Goal: Task Accomplishment & Management: Use online tool/utility

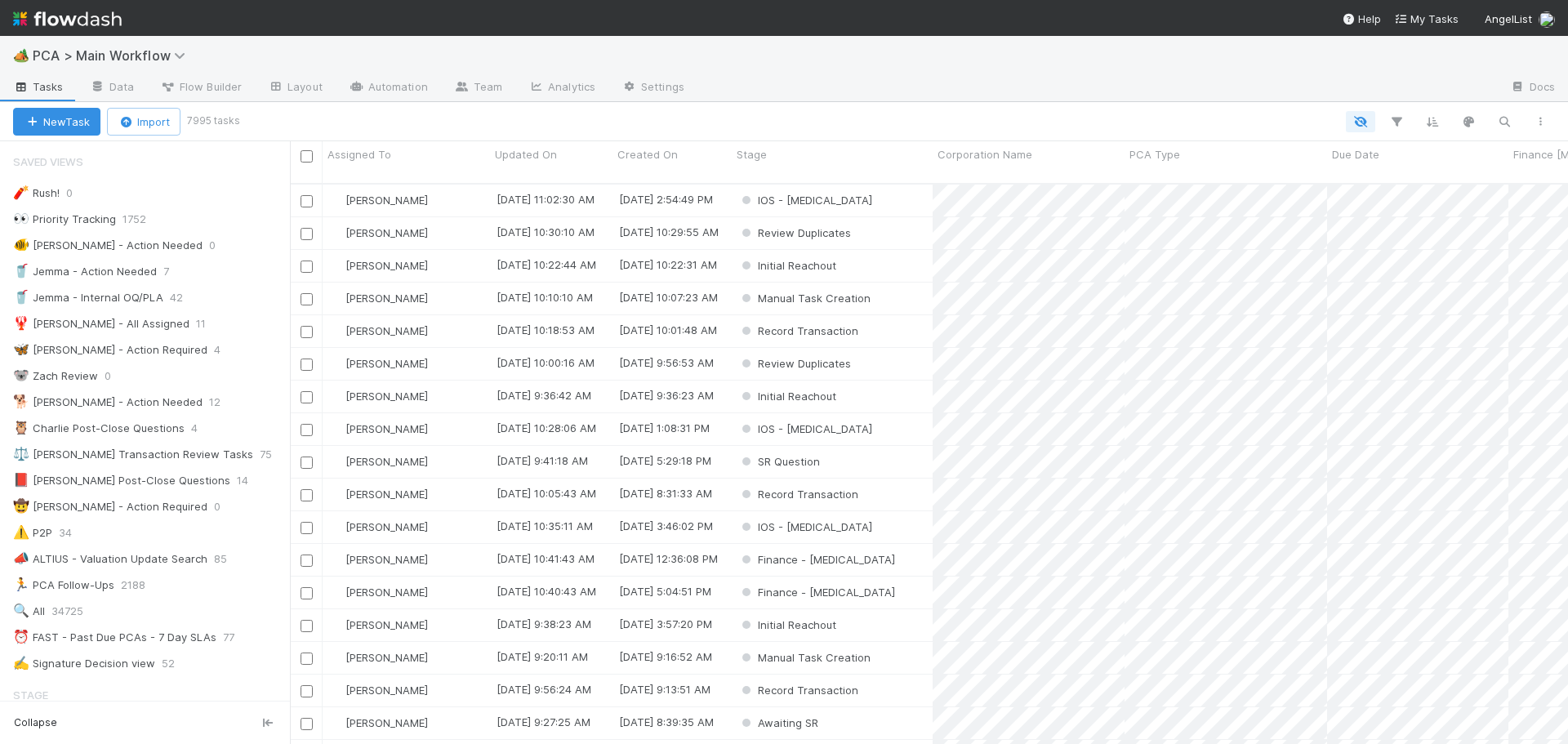
scroll to position [1062, 0]
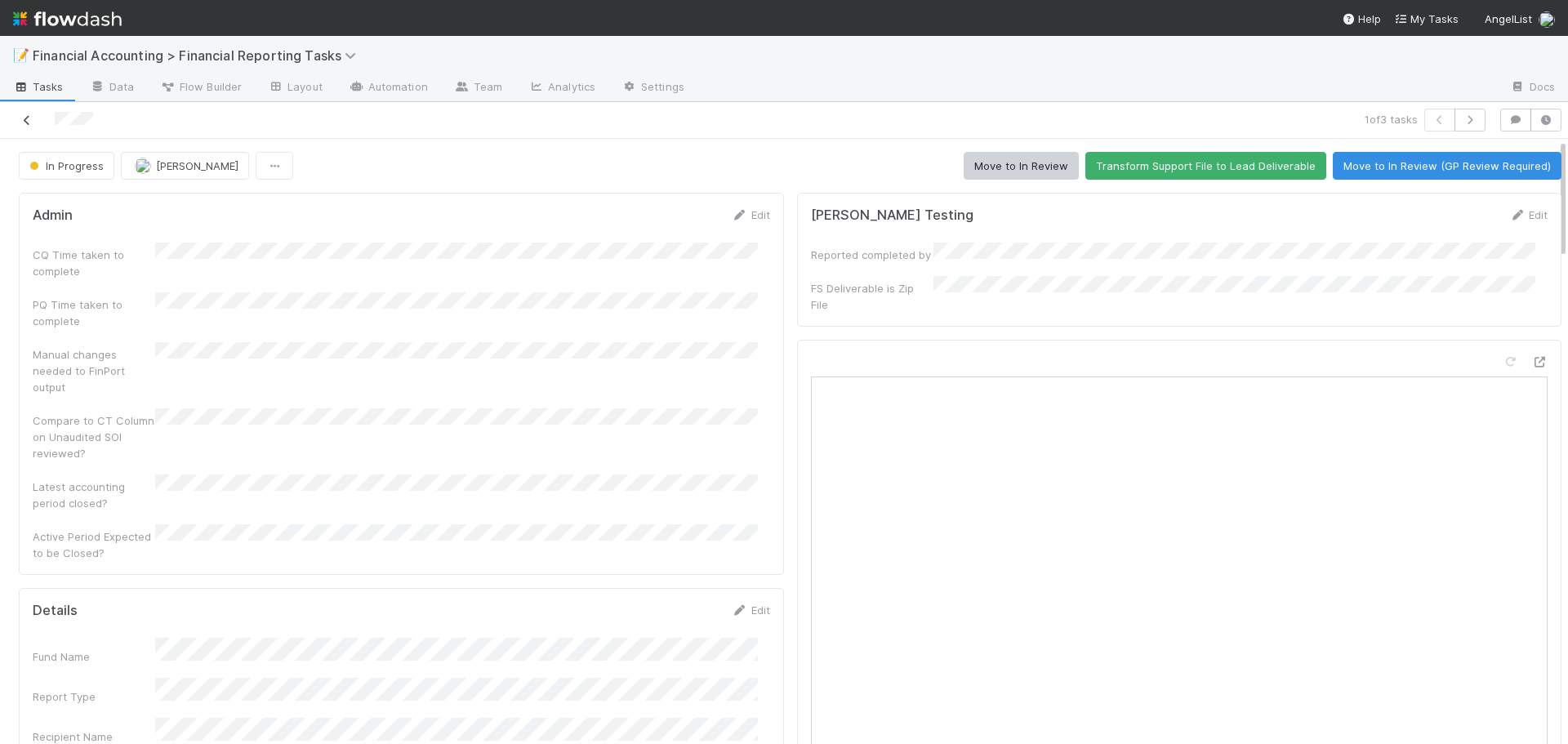
click at [28, 118] on icon at bounding box center [27, 120] width 17 height 10
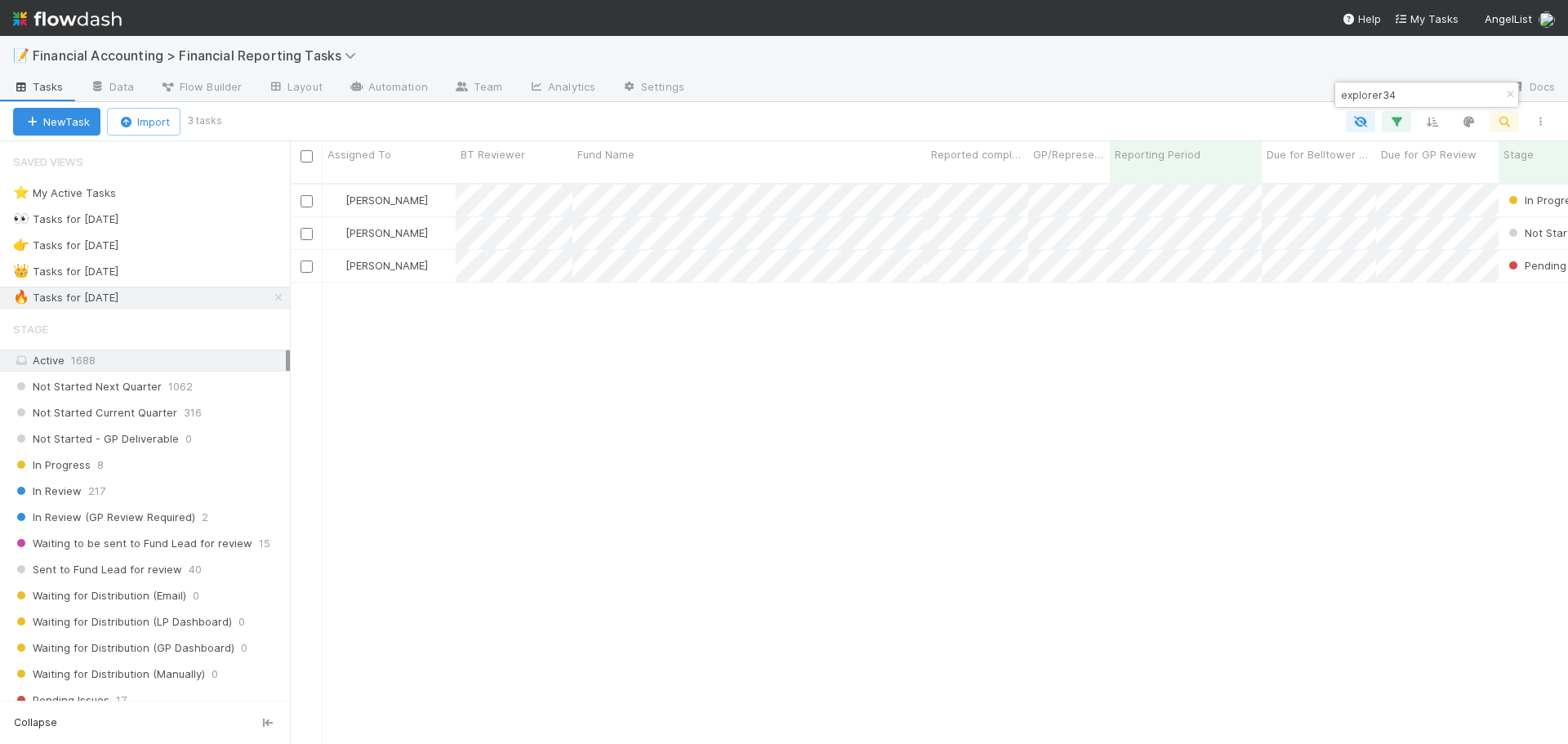
scroll to position [562, 1266]
click at [1442, 91] on input "explorer34" at bounding box center [1419, 94] width 163 height 20
type input "verissimo"
click at [425, 217] on div "[PERSON_NAME]" at bounding box center [388, 233] width 133 height 32
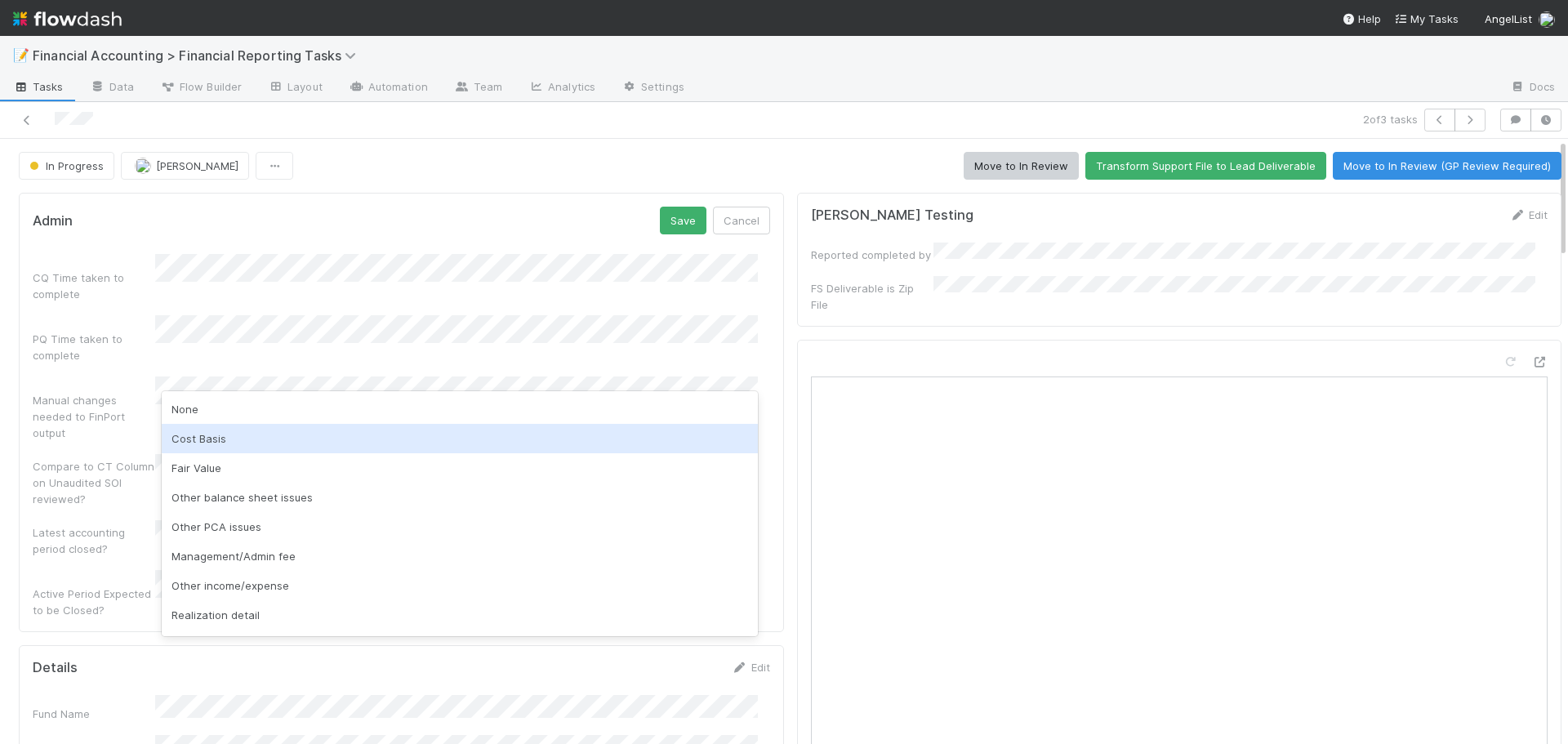
click at [212, 445] on div "Cost Basis" at bounding box center [460, 438] width 596 height 30
click at [215, 443] on div "Fair Value" at bounding box center [460, 438] width 596 height 30
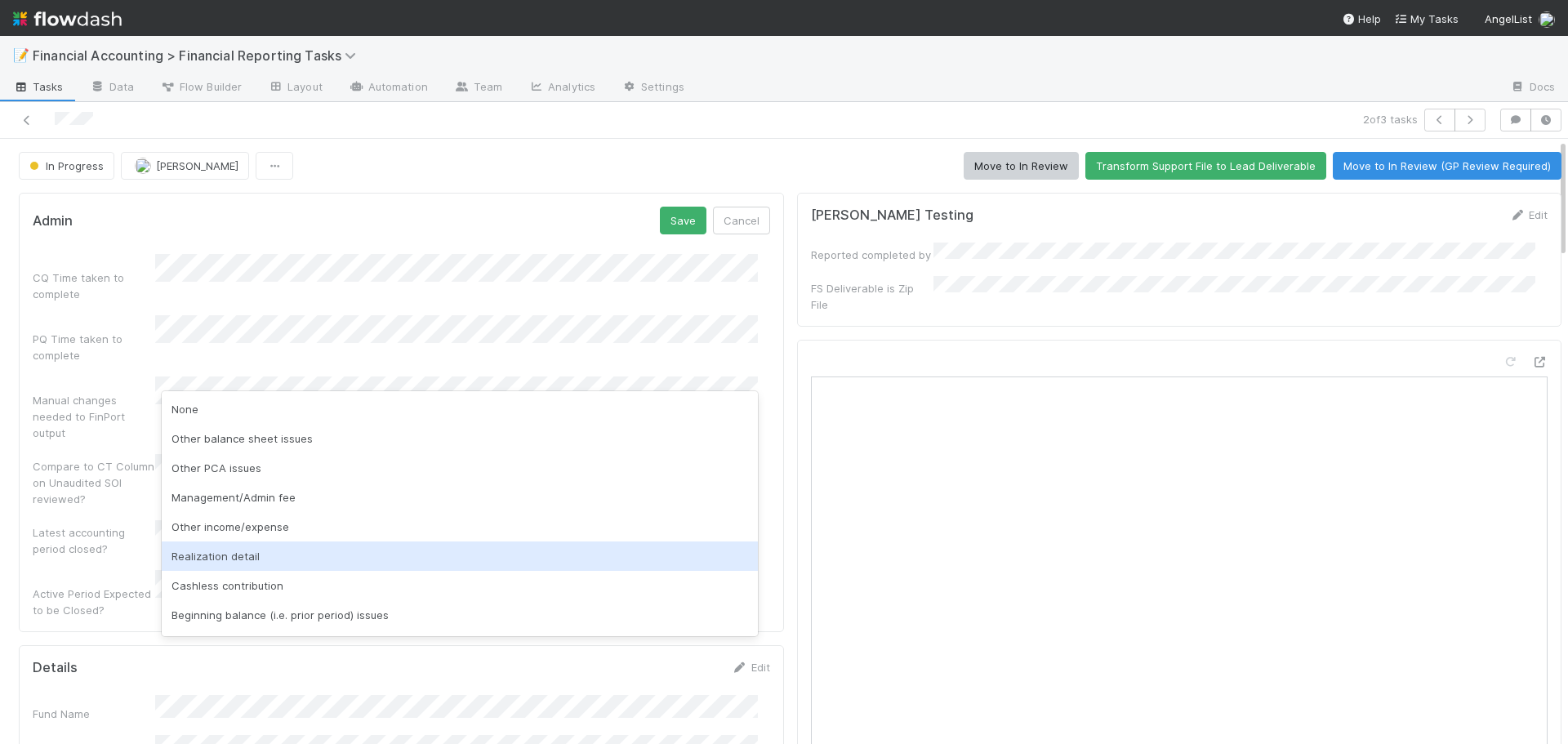
click at [234, 554] on div "Realization detail" at bounding box center [460, 556] width 596 height 30
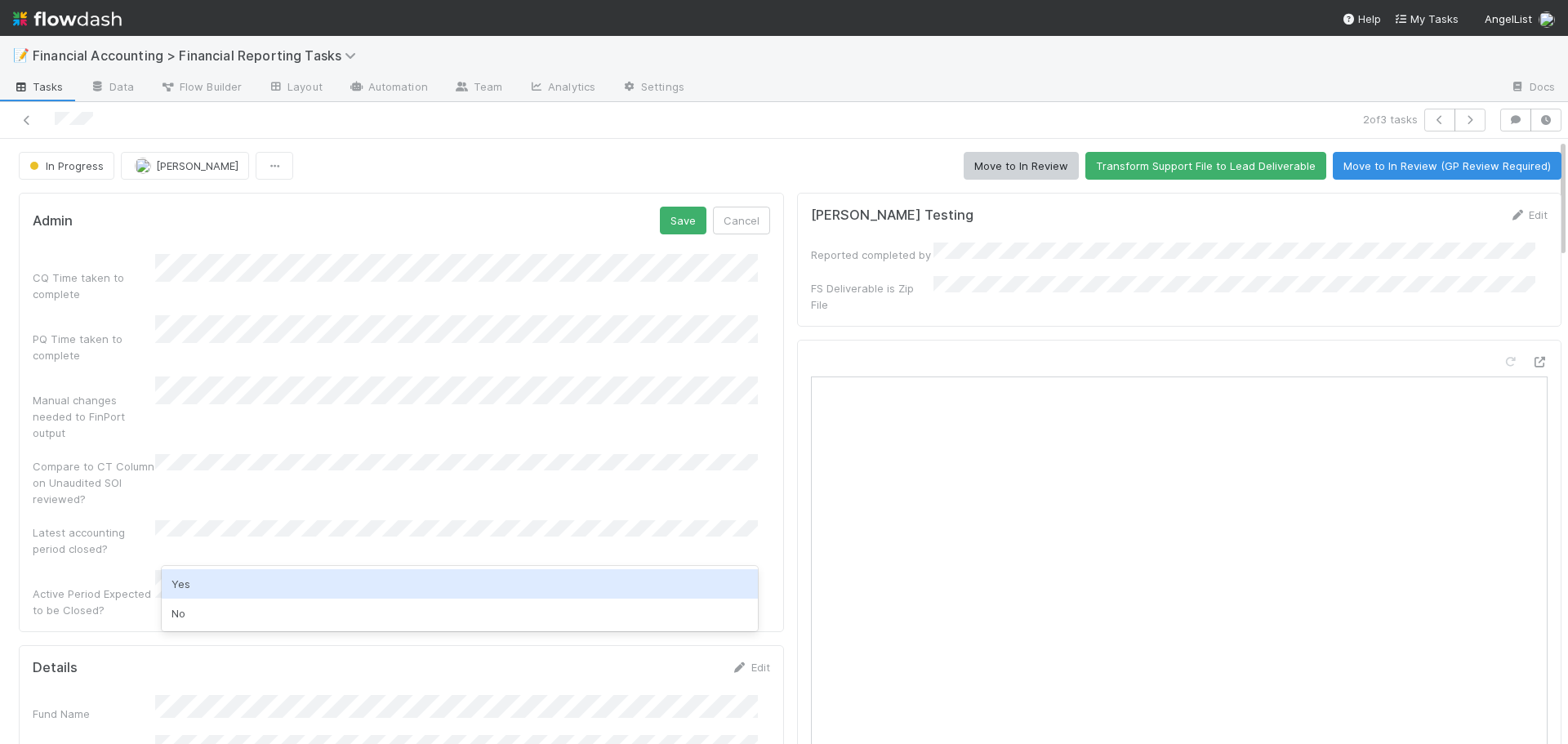
click at [223, 586] on div "Yes" at bounding box center [460, 584] width 596 height 30
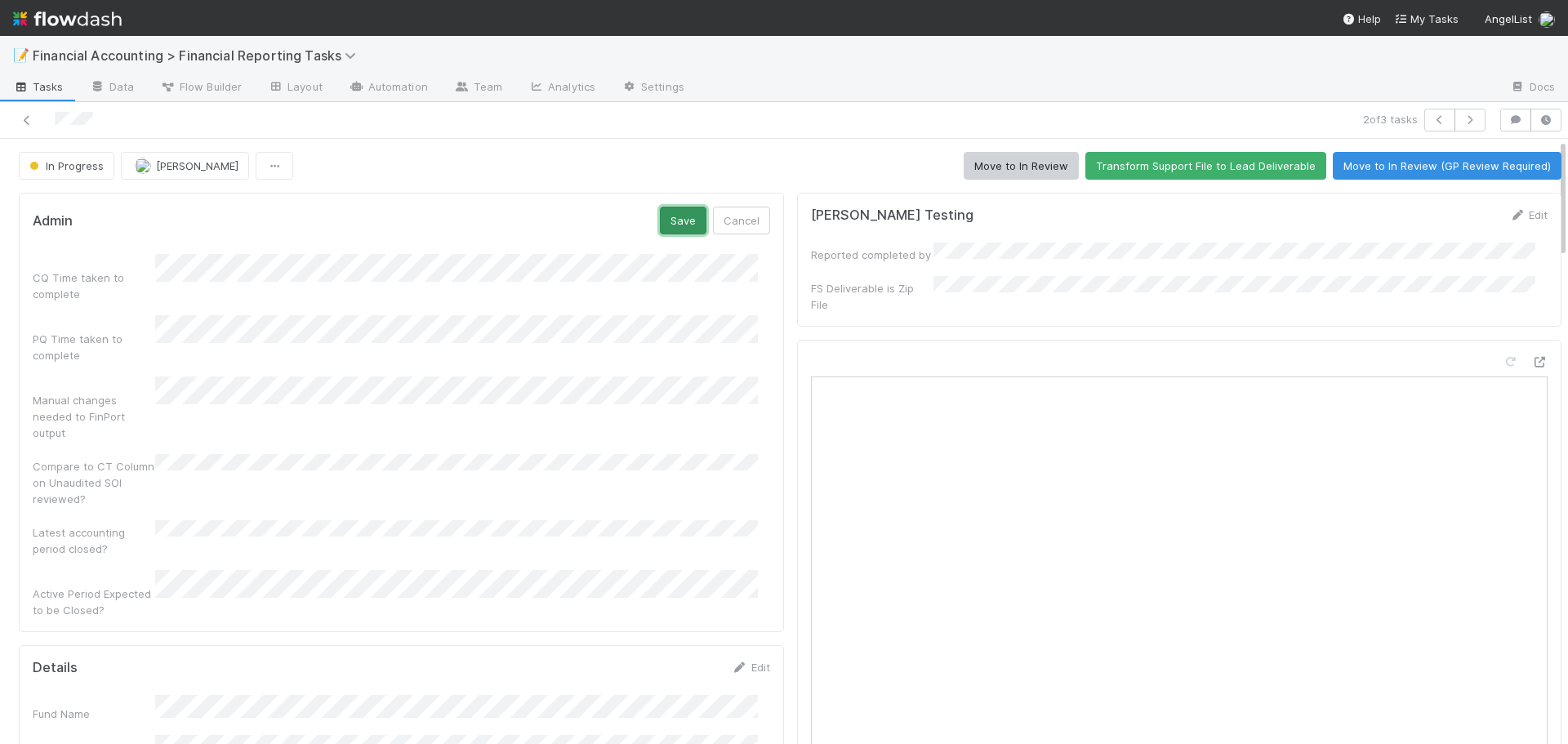
click at [673, 219] on button "Save" at bounding box center [683, 220] width 46 height 28
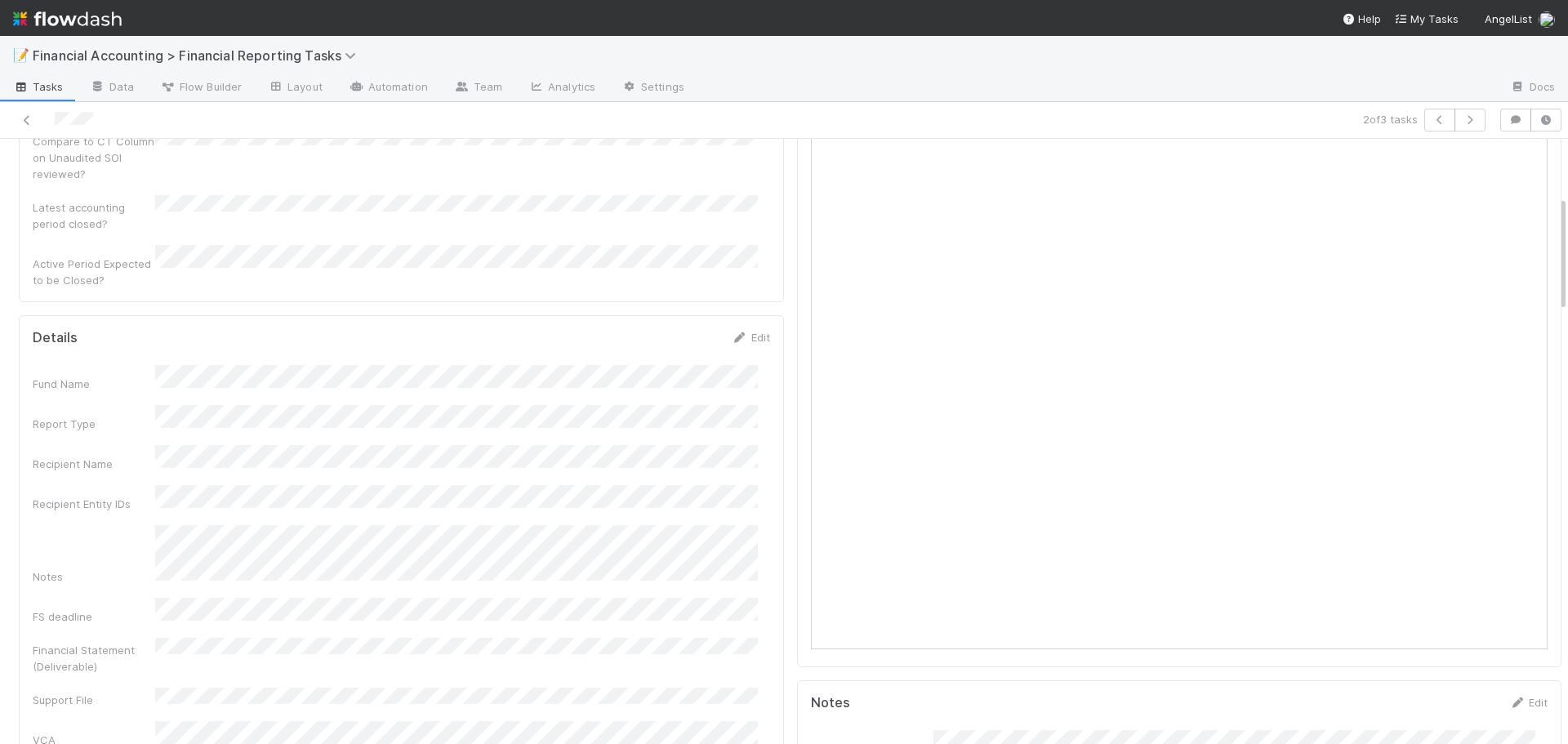
scroll to position [245, 0]
click at [669, 383] on button "Save" at bounding box center [683, 397] width 46 height 28
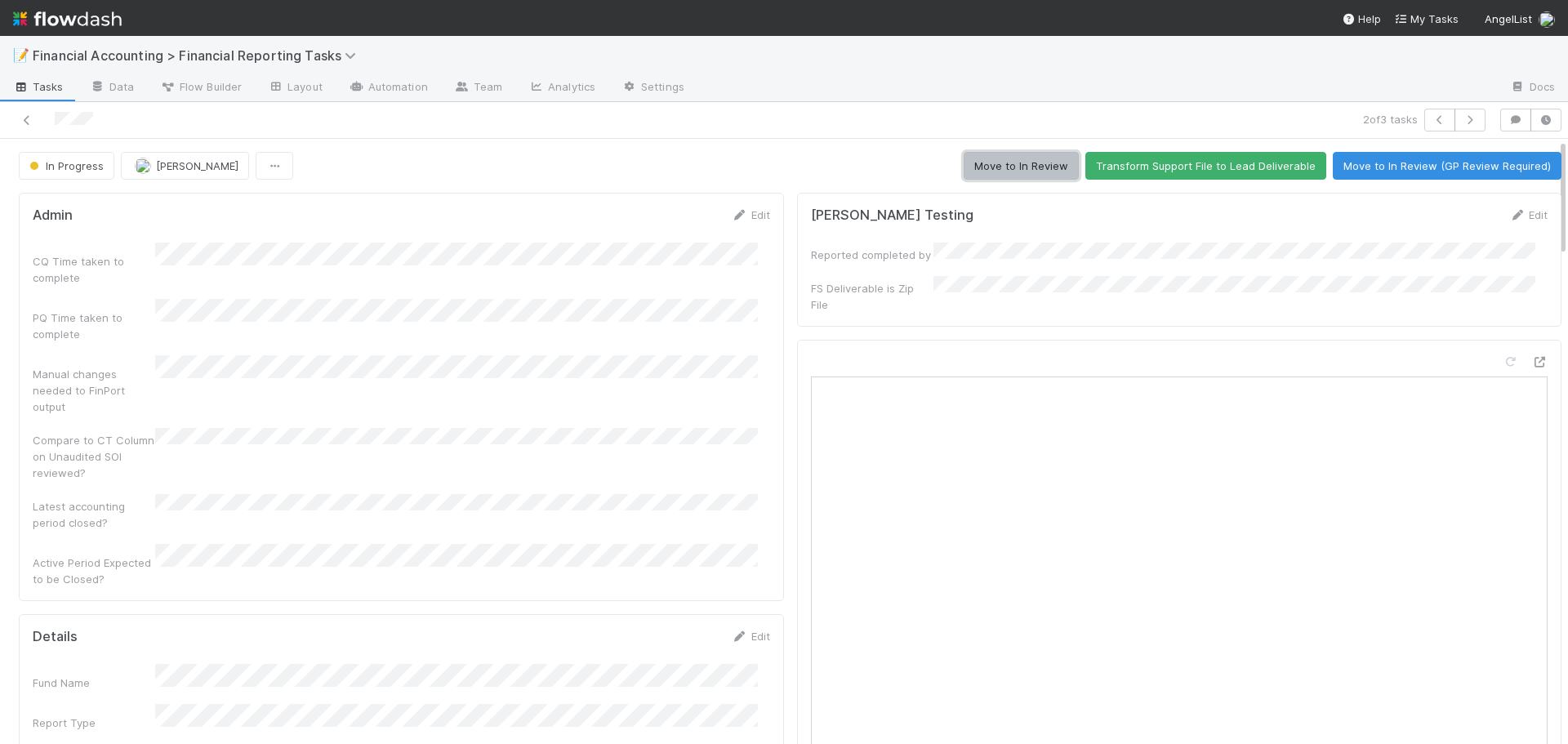
click at [992, 165] on button "Move to In Review" at bounding box center [1021, 166] width 115 height 28
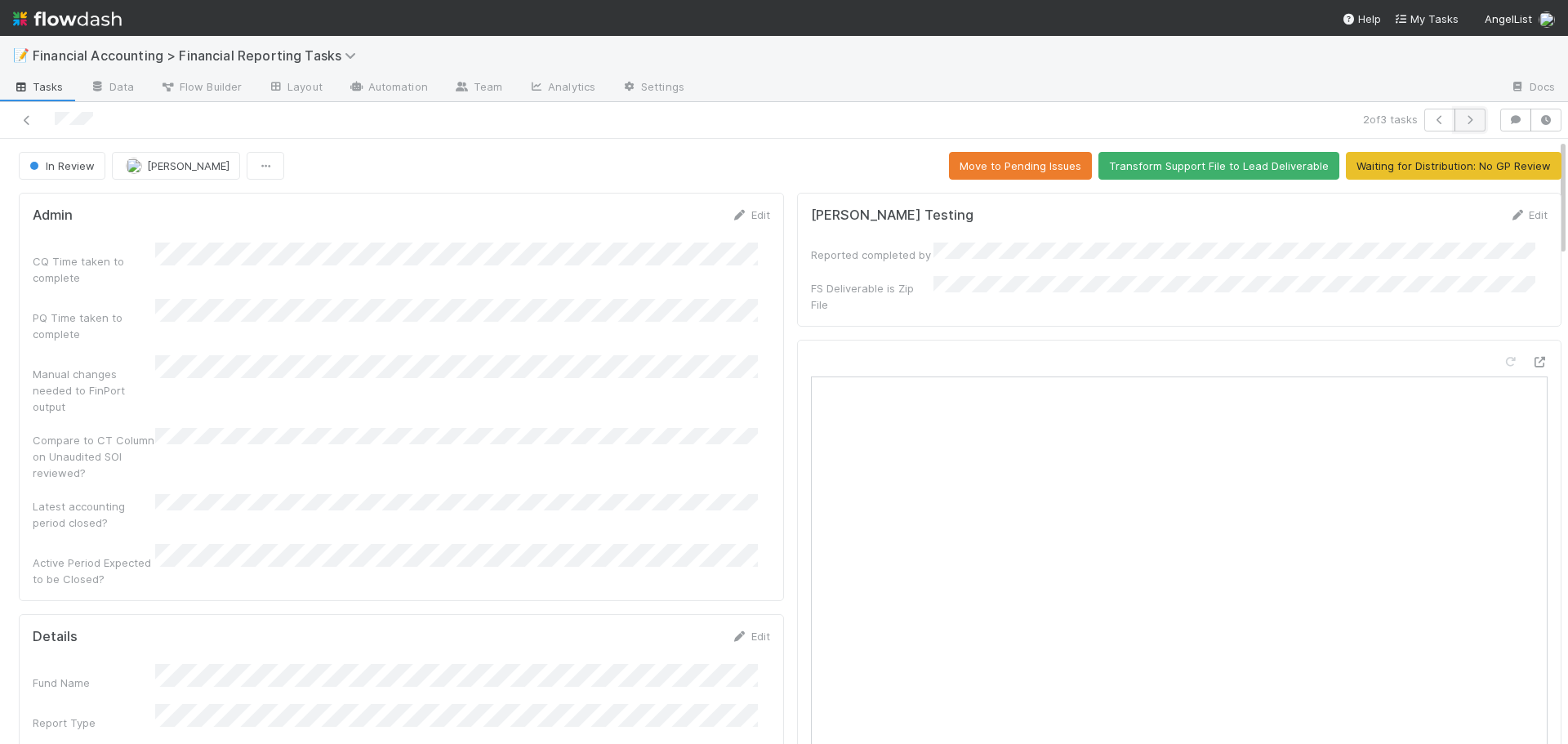
click at [1462, 122] on icon "button" at bounding box center [1470, 120] width 17 height 10
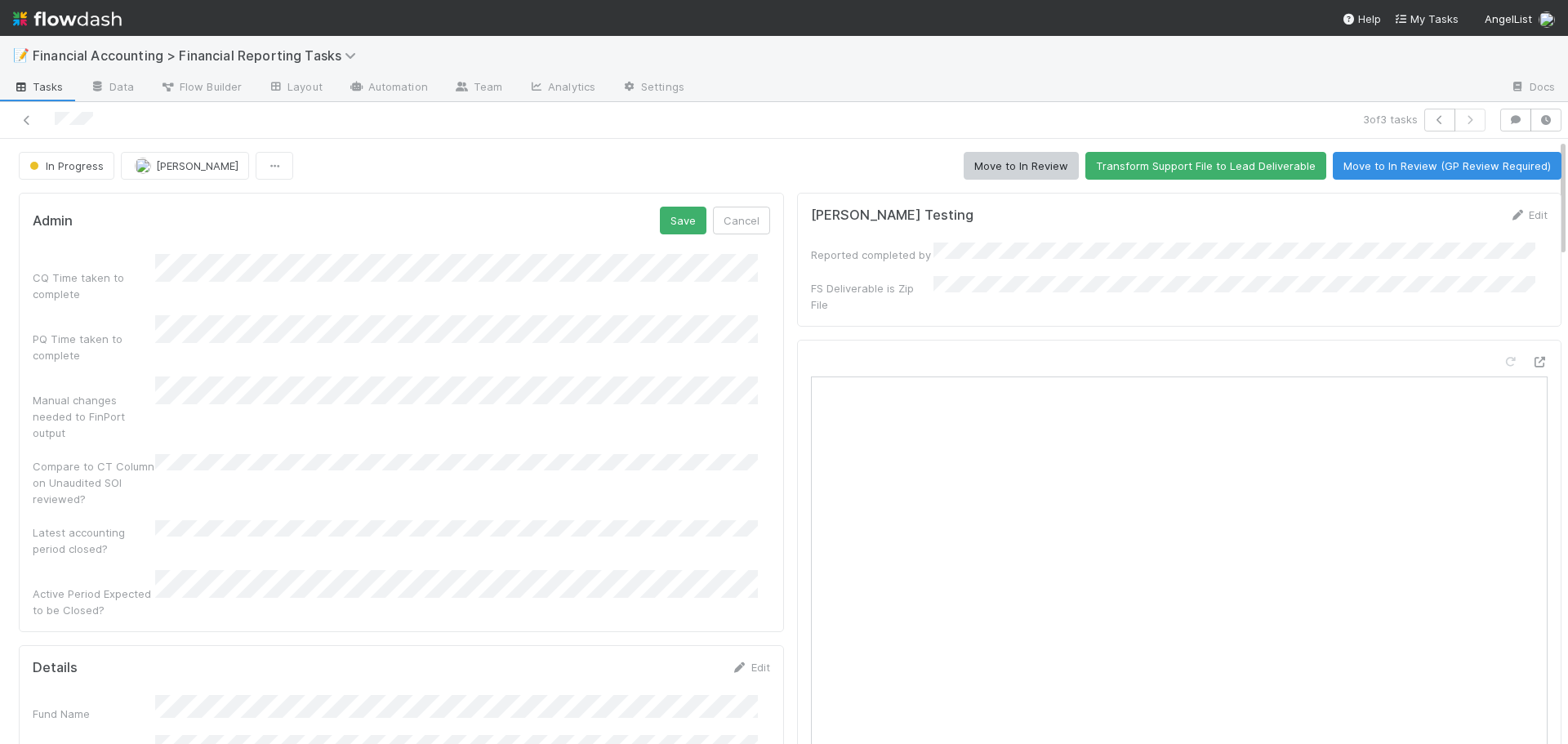
click at [174, 251] on form "Admin Save Cancel CQ Time taken to complete PQ Time taken to complete Manual ch…" at bounding box center [401, 411] width 738 height 411
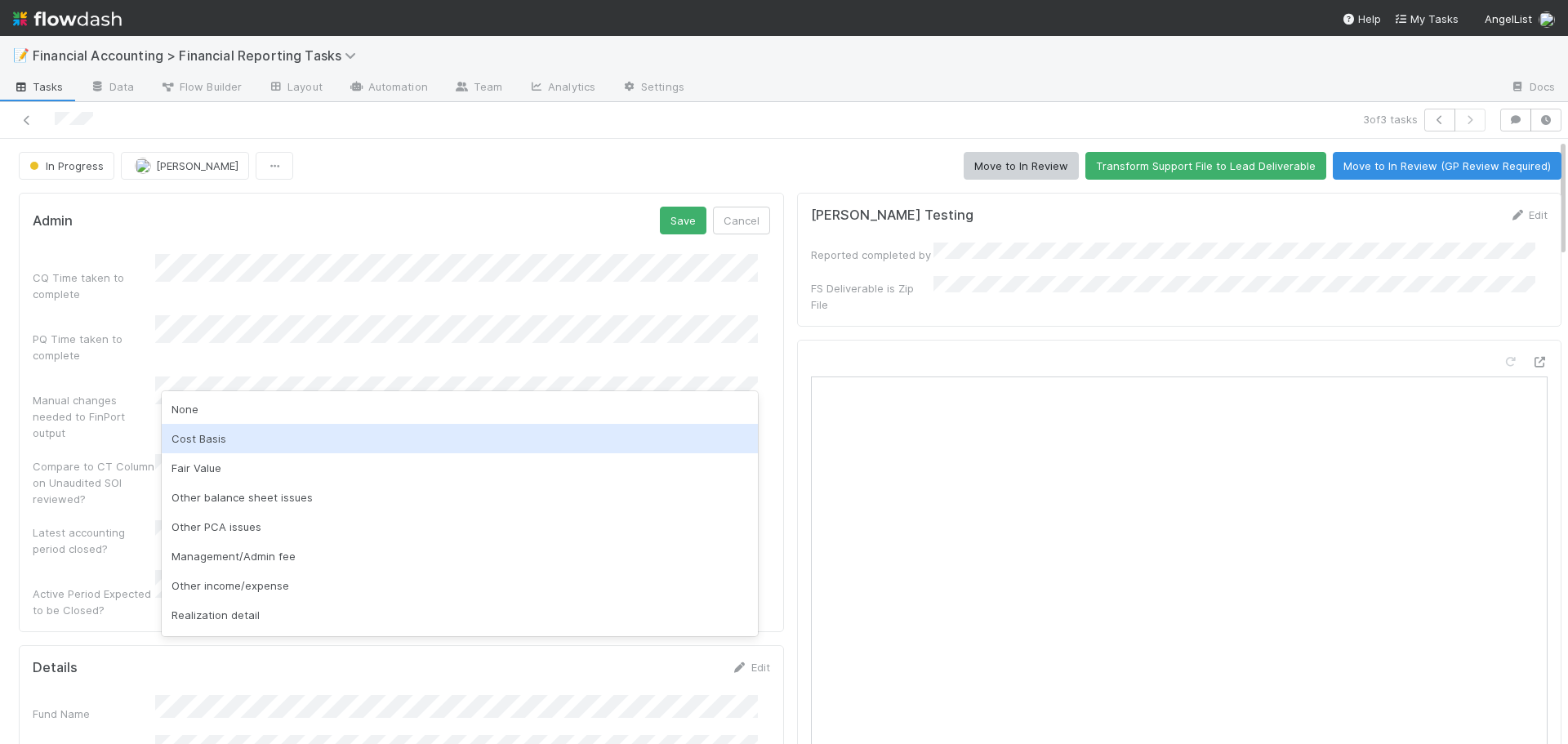
click at [197, 437] on div "Cost Basis" at bounding box center [460, 438] width 596 height 30
click at [238, 440] on div "Fair Value" at bounding box center [460, 438] width 596 height 30
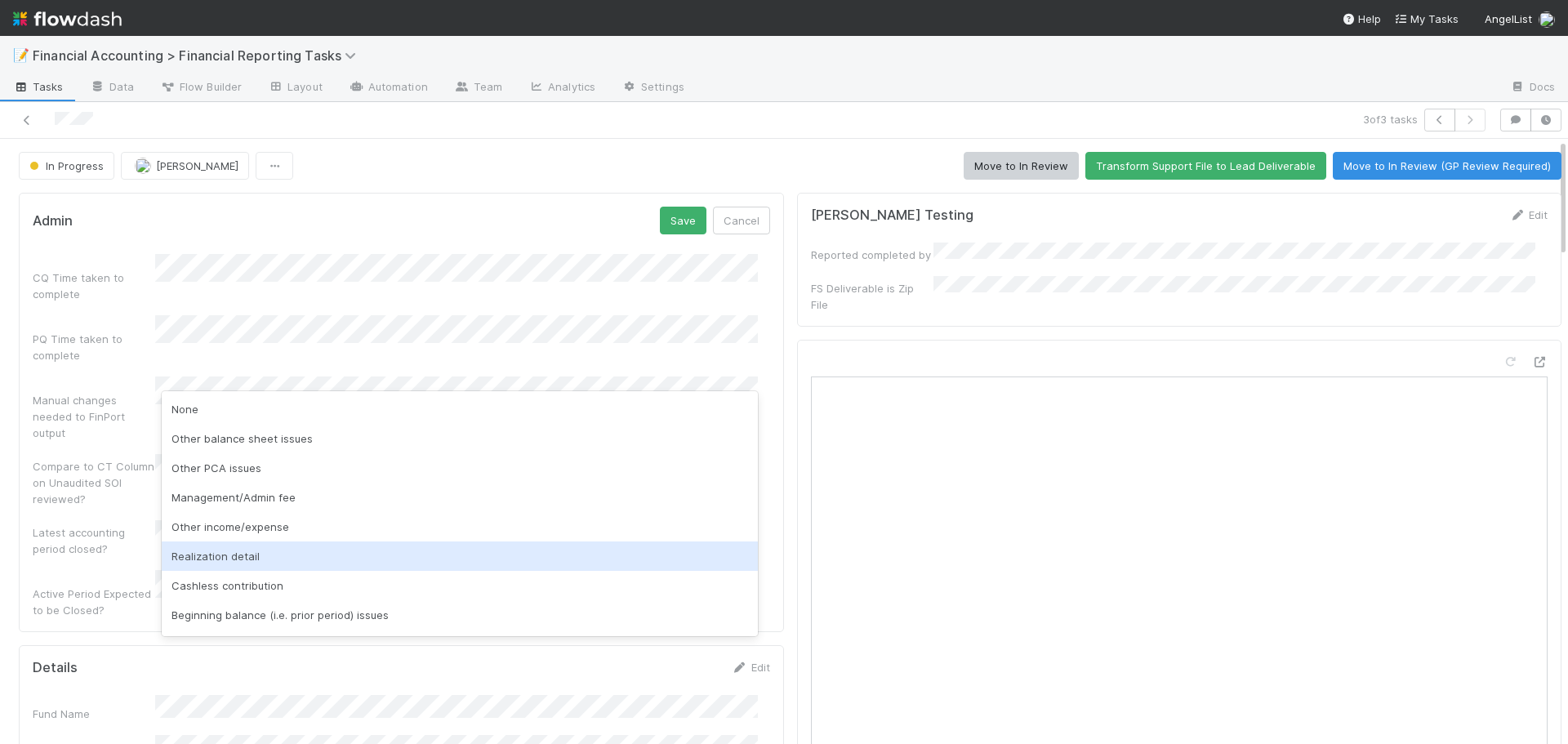
click at [237, 554] on div "Realization detail" at bounding box center [460, 556] width 596 height 30
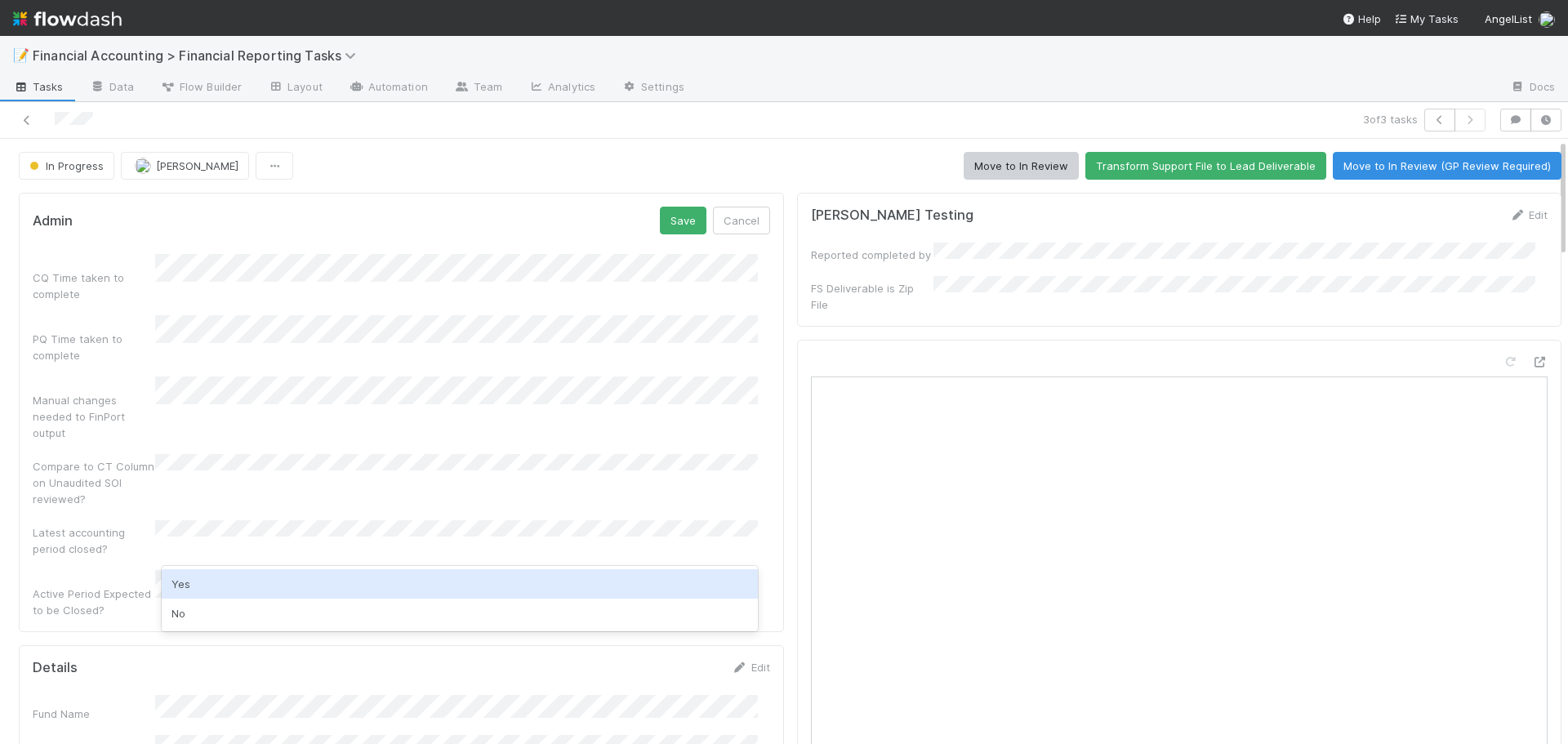
click at [211, 575] on div "Yes" at bounding box center [460, 584] width 596 height 30
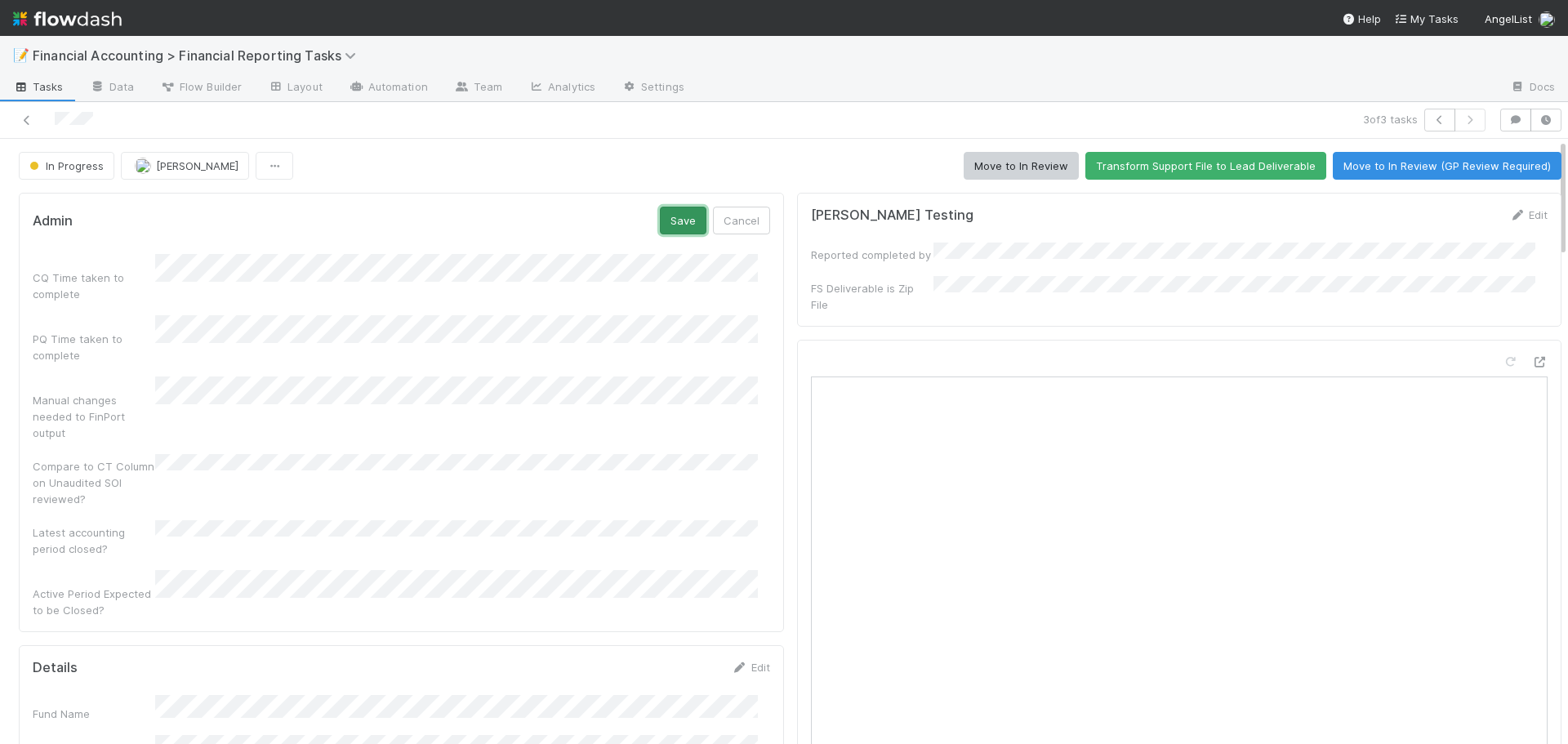
click at [660, 224] on button "Save" at bounding box center [683, 220] width 46 height 28
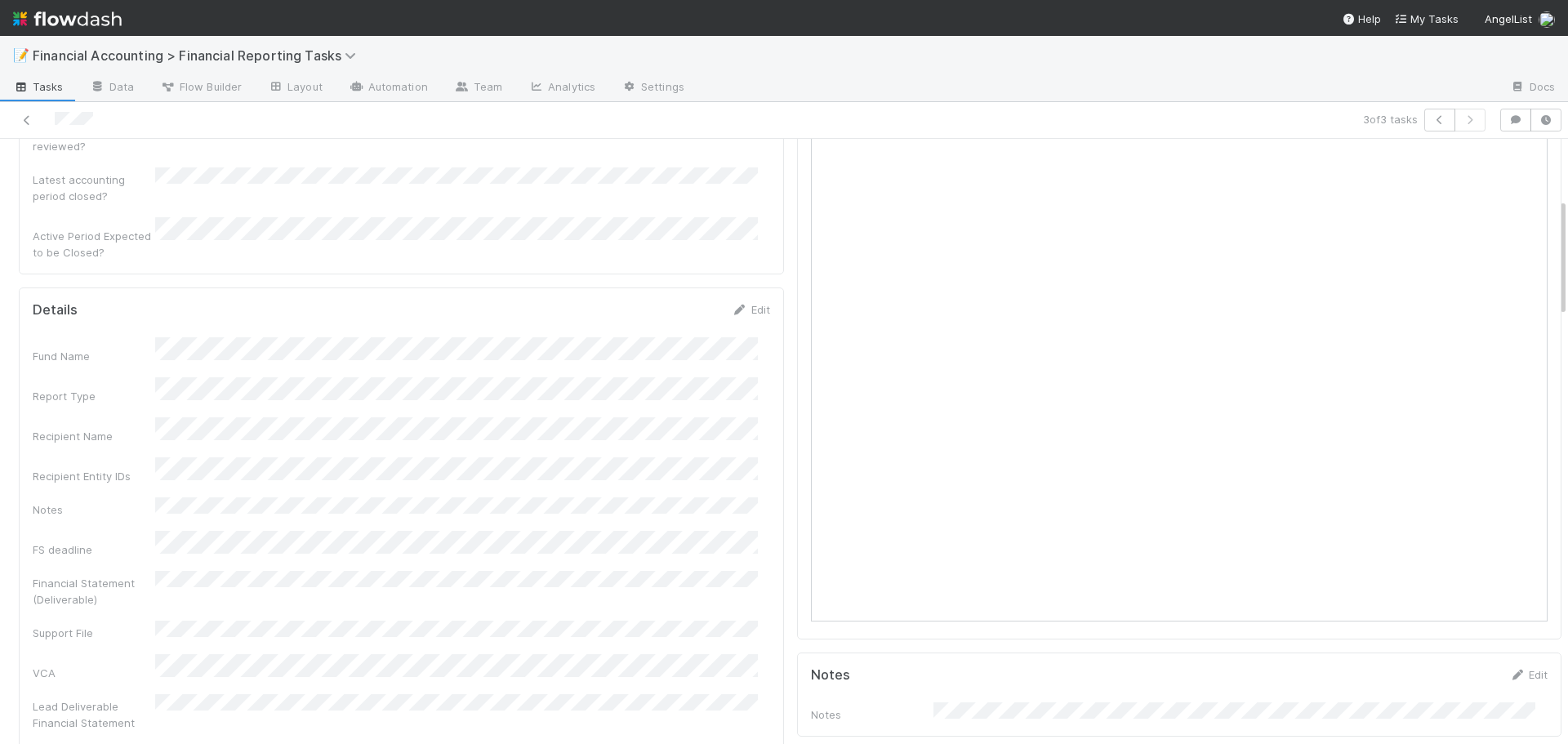
scroll to position [245, 0]
click at [677, 383] on button "Save" at bounding box center [683, 397] width 46 height 28
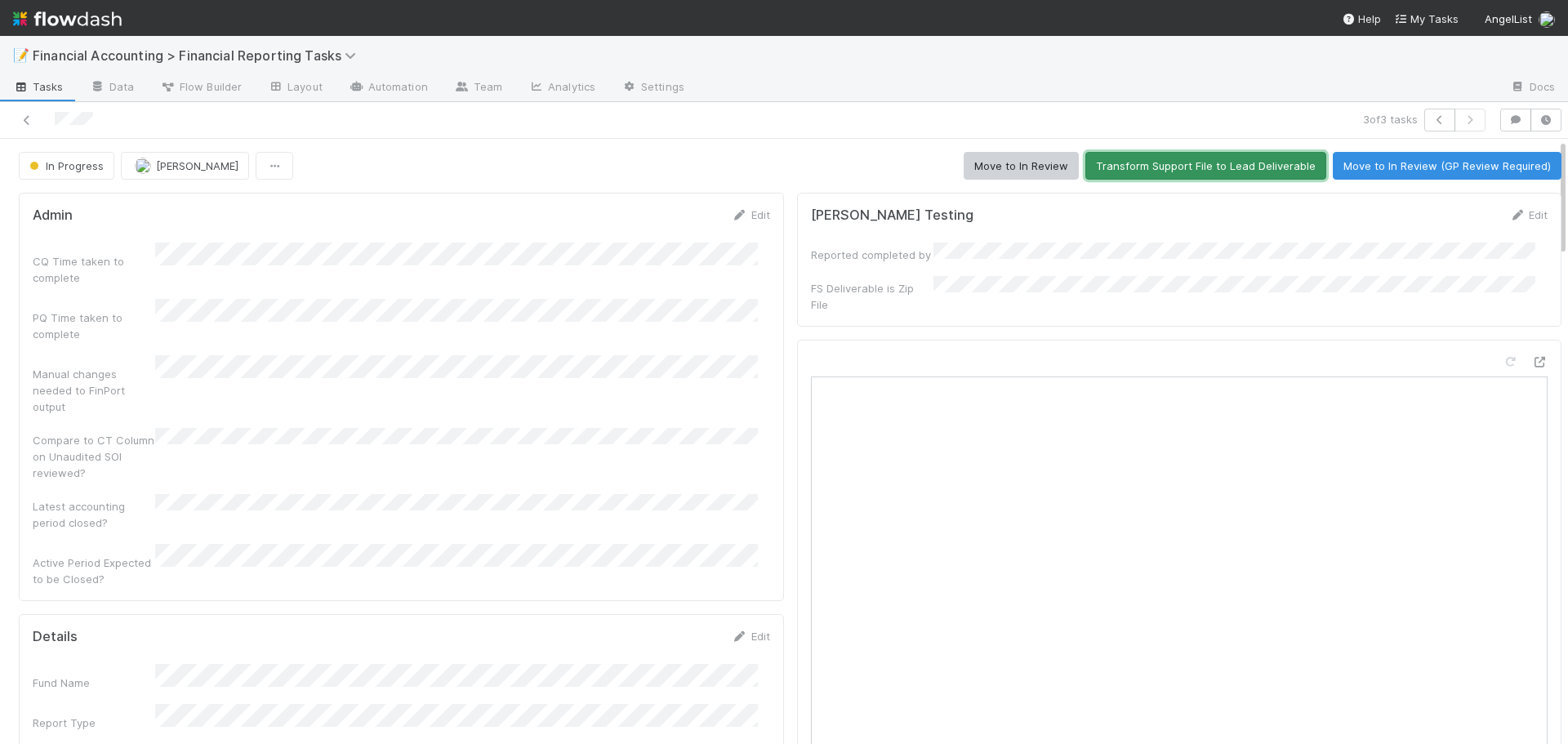
click at [1137, 163] on button "Transform Support File to Lead Deliverable" at bounding box center [1205, 166] width 241 height 28
click at [999, 171] on button "Move to In Review" at bounding box center [1021, 166] width 115 height 28
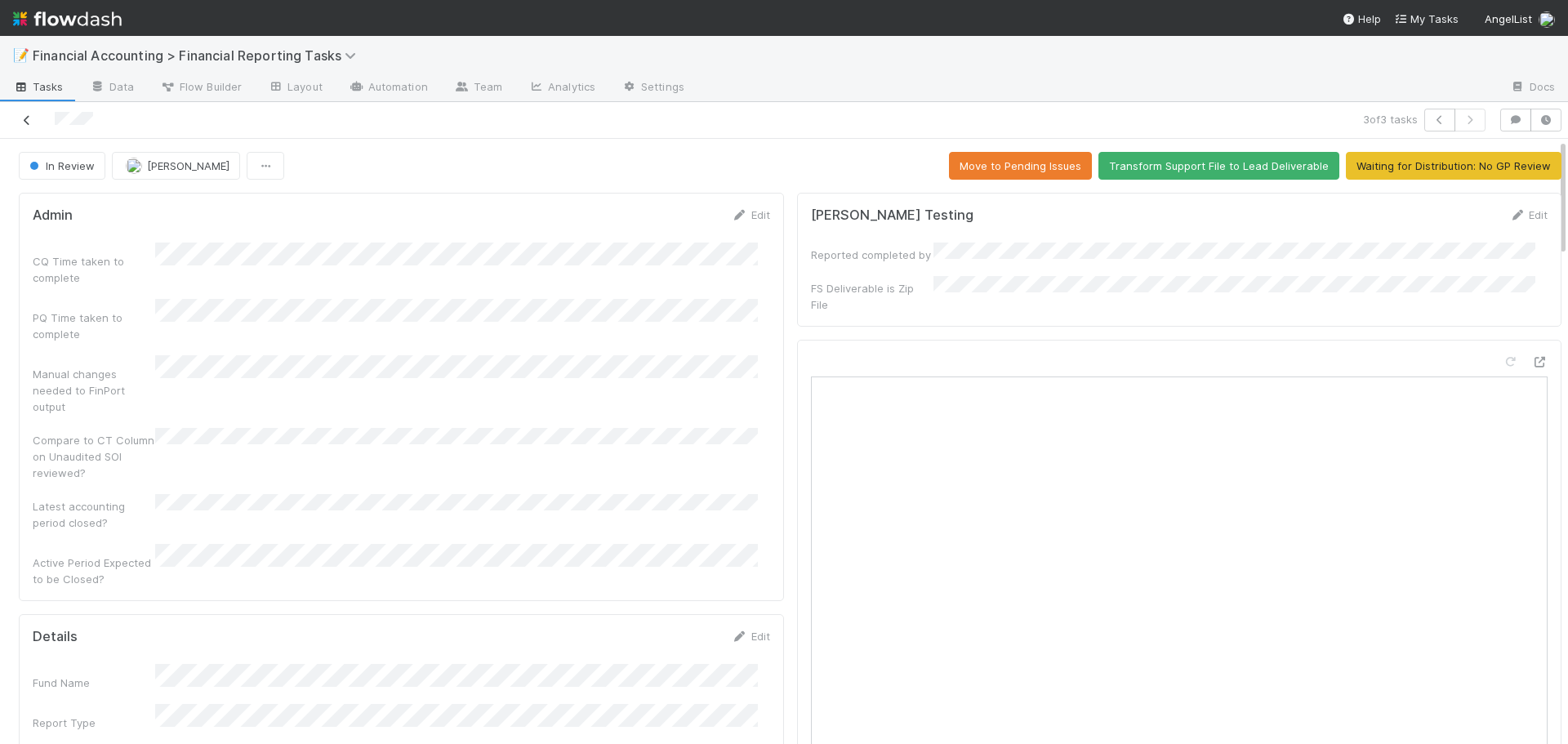
click at [23, 120] on icon at bounding box center [27, 120] width 17 height 10
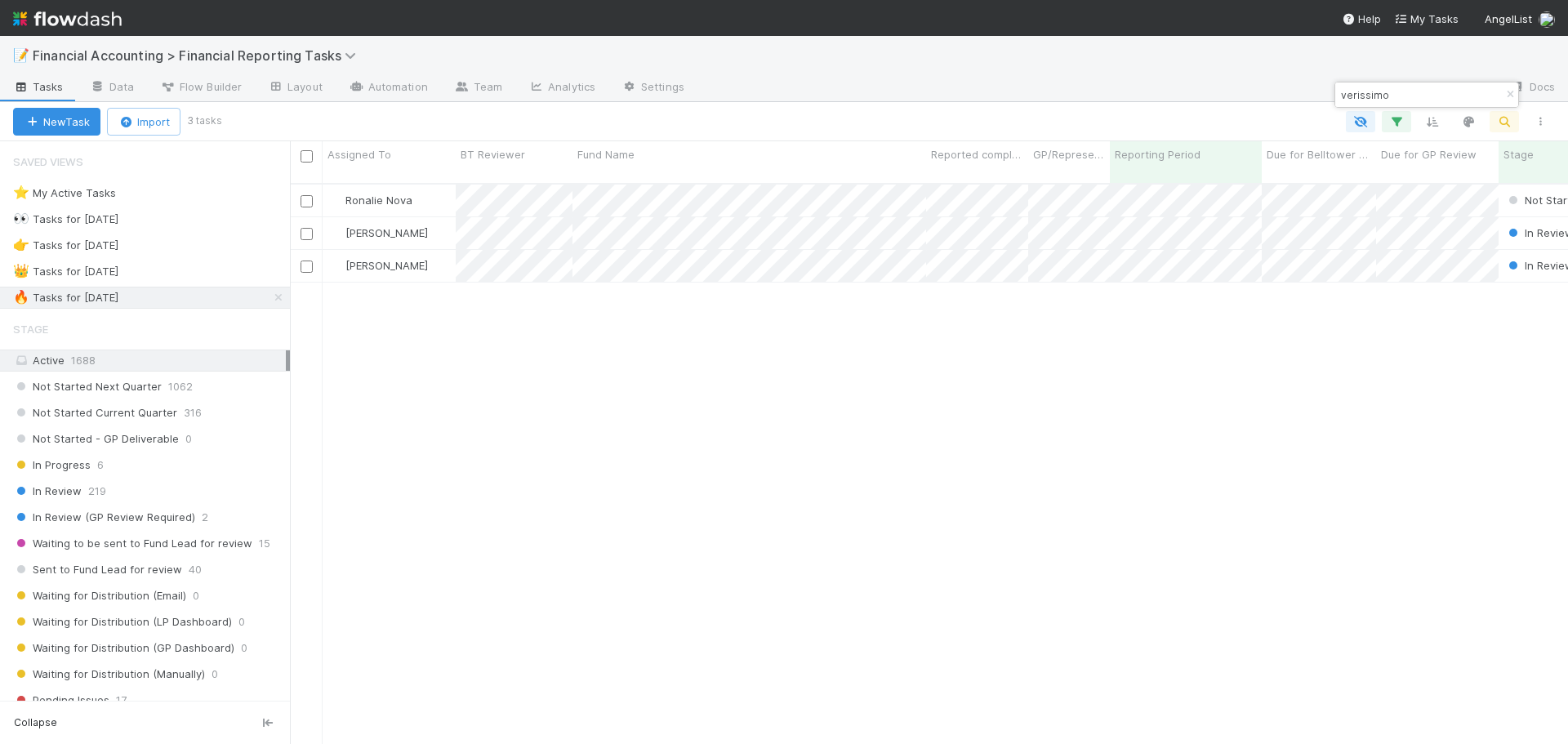
scroll to position [562, 1266]
click at [1507, 96] on icon "button" at bounding box center [1510, 95] width 17 height 10
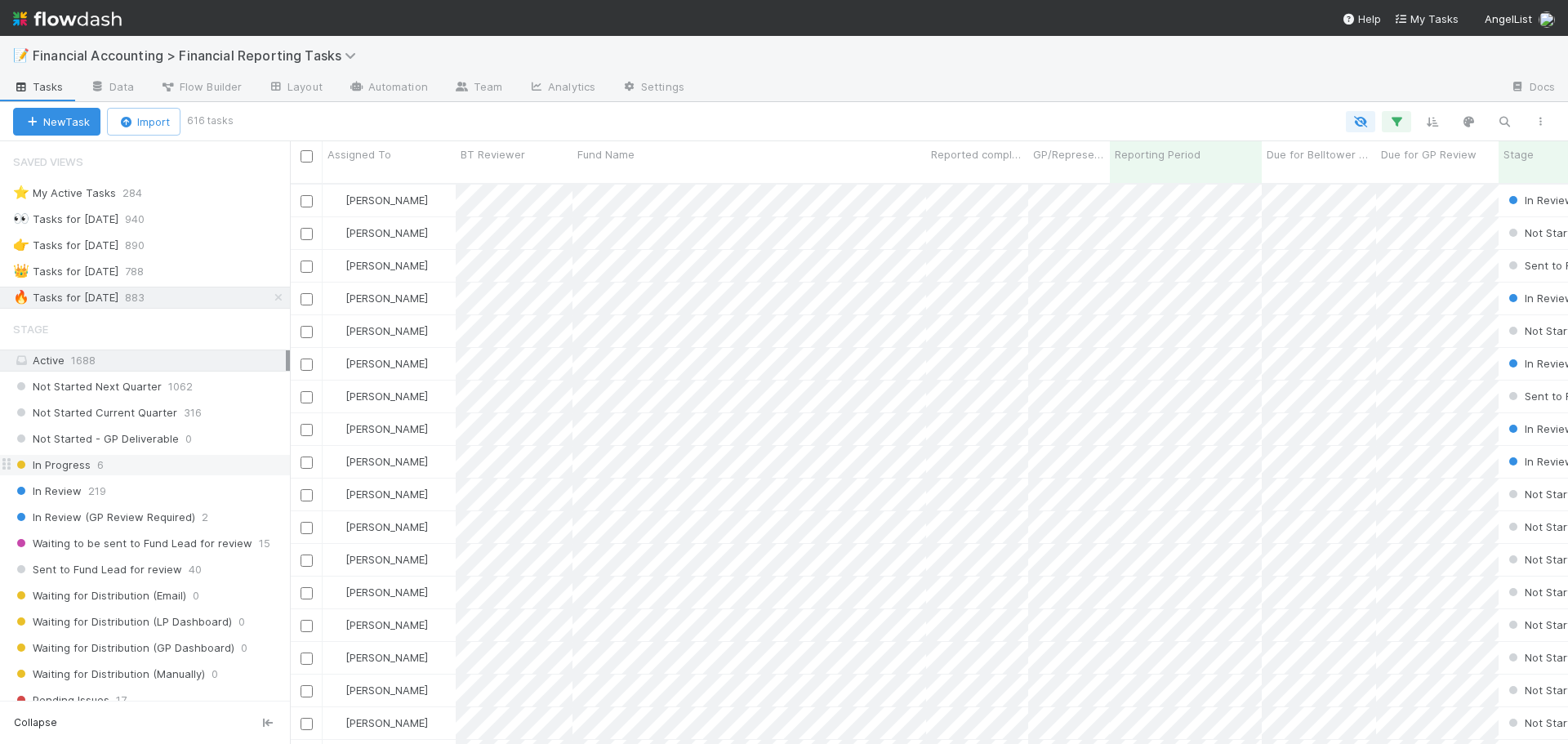
click at [132, 463] on div "In Progress 6" at bounding box center [151, 465] width 277 height 20
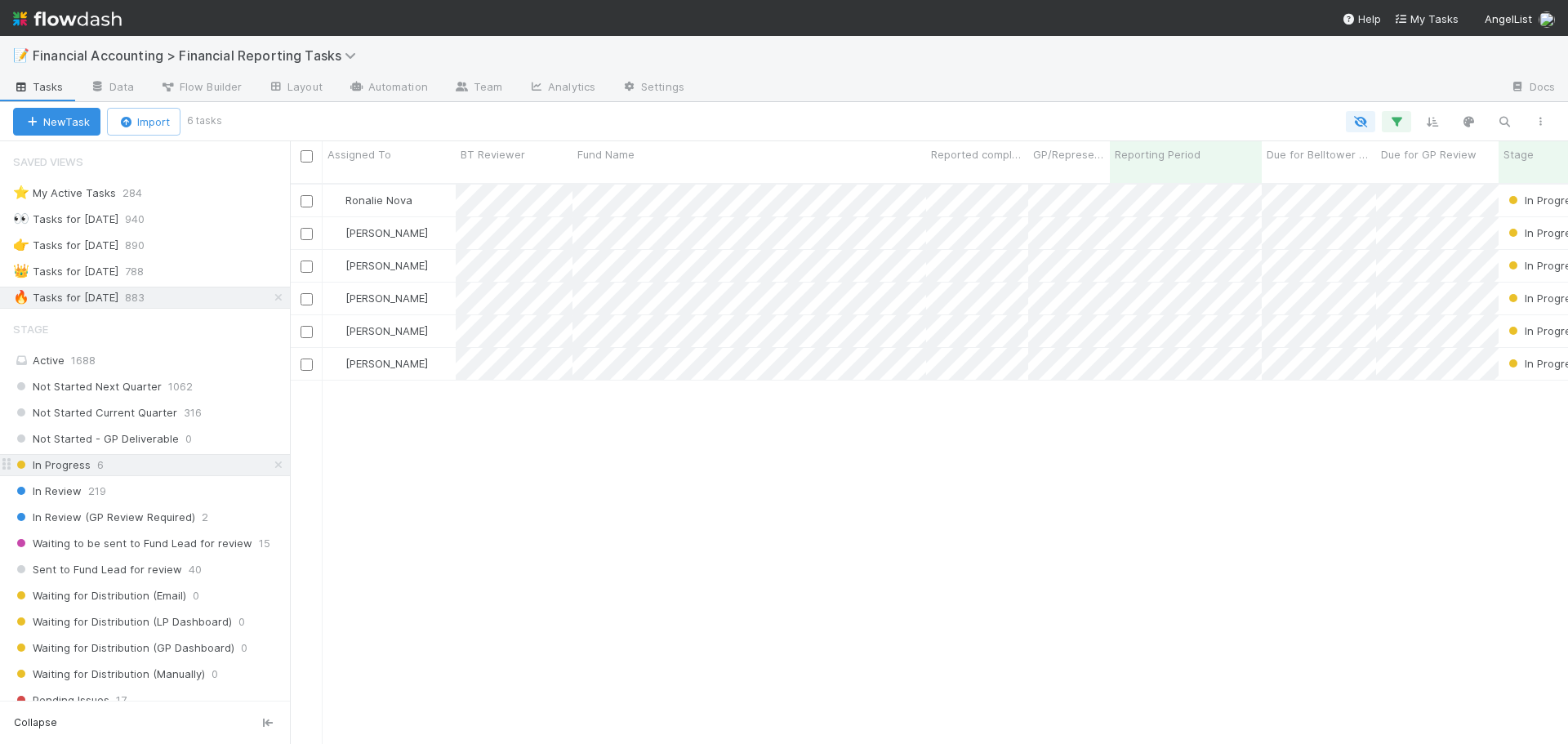
scroll to position [562, 1266]
click at [135, 538] on span "Waiting to be sent to Fund Lead for review" at bounding box center [133, 543] width 240 height 20
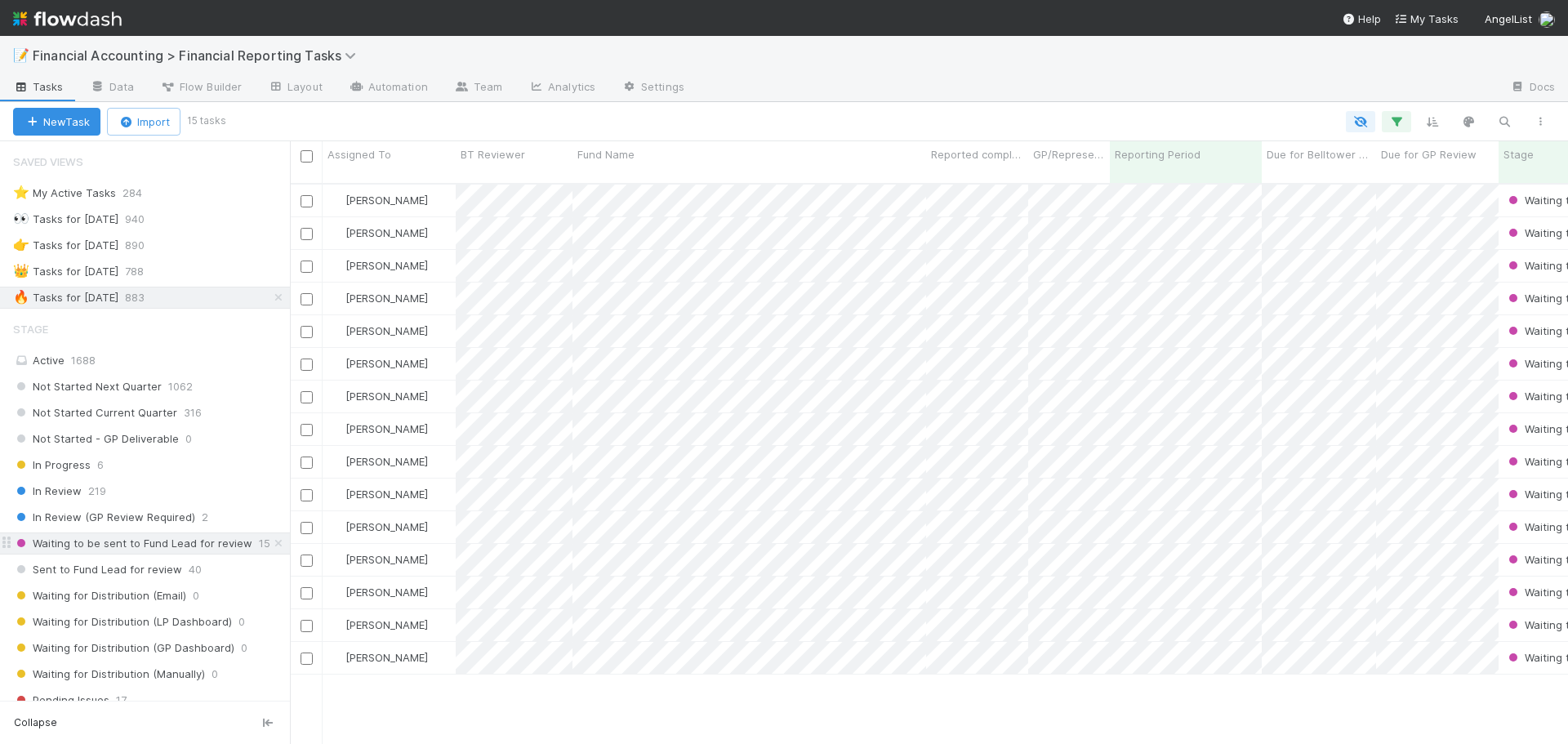
scroll to position [562, 1266]
click at [136, 517] on span "In Review (GP Review Required)" at bounding box center [104, 517] width 182 height 20
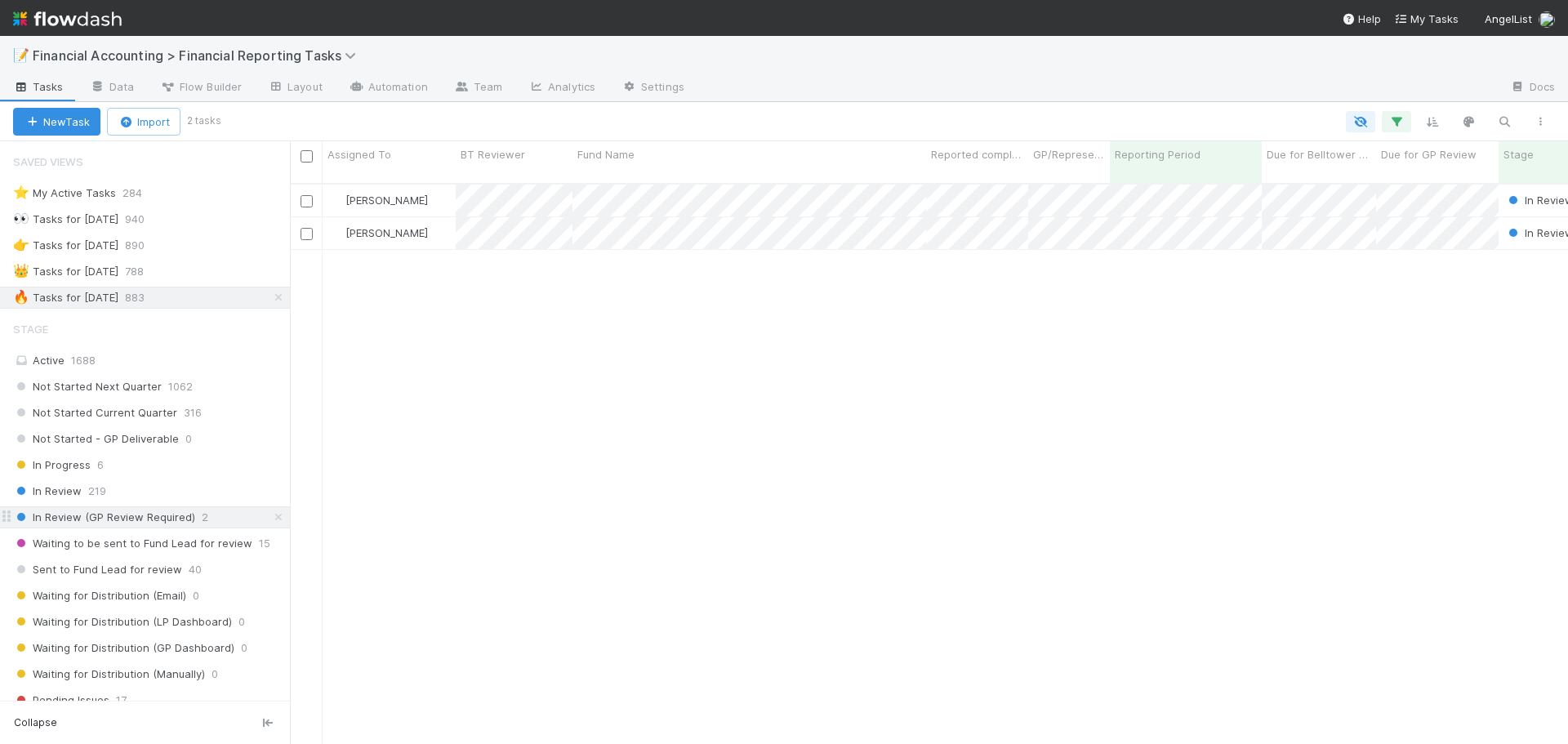
scroll to position [562, 1266]
click at [125, 542] on span "Waiting to be sent to Fund Lead for review" at bounding box center [133, 543] width 240 height 20
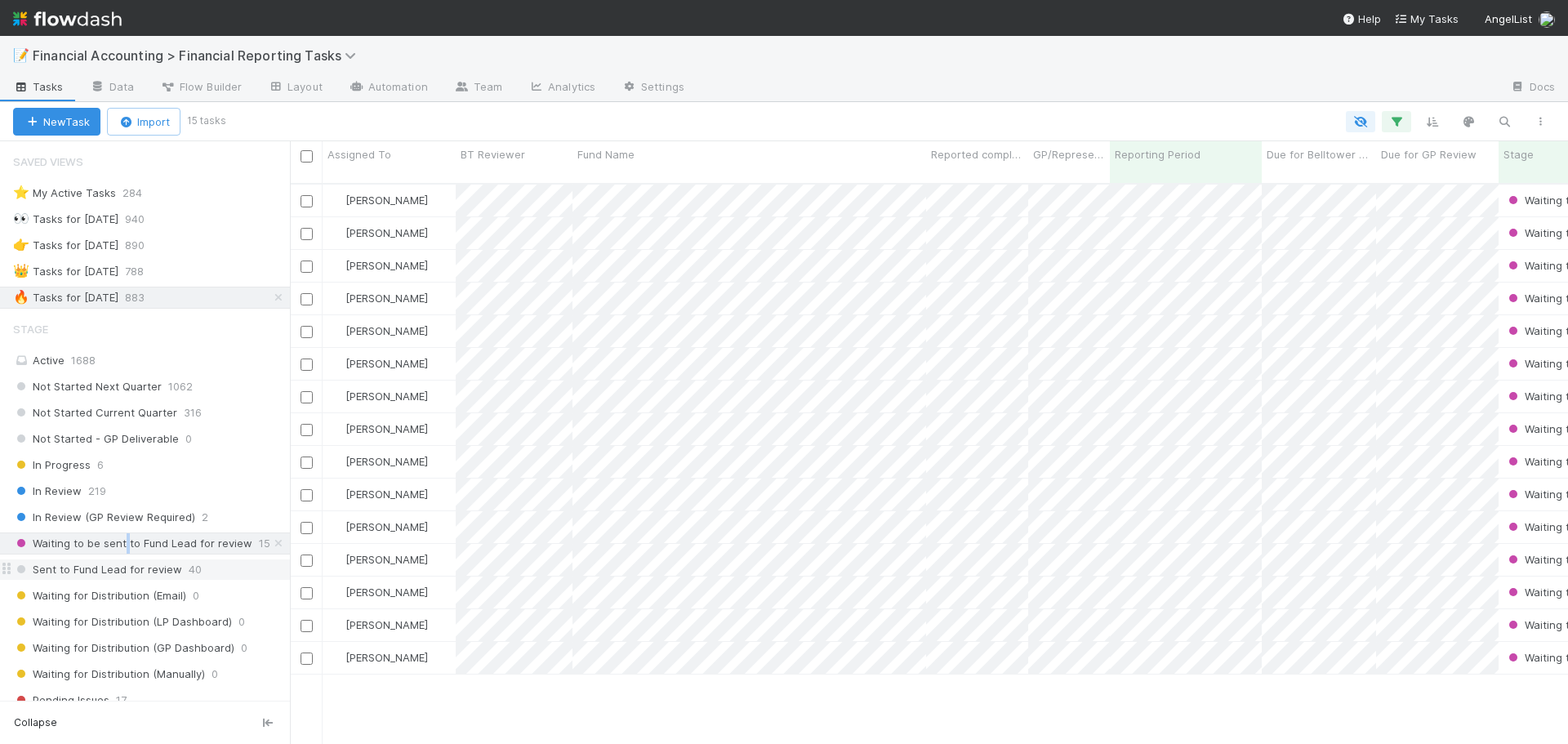
scroll to position [562, 1266]
click at [108, 567] on span "Sent to Fund Lead for review" at bounding box center [98, 569] width 169 height 20
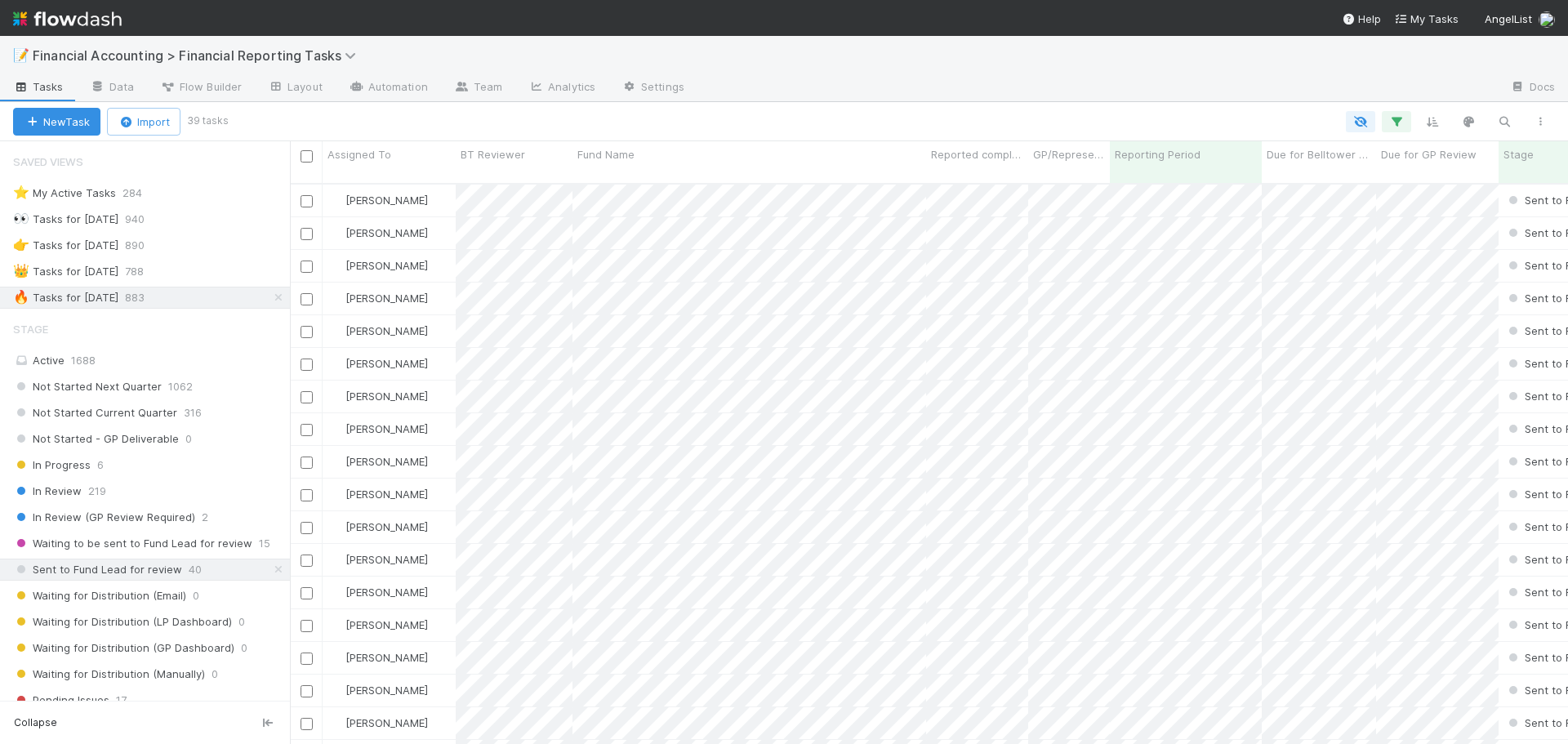
scroll to position [562, 1266]
click at [1503, 122] on icon "button" at bounding box center [1504, 122] width 17 height 15
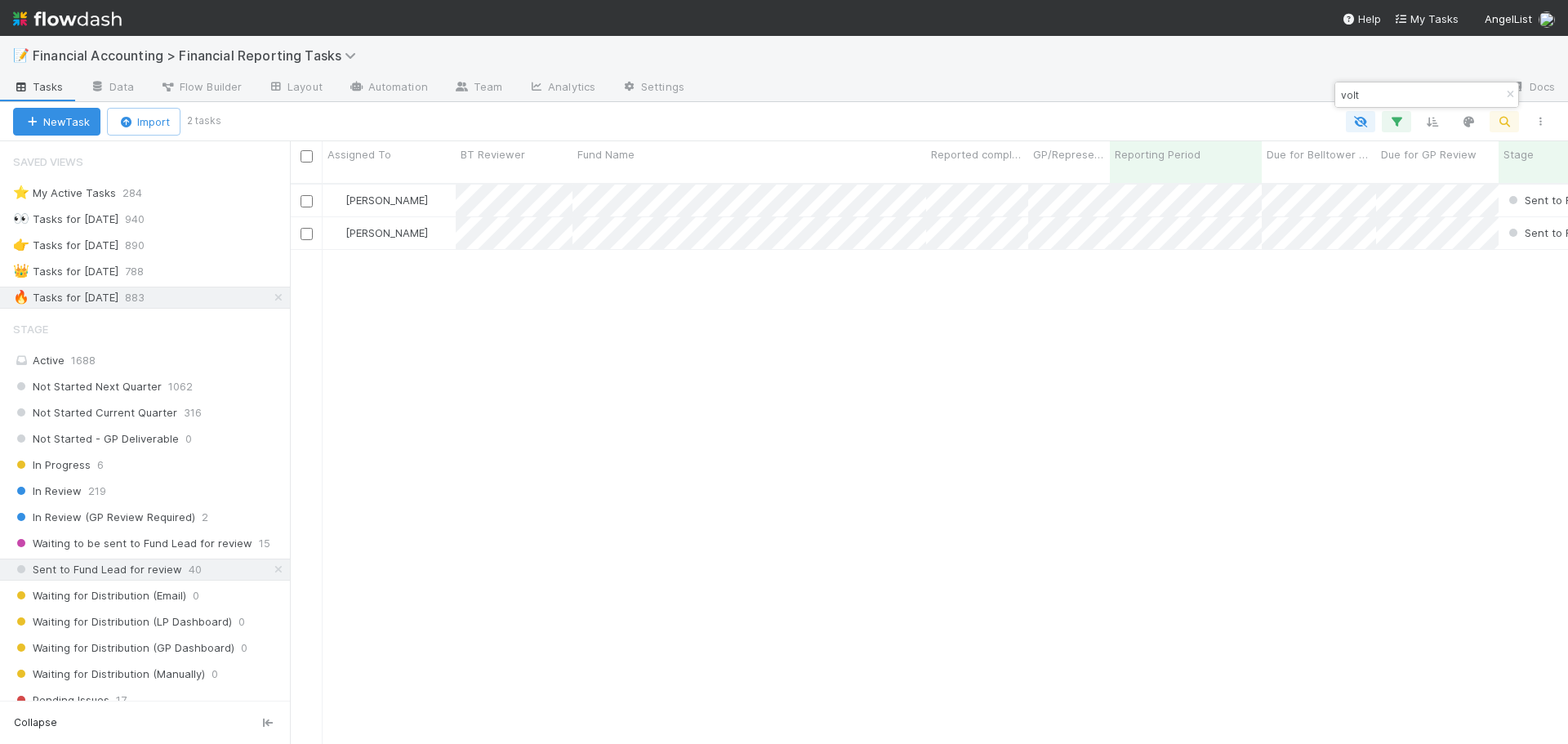
type input "volt"
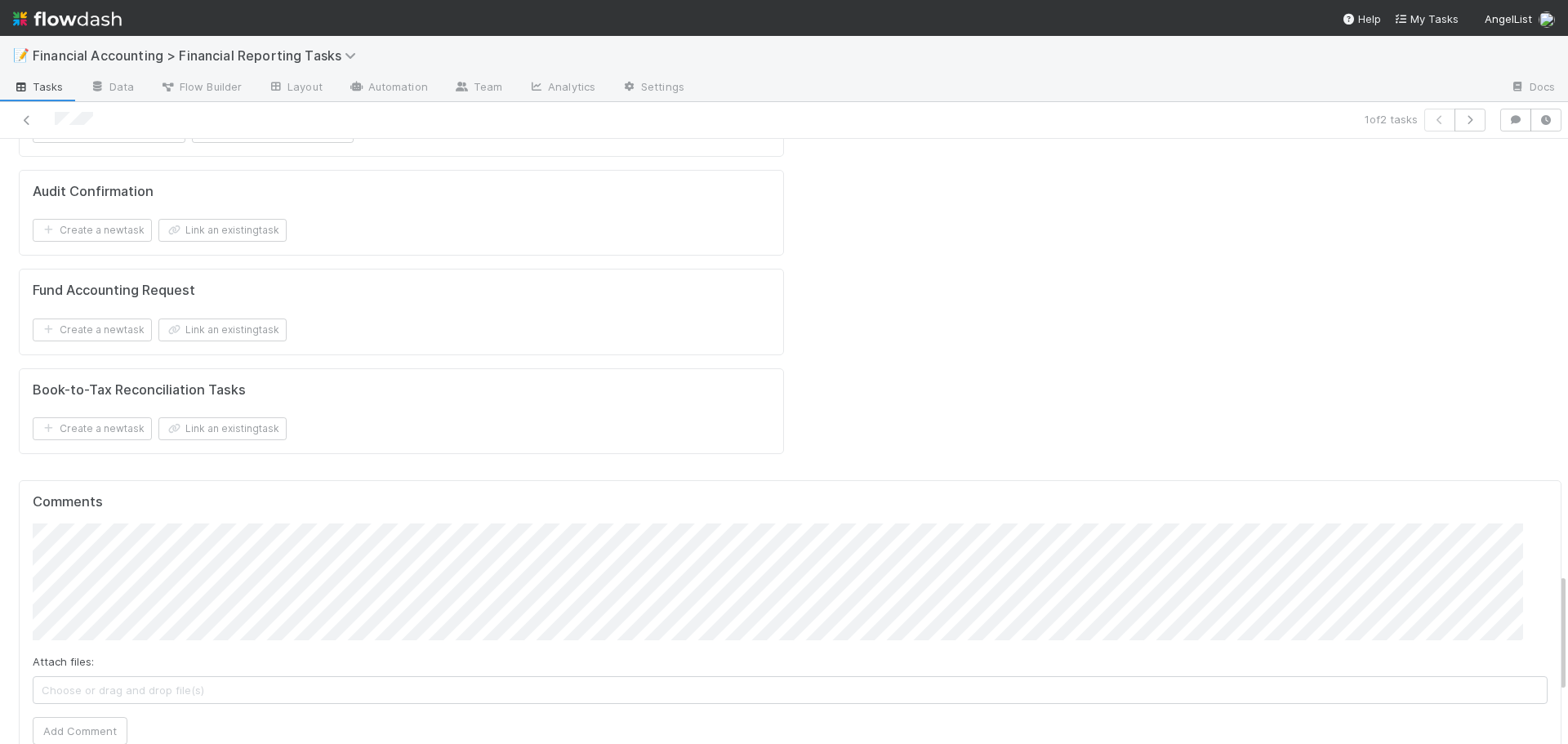
scroll to position [2205, 0]
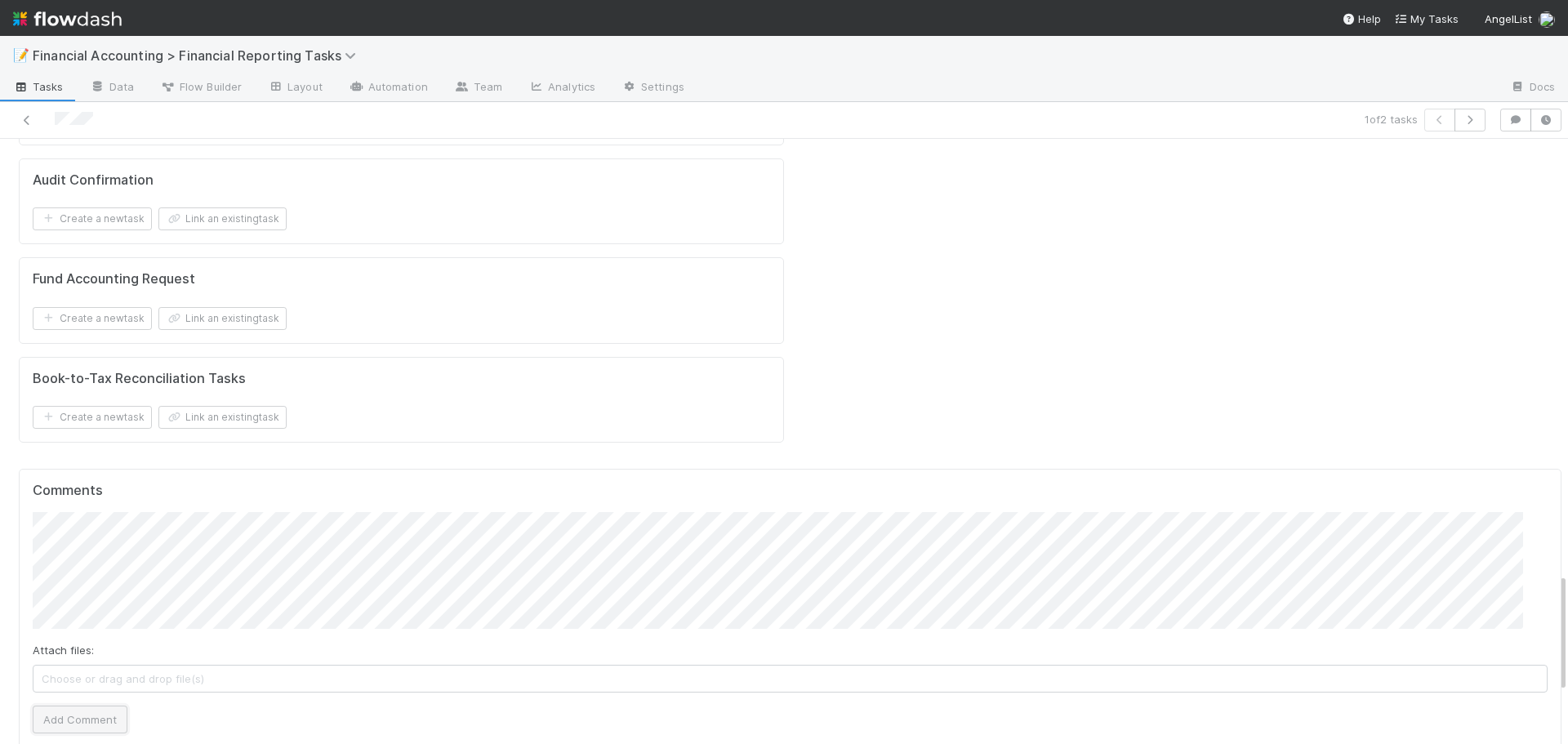
click at [111, 706] on button "Add Comment" at bounding box center [80, 720] width 95 height 28
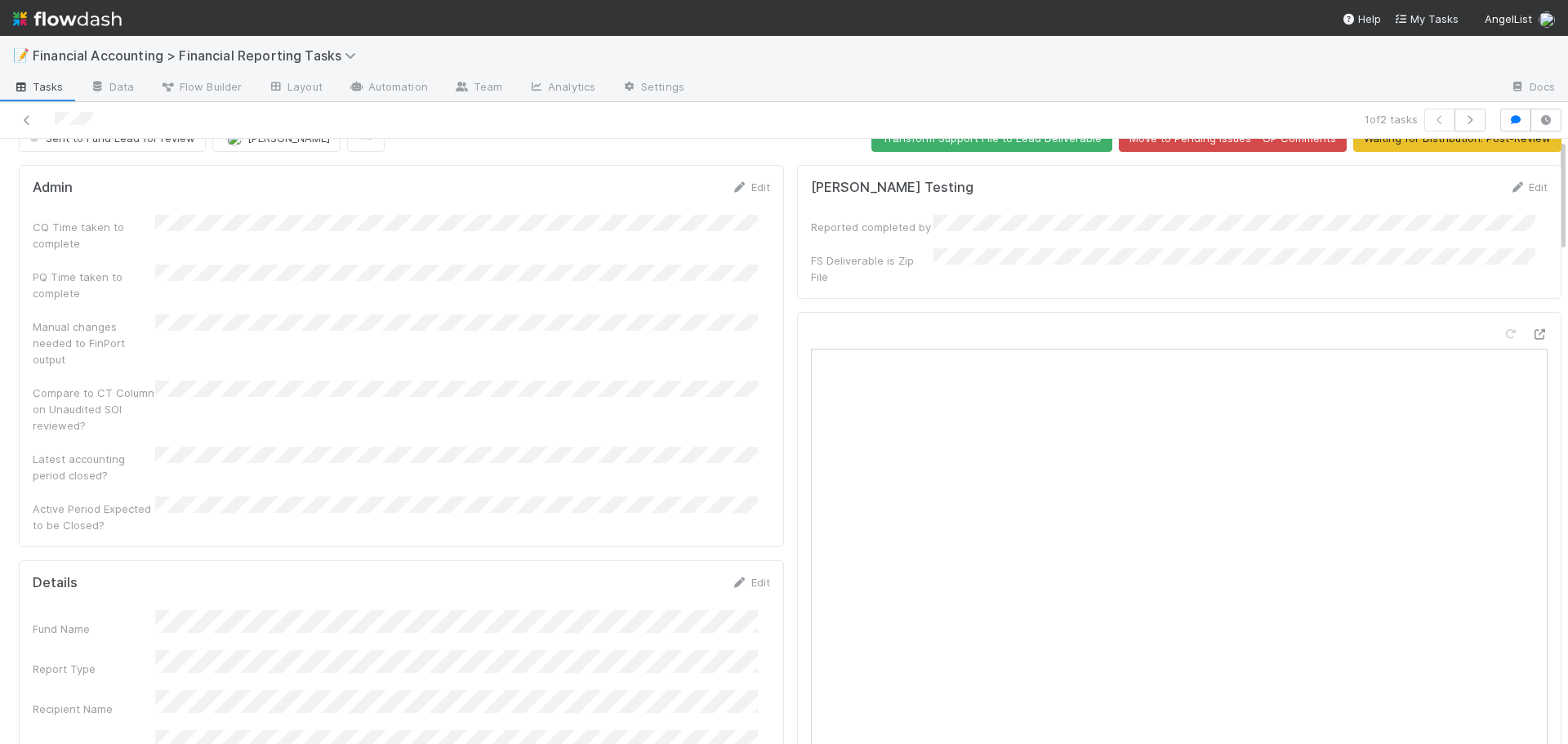
scroll to position [0, 0]
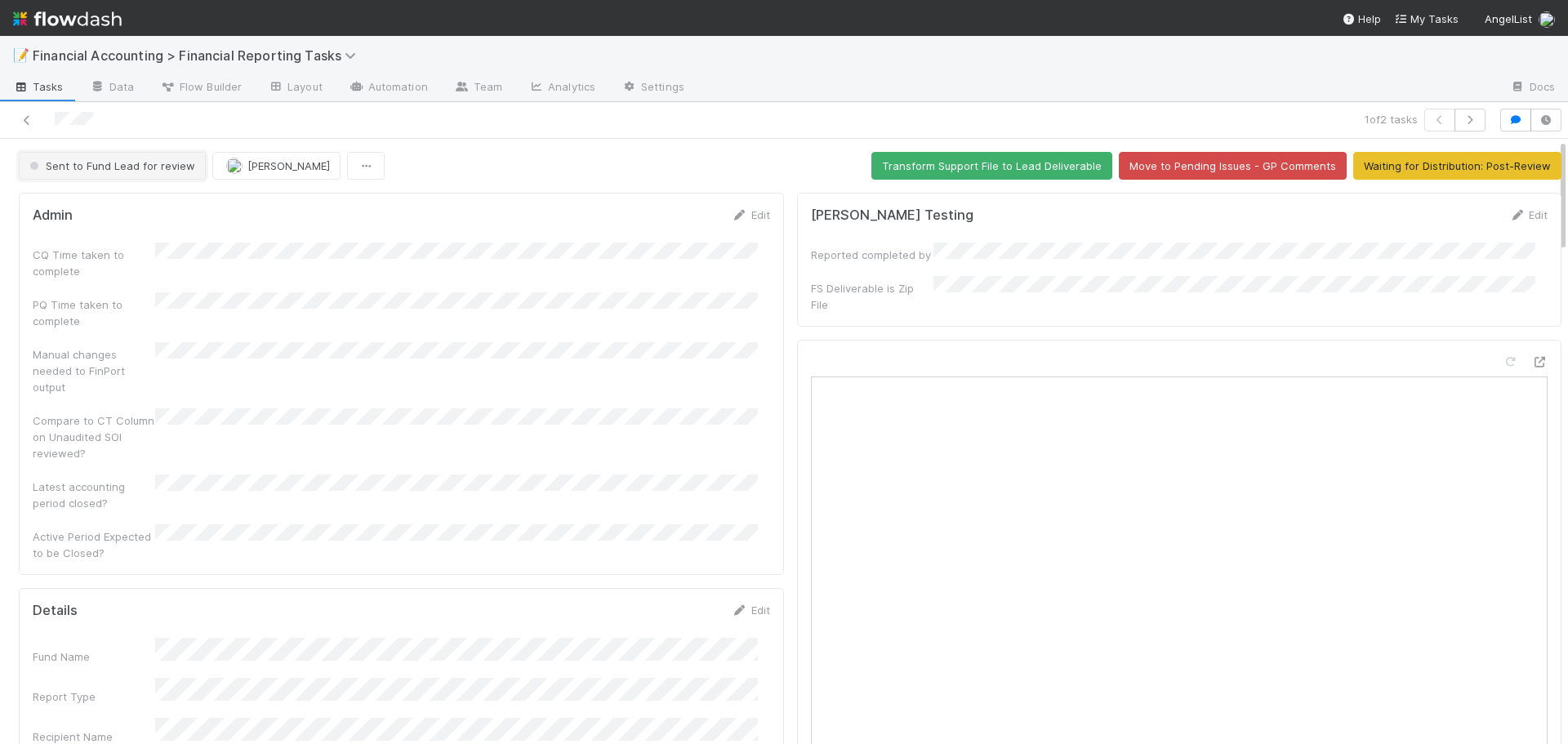
click at [105, 158] on button "Sent to Fund Lead for review" at bounding box center [111, 166] width 187 height 28
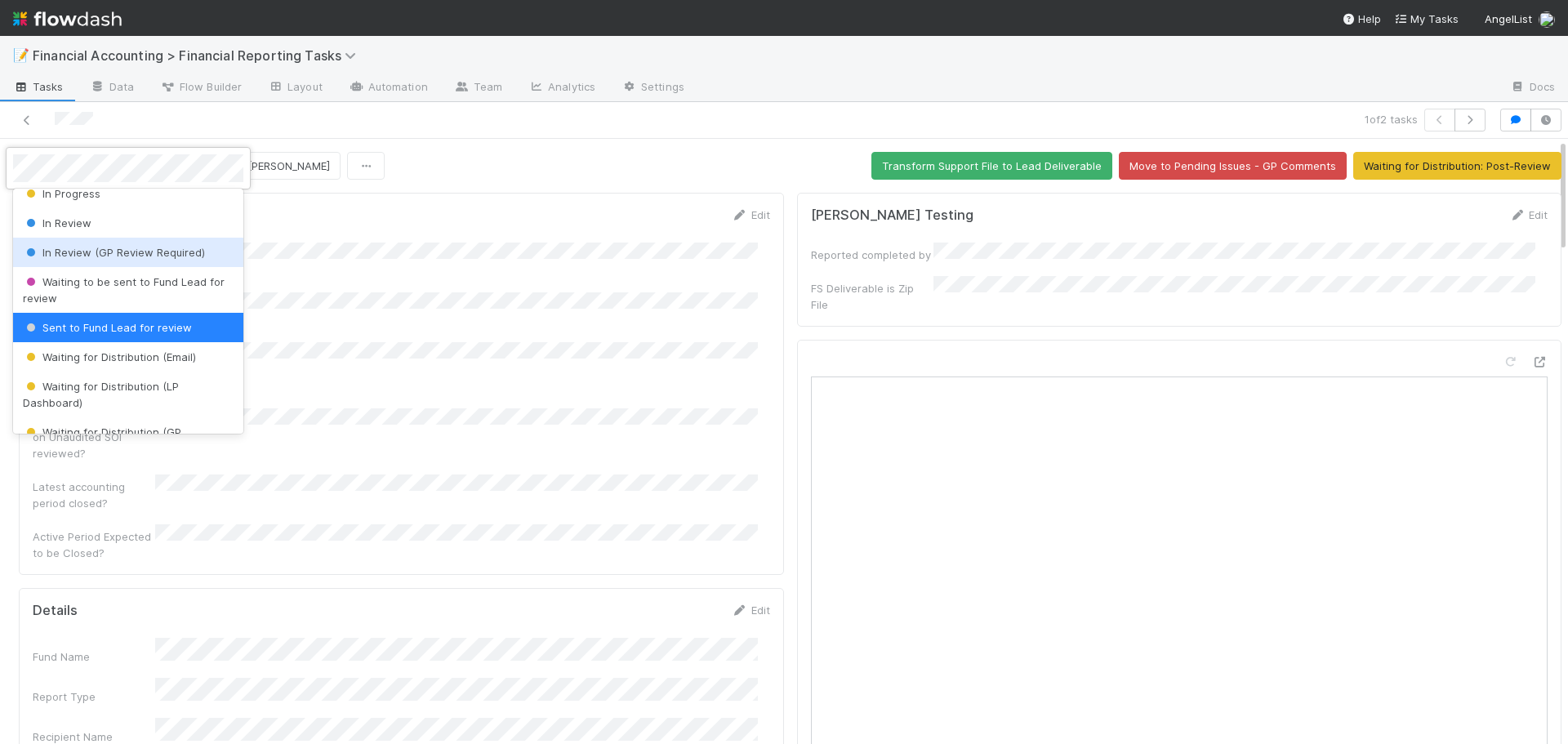
scroll to position [183, 0]
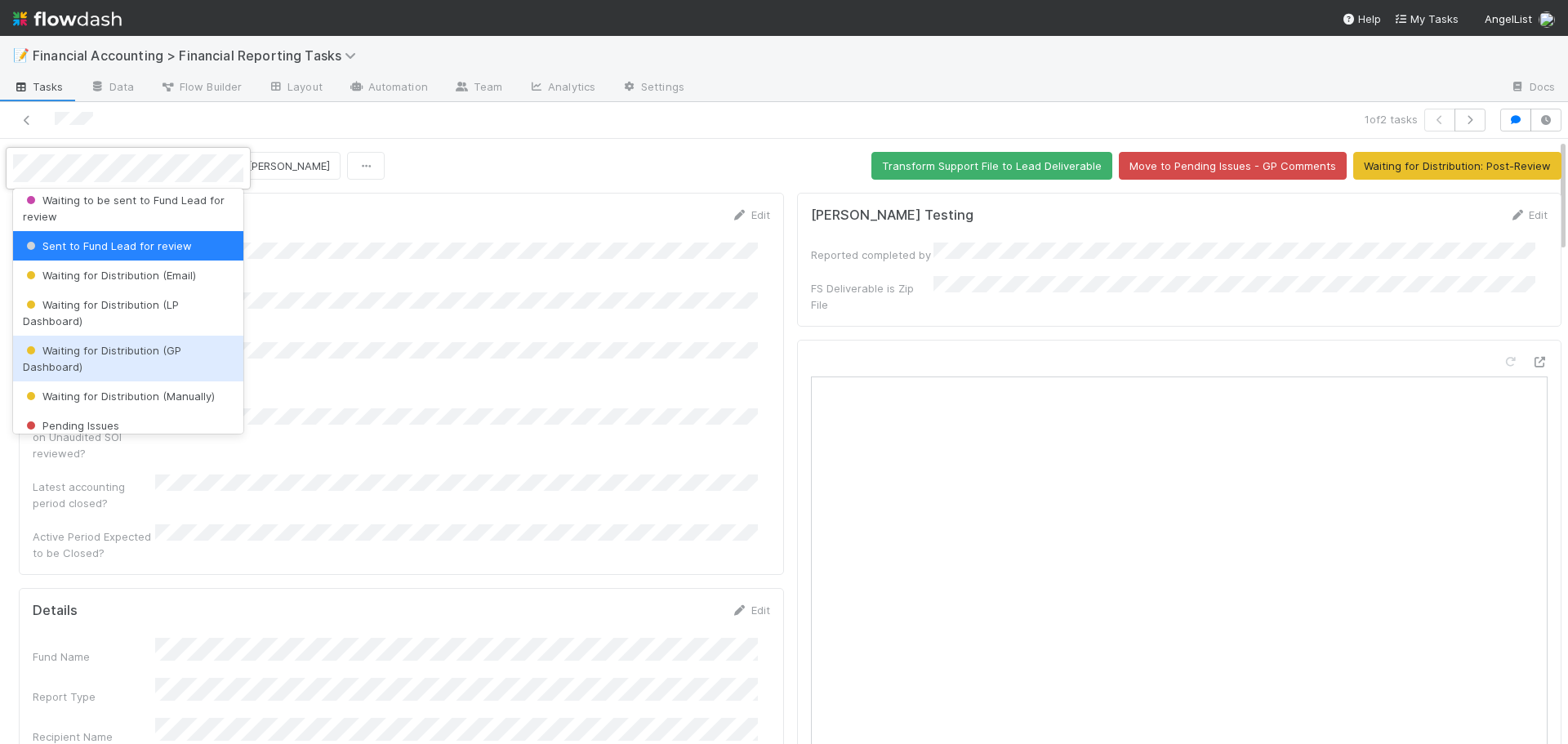
click at [104, 361] on div "Waiting for Distribution (GP Dashboard)" at bounding box center [128, 358] width 230 height 46
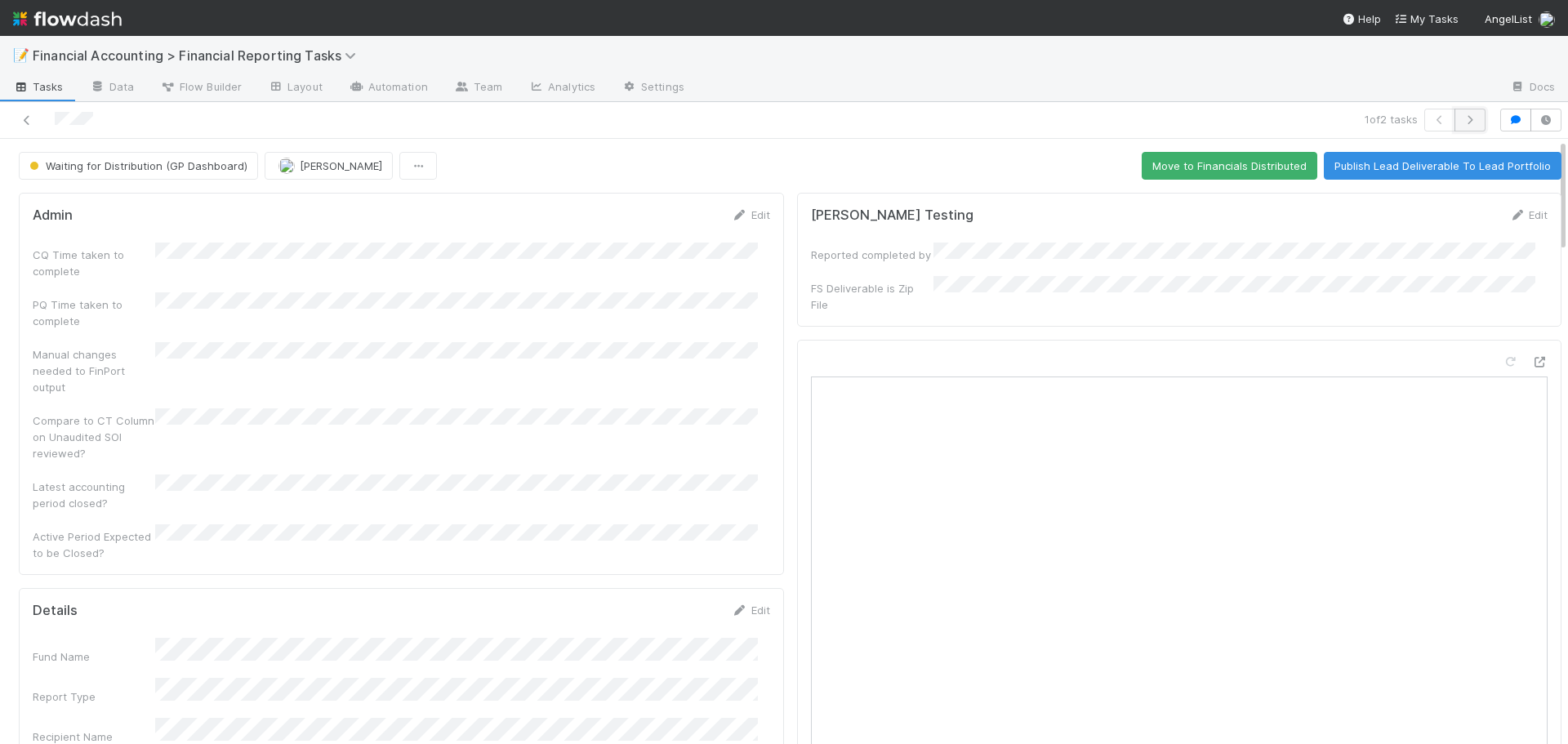
click at [1462, 116] on icon "button" at bounding box center [1470, 120] width 17 height 10
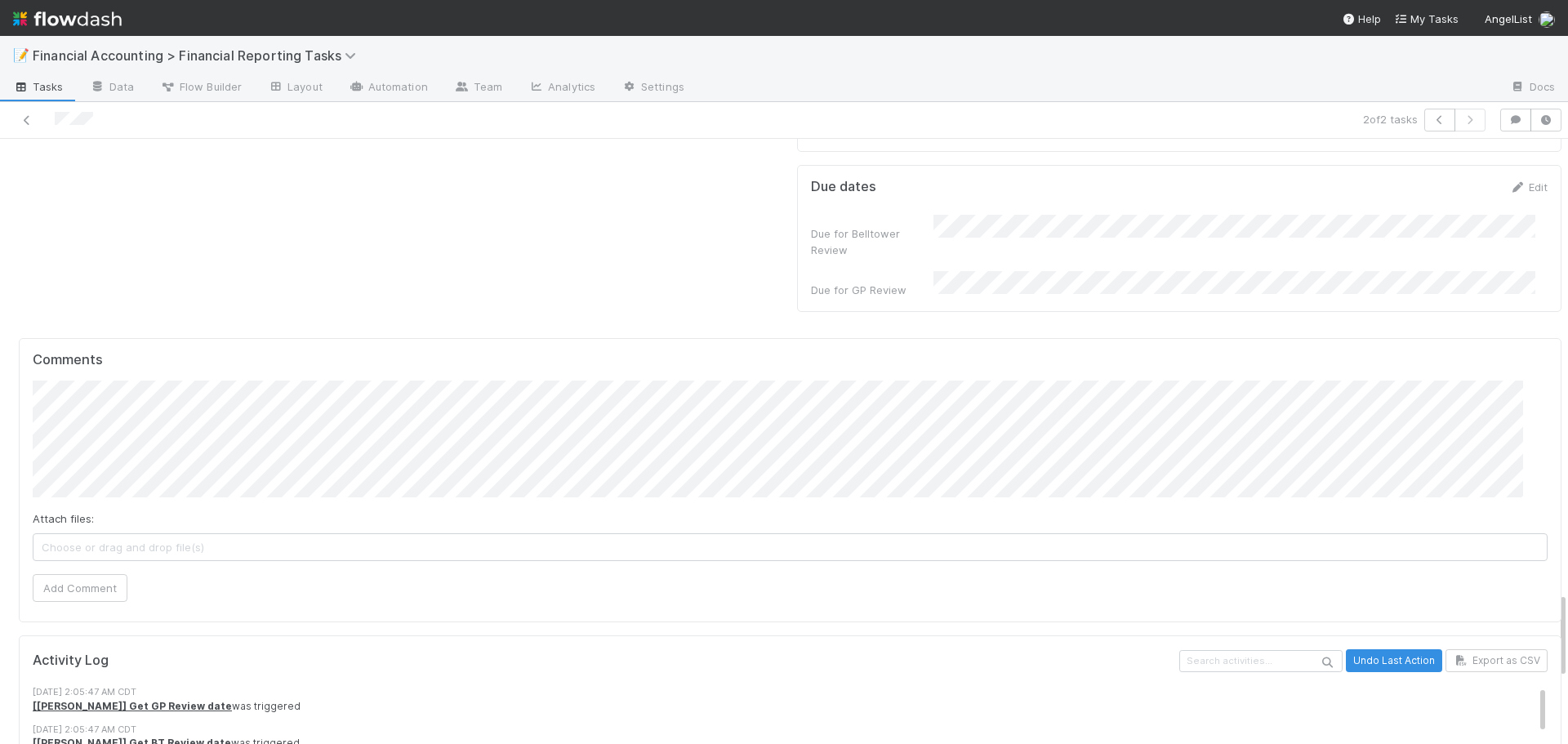
scroll to position [3348, 0]
click at [77, 572] on button "Add Comment" at bounding box center [80, 586] width 95 height 28
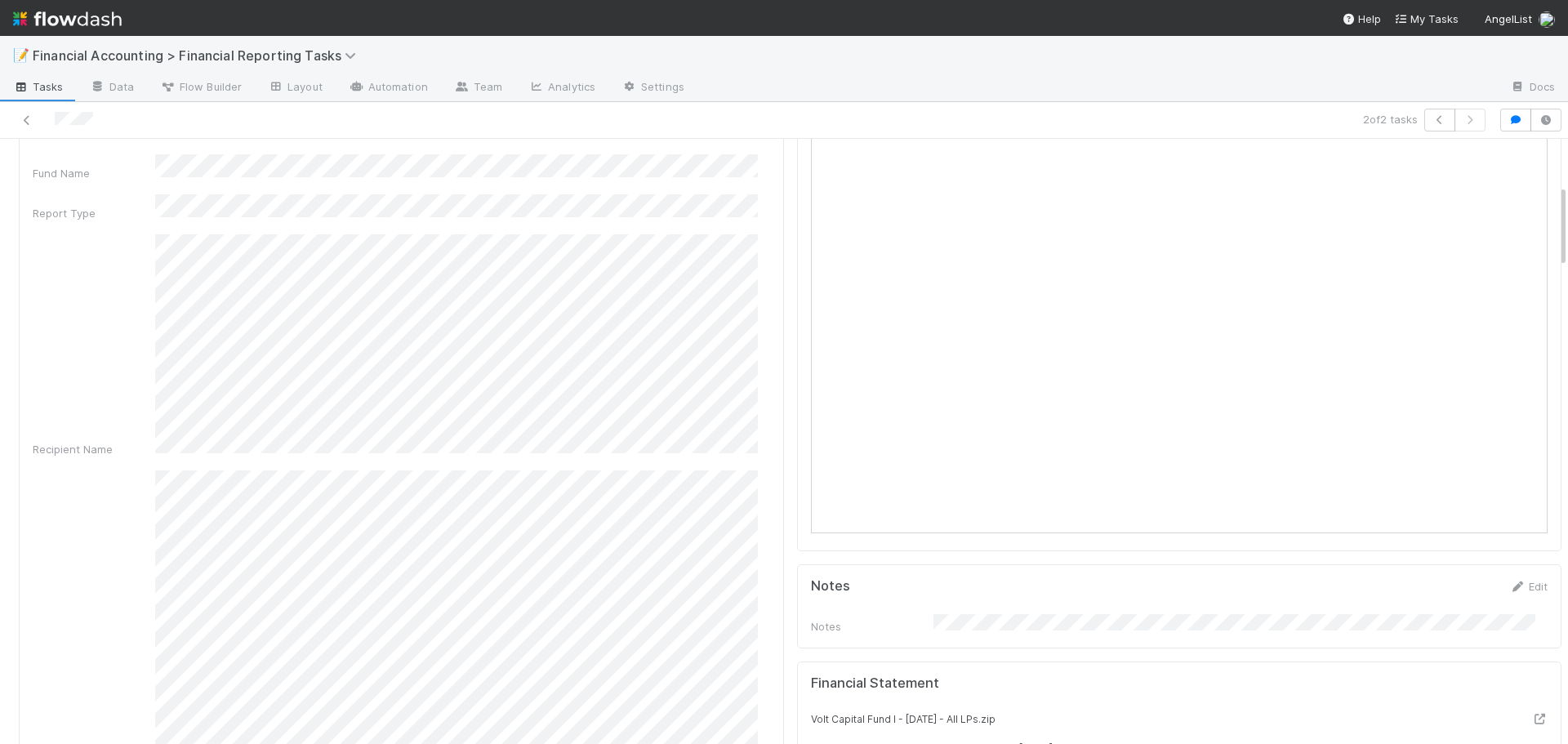
scroll to position [0, 0]
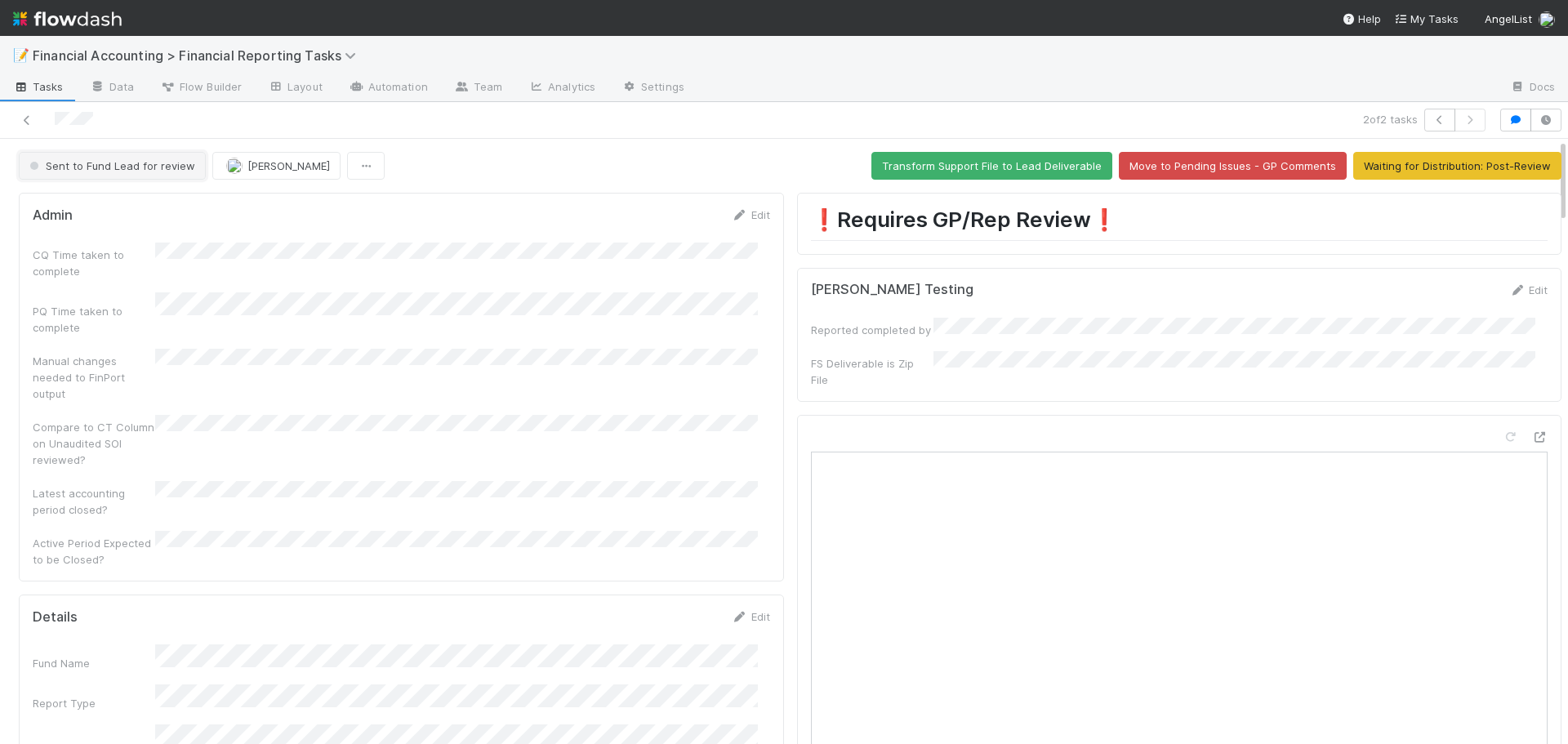
click at [89, 155] on button "Sent to Fund Lead for review" at bounding box center [111, 166] width 187 height 28
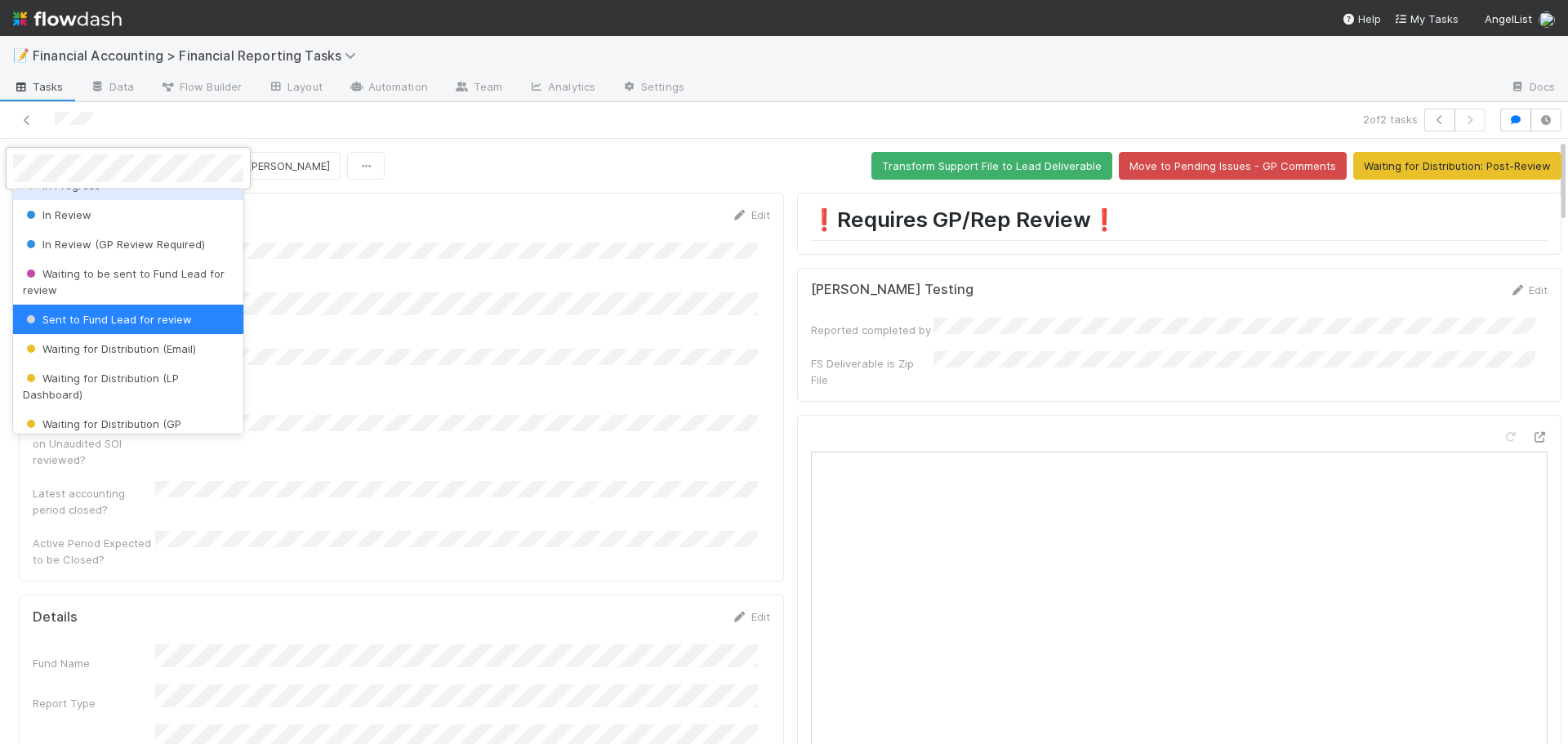
scroll to position [183, 0]
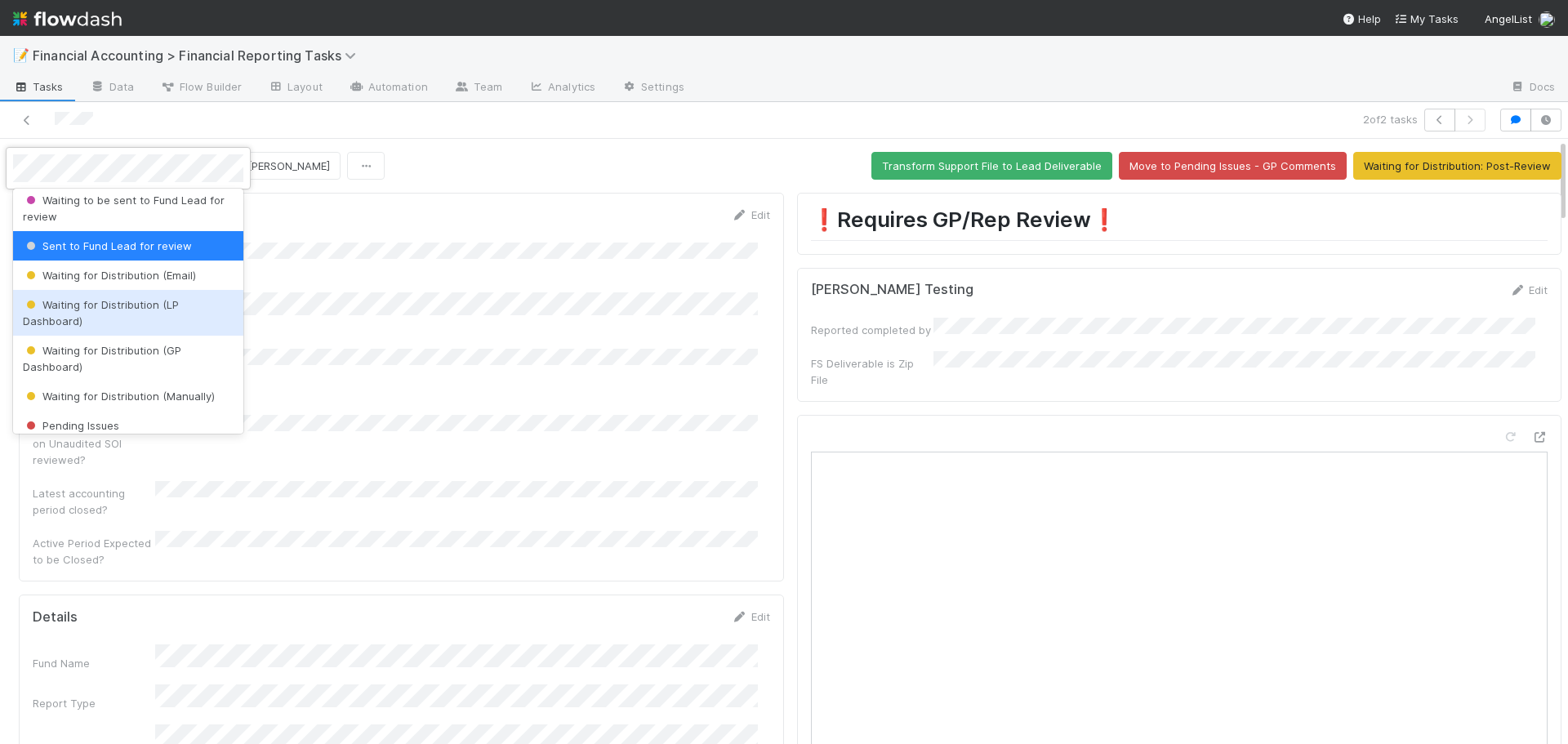
click at [86, 305] on span "Waiting for Distribution (LP Dashboard)" at bounding box center [101, 313] width 156 height 30
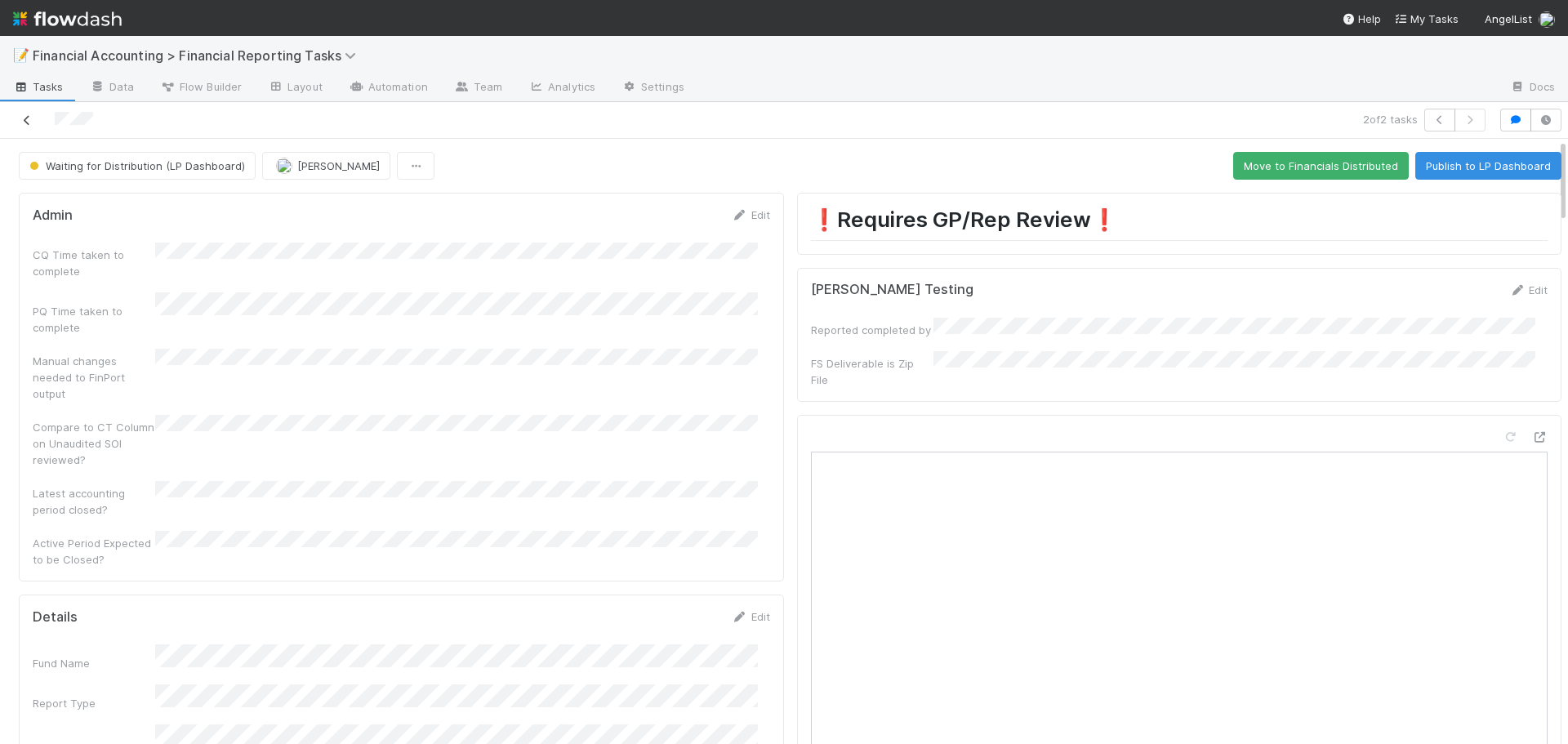
click at [32, 120] on icon at bounding box center [27, 120] width 17 height 10
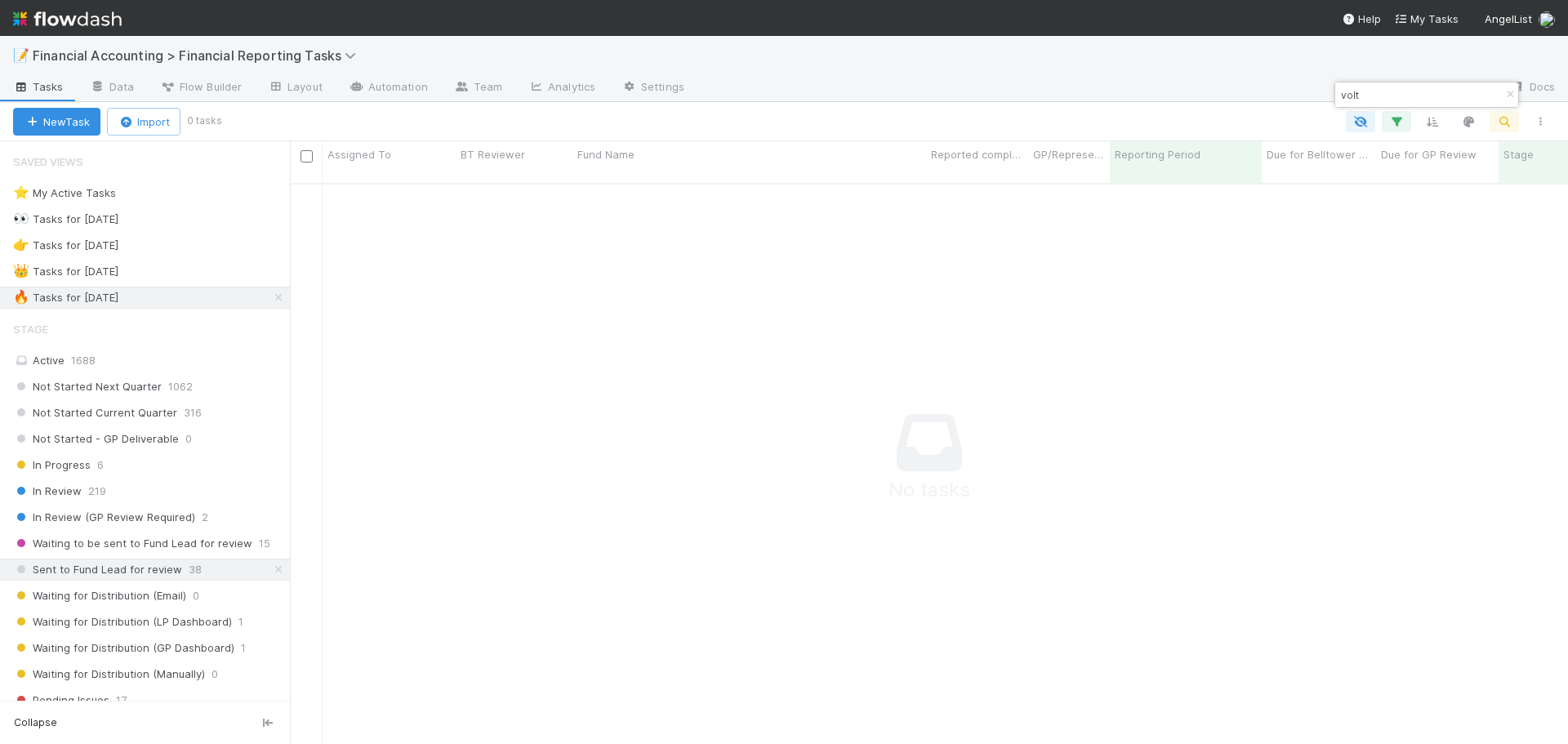
scroll to position [550, 1266]
click at [1515, 90] on icon "button" at bounding box center [1510, 95] width 17 height 10
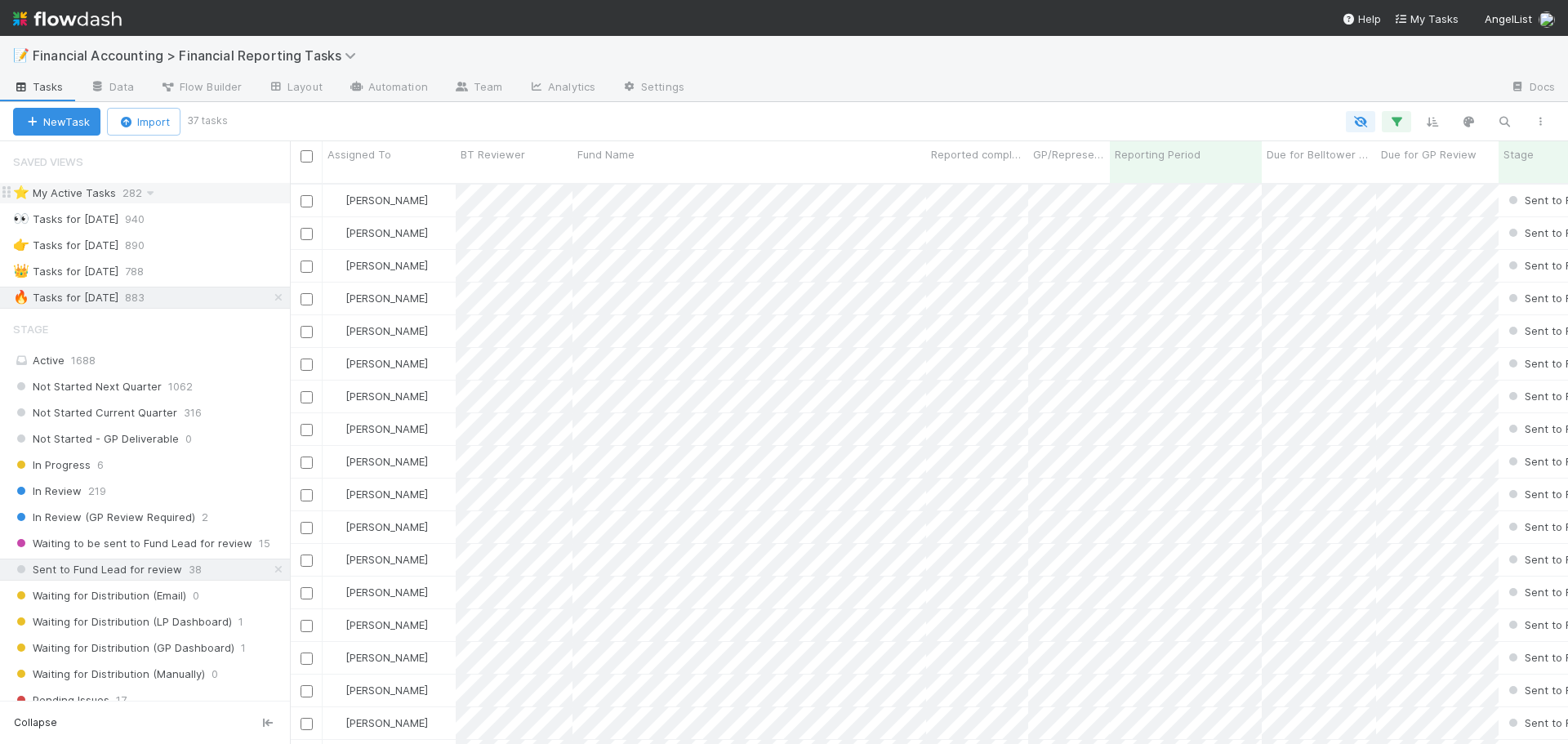
scroll to position [562, 1266]
click at [124, 355] on div "Active 1688" at bounding box center [150, 360] width 273 height 20
click at [194, 271] on div "👑 Tasks for 2025-03-31 788" at bounding box center [151, 271] width 277 height 20
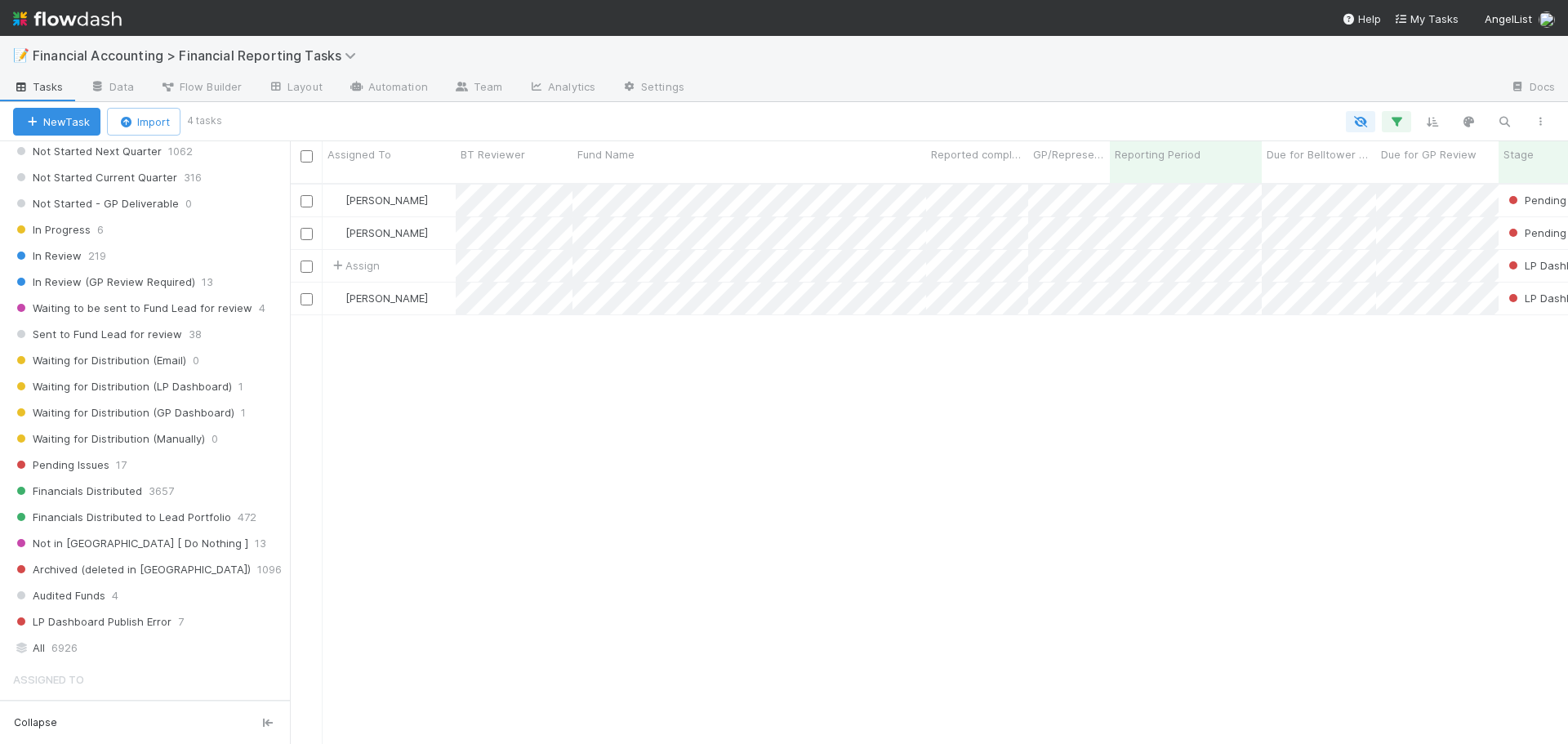
scroll to position [327, 0]
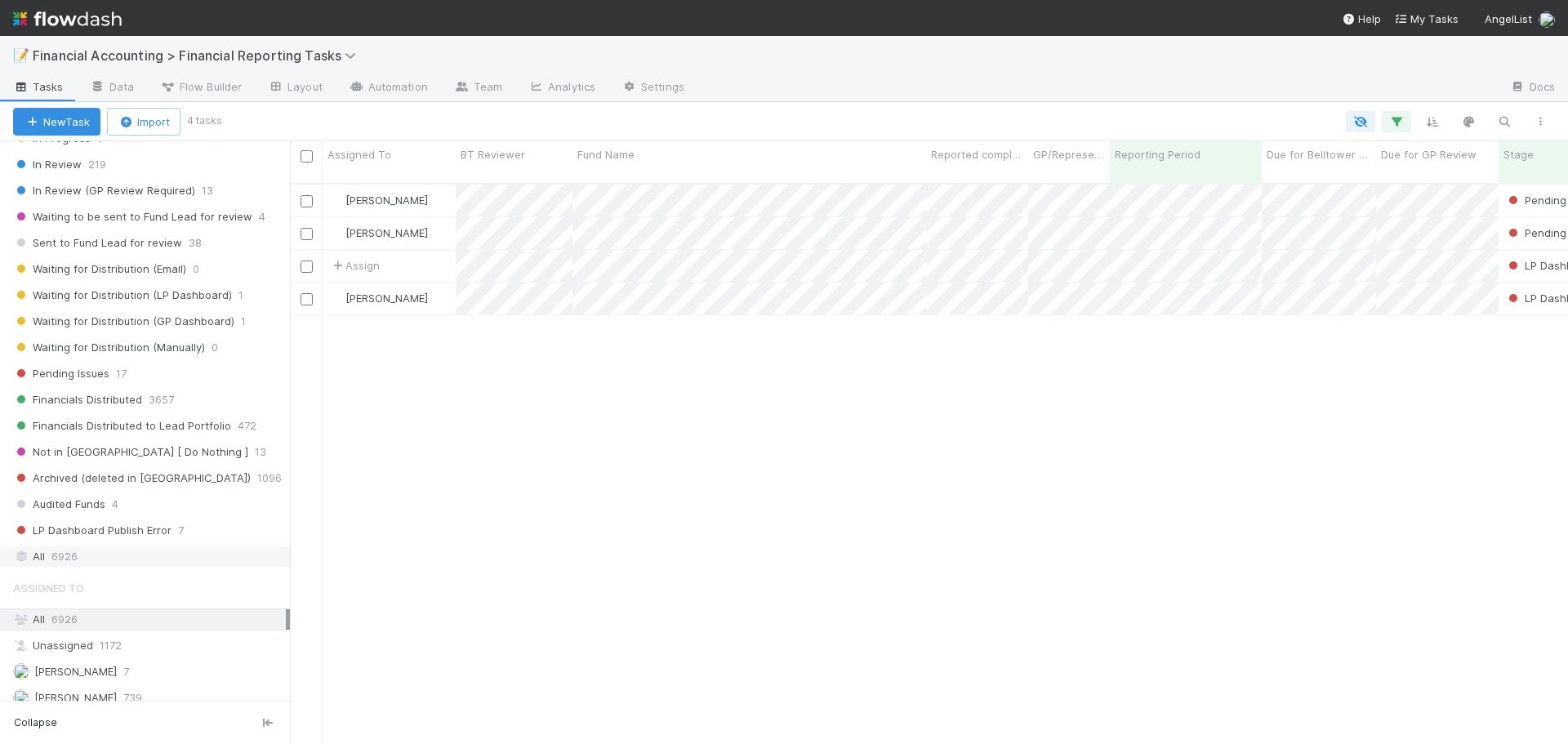
click at [176, 559] on div "All 6926" at bounding box center [150, 556] width 273 height 20
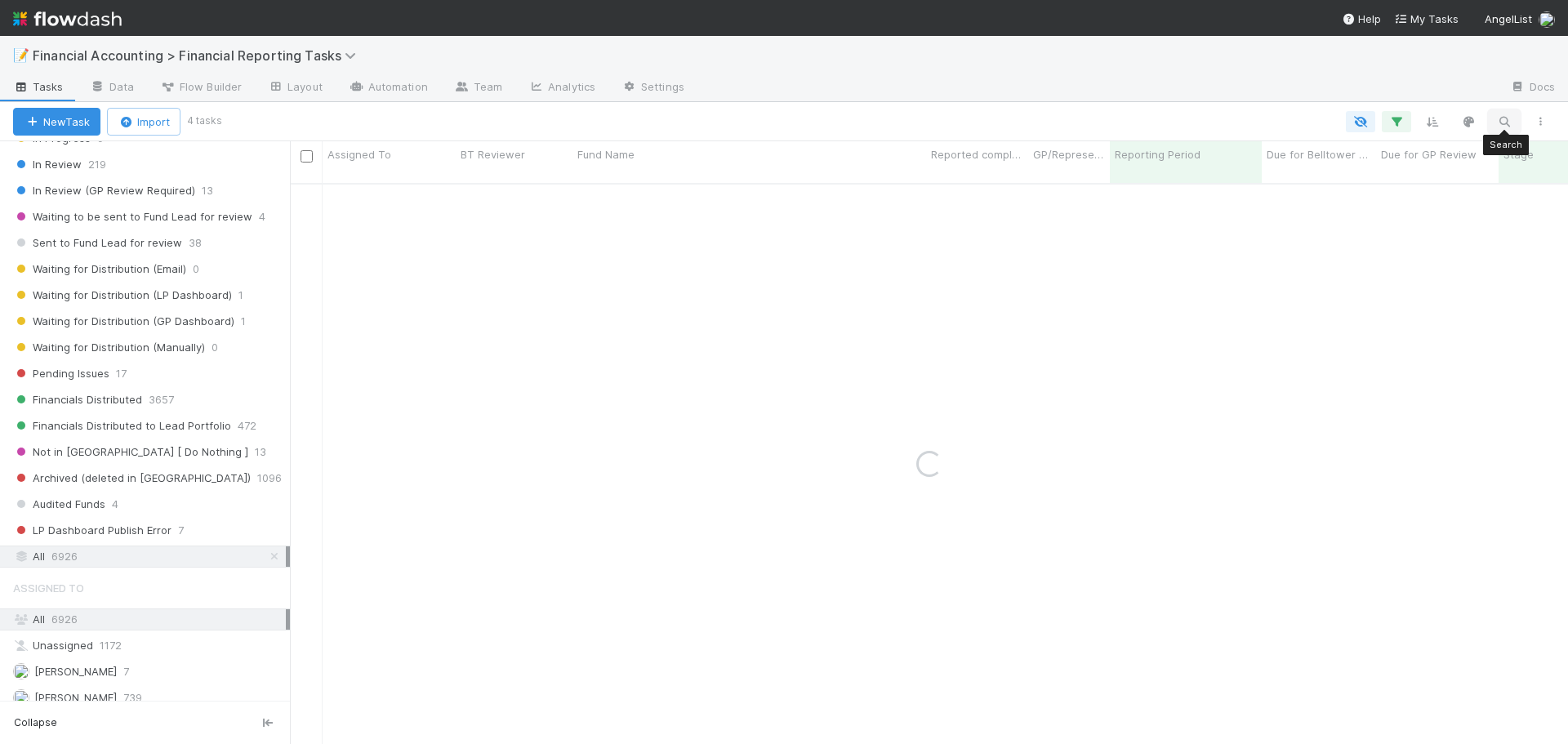
click at [1511, 127] on icon "button" at bounding box center [1504, 122] width 17 height 15
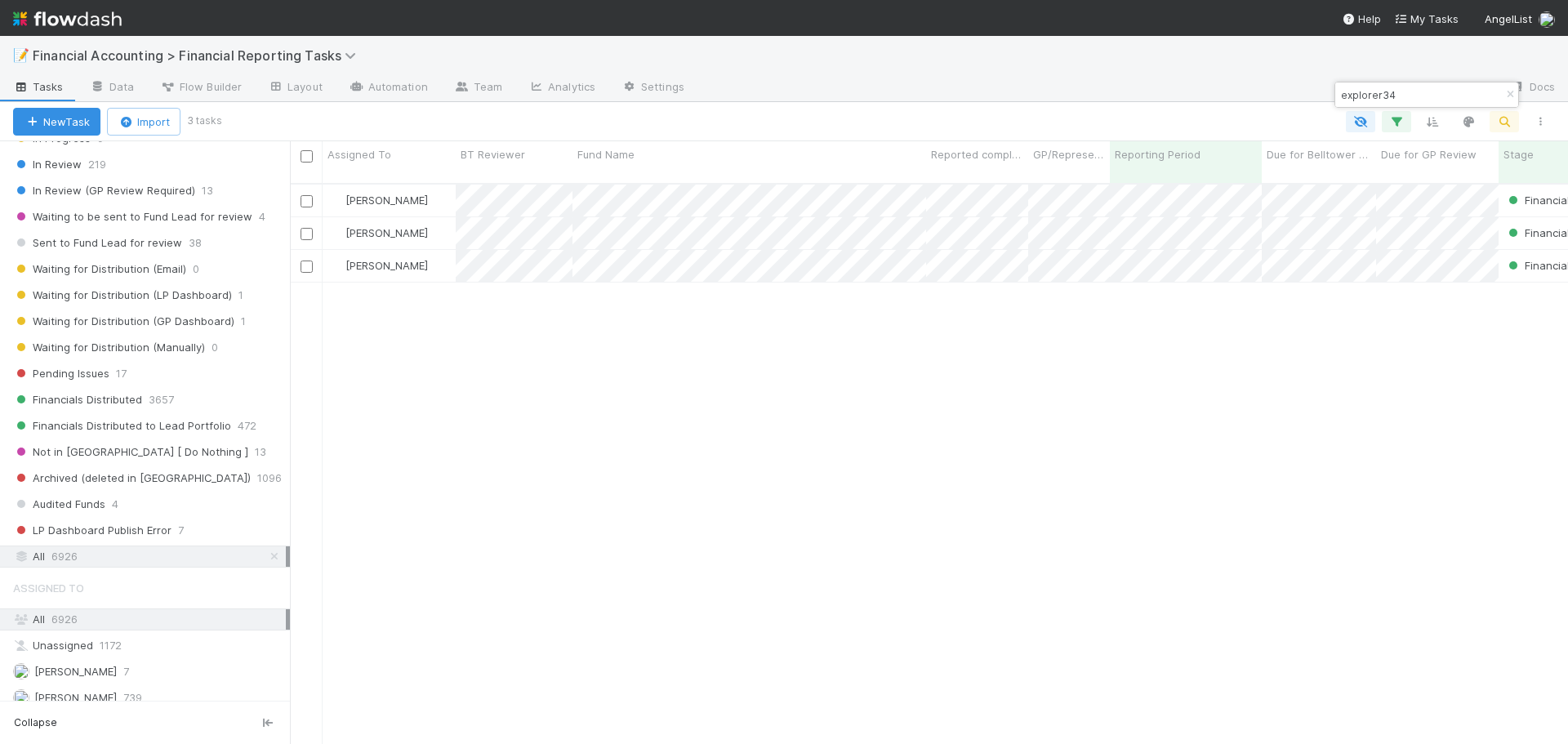
scroll to position [562, 1266]
type input "explorer34"
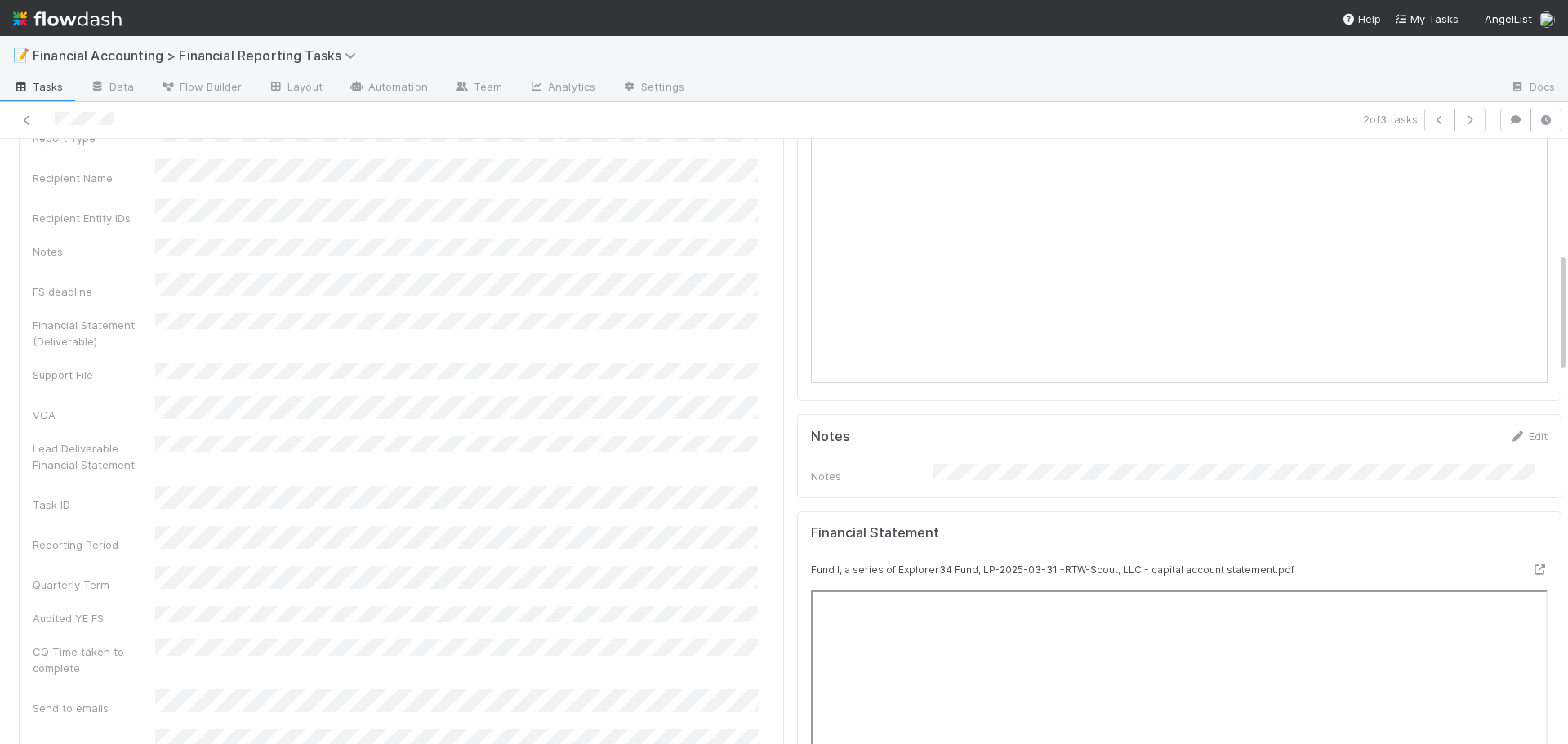
scroll to position [571, 0]
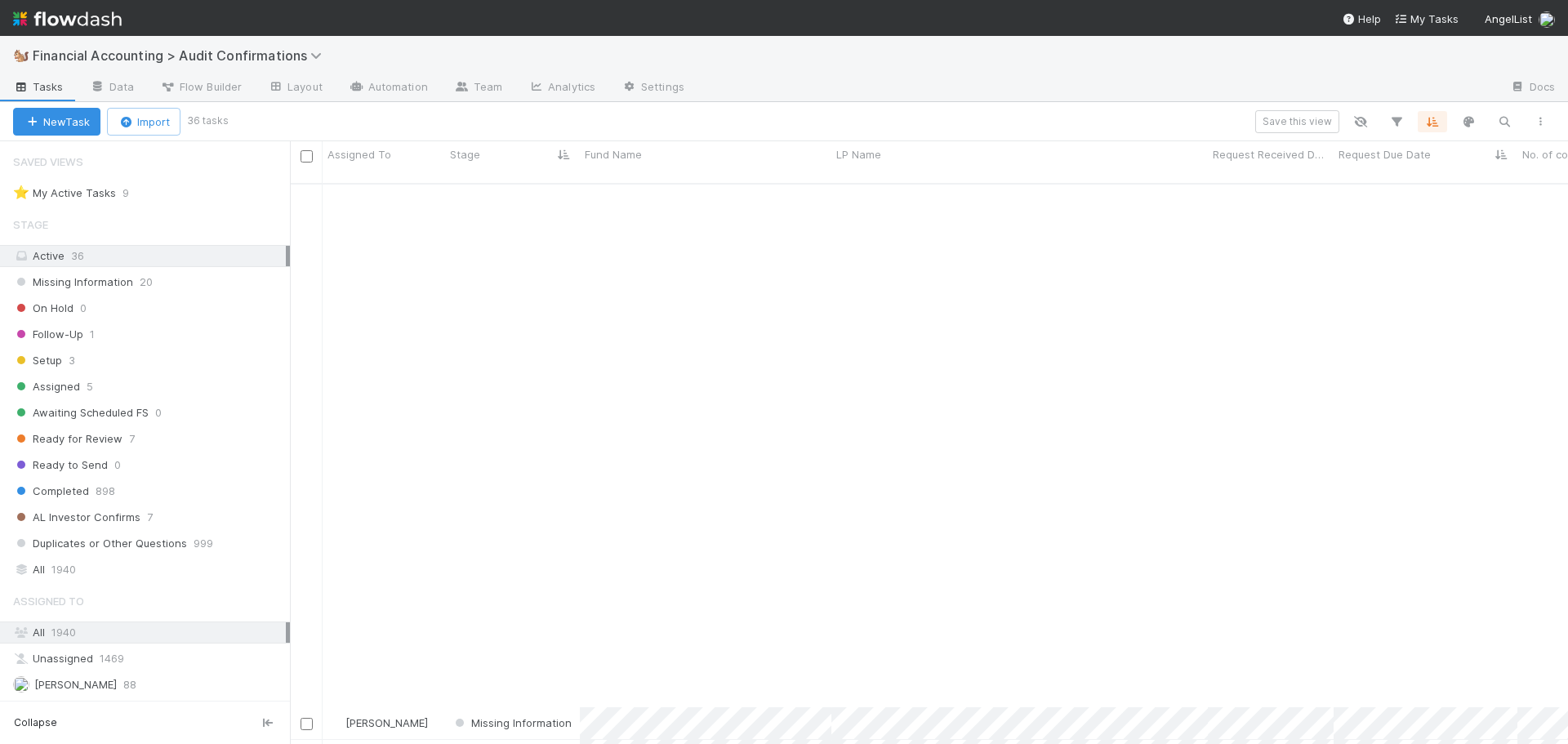
scroll to position [562, 1266]
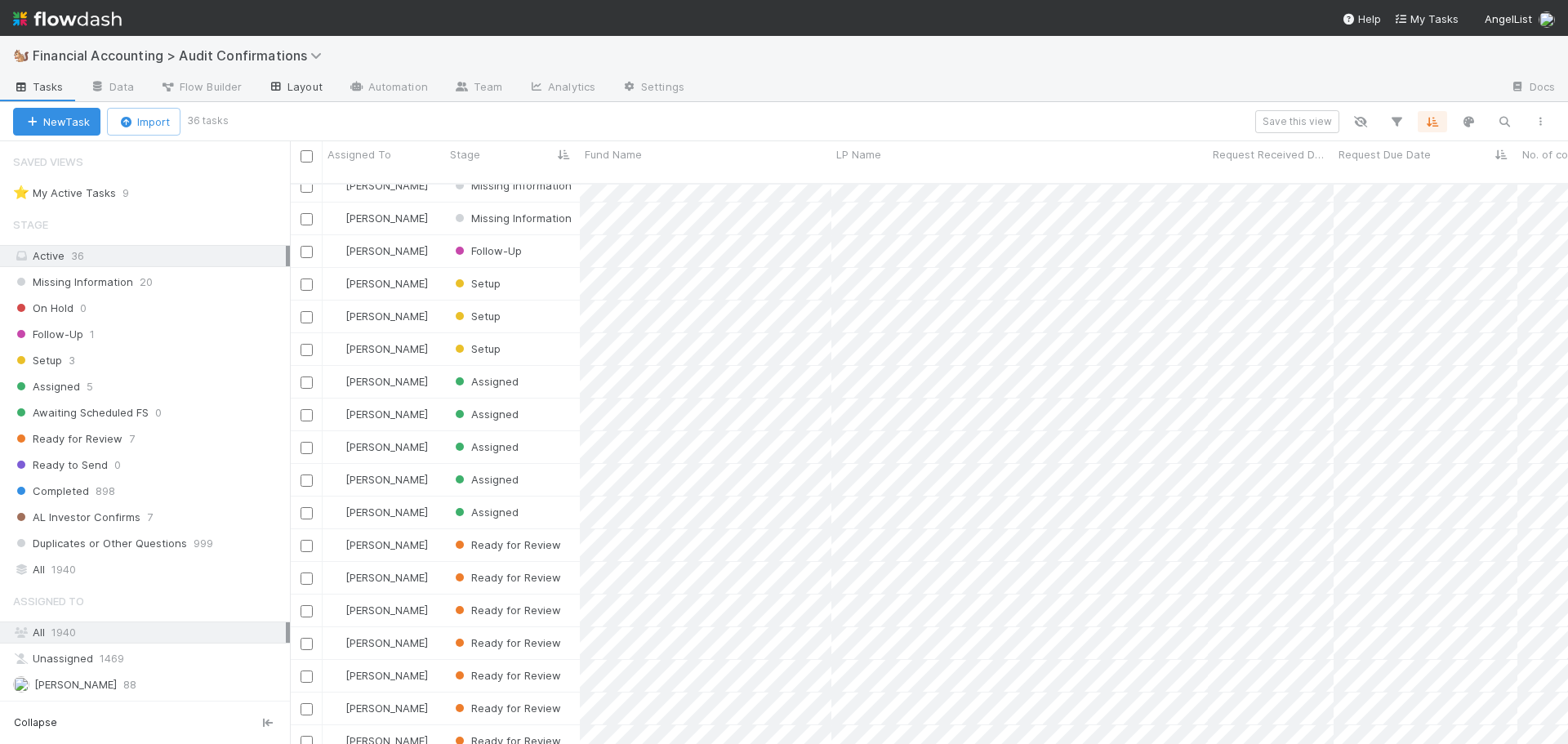
click at [303, 88] on link "Layout" at bounding box center [294, 88] width 81 height 26
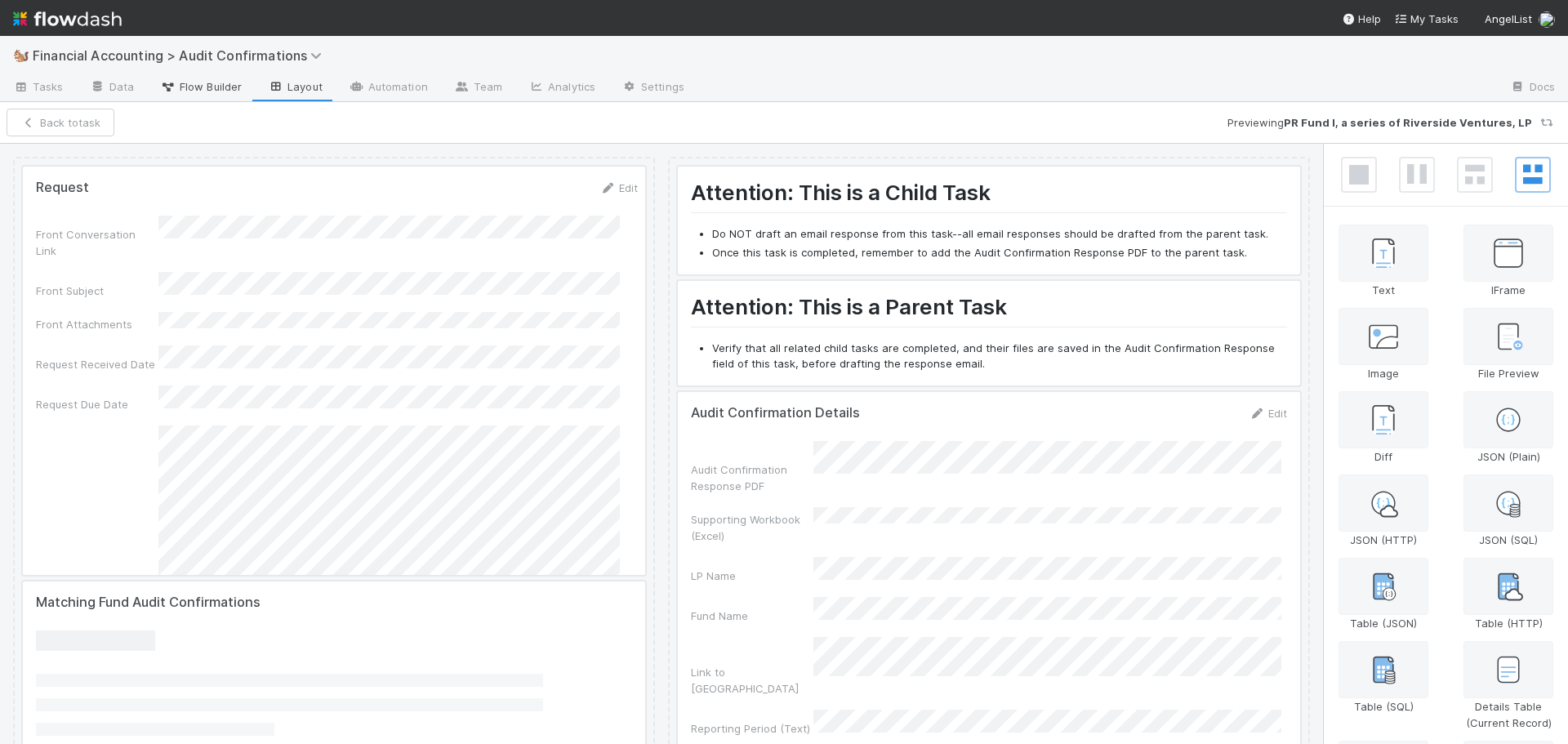
click at [212, 88] on span "Flow Builder" at bounding box center [201, 86] width 82 height 17
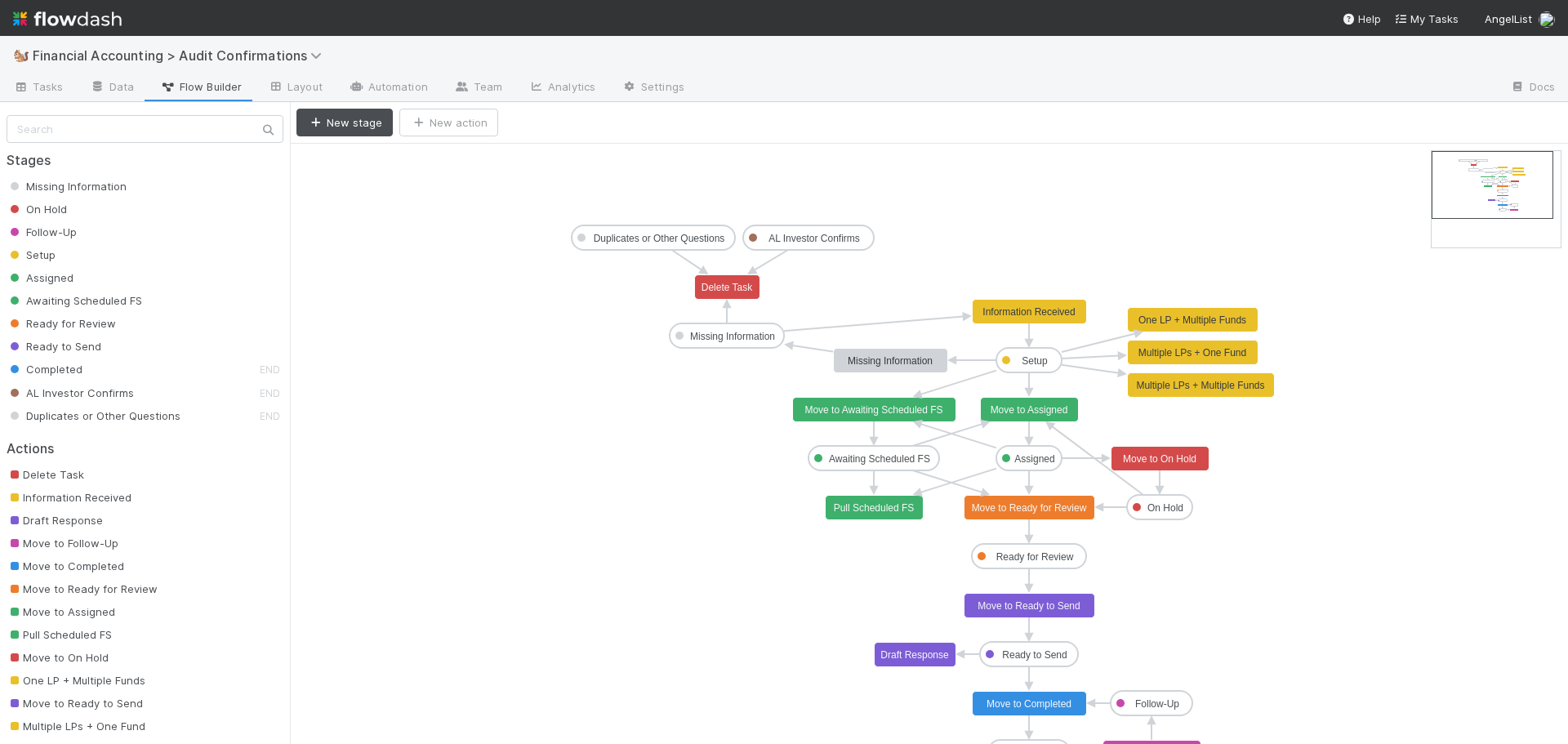
click at [56, 207] on span "On Hold" at bounding box center [36, 209] width 60 height 13
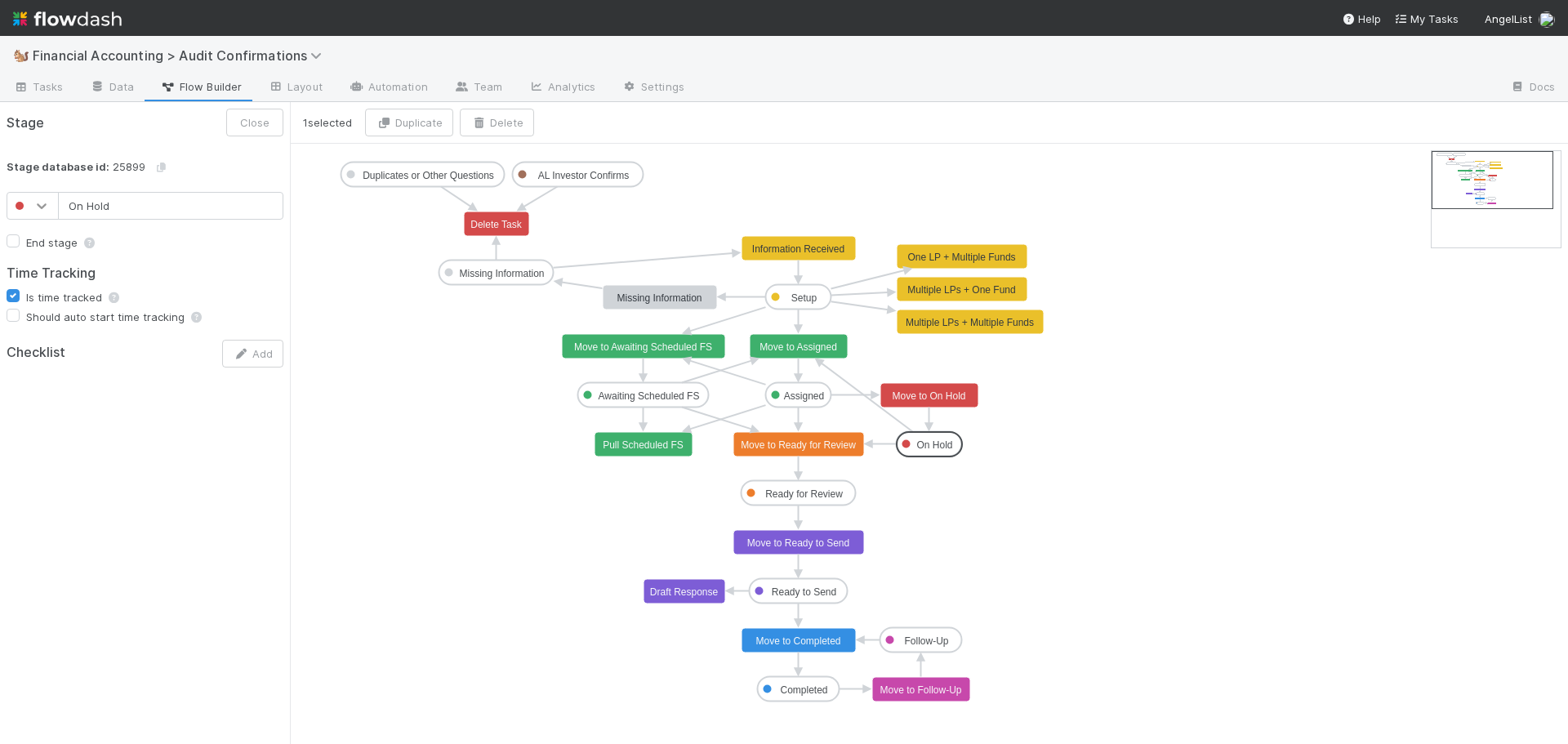
drag, startPoint x: 109, startPoint y: 206, endPoint x: 50, endPoint y: 199, distance: 59.4
click at [62, 207] on input "On Hold" at bounding box center [170, 206] width 226 height 28
type input "Pending Issues"
click at [245, 117] on button "Save" at bounding box center [256, 123] width 53 height 28
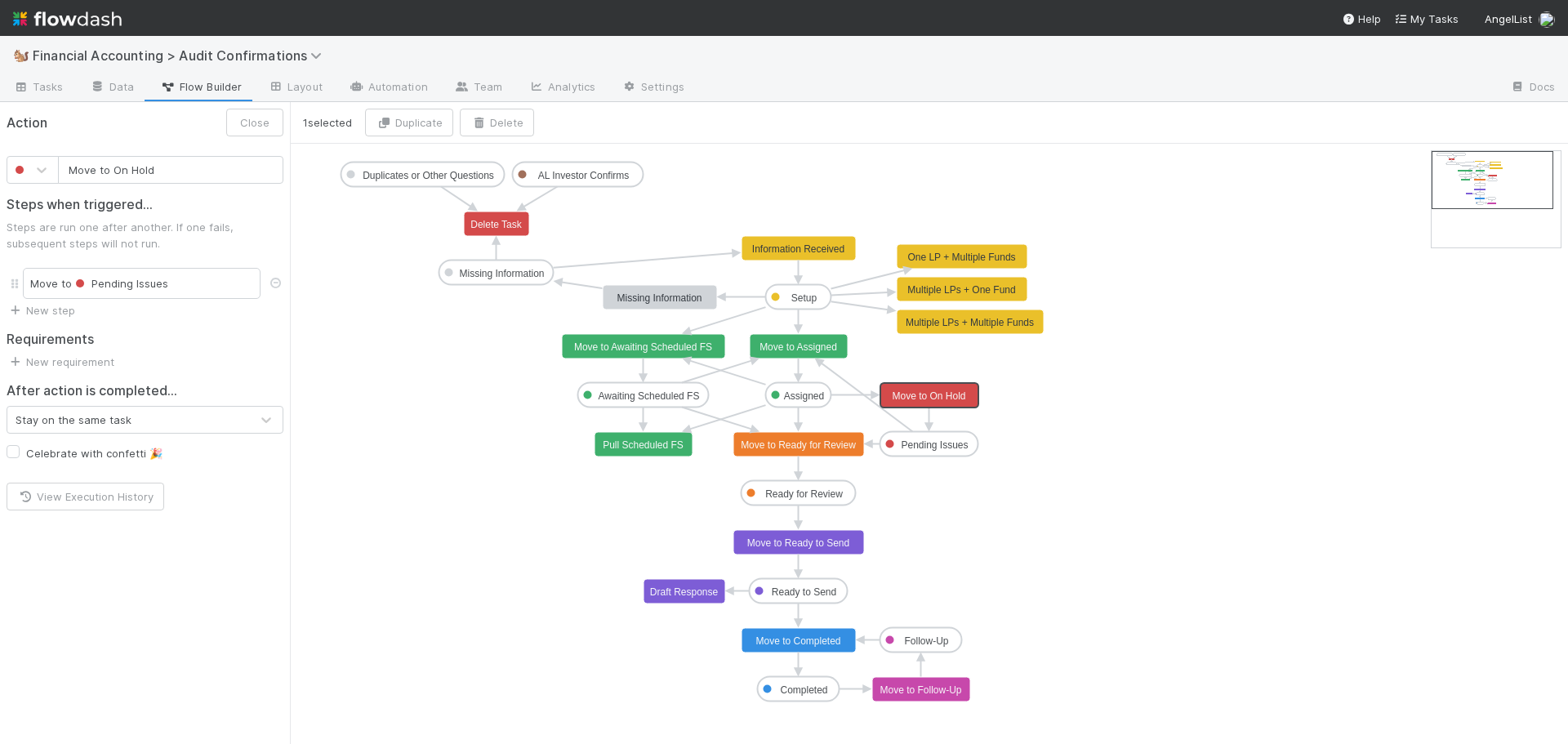
click at [954, 394] on text "Move to On Hold" at bounding box center [928, 396] width 73 height 11
drag, startPoint x: 114, startPoint y: 171, endPoint x: 180, endPoint y: 179, distance: 66.5
click at [180, 179] on input "Move to On Hold" at bounding box center [170, 170] width 226 height 28
type input "Move to Pending Issues"
click at [250, 120] on button "Save" at bounding box center [256, 123] width 53 height 28
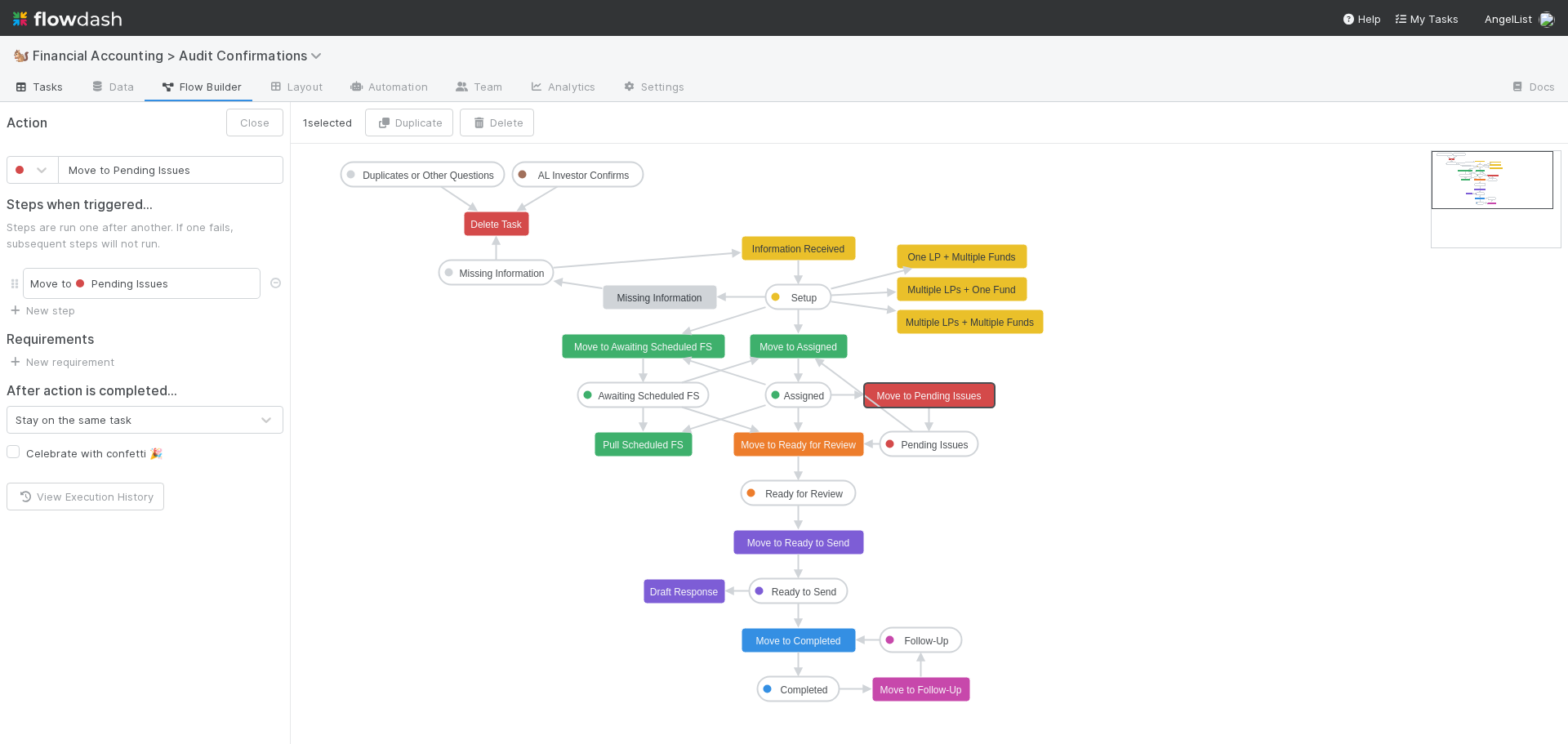
click at [31, 86] on span "Tasks" at bounding box center [38, 86] width 51 height 17
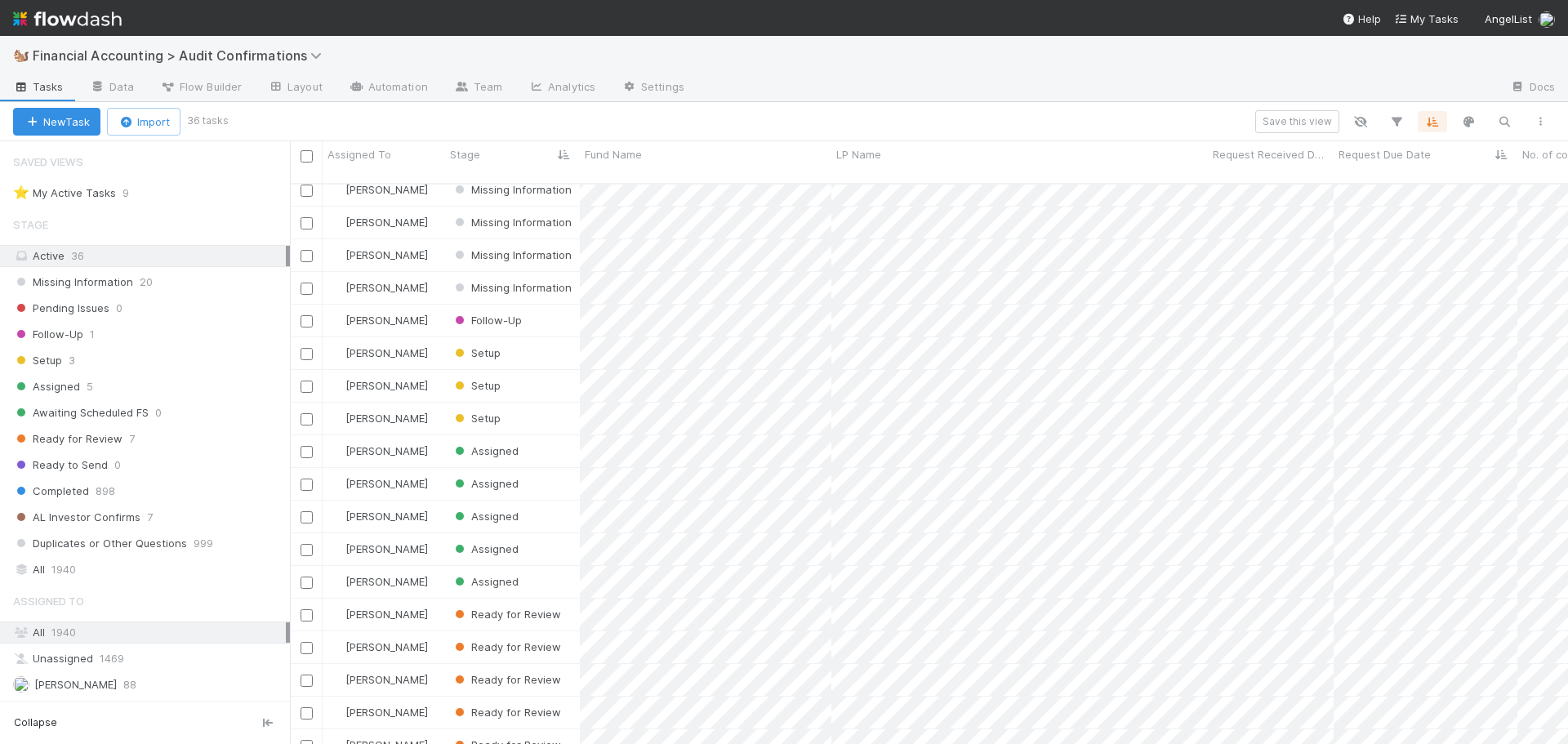
scroll to position [615, 0]
click at [523, 366] on div "Assigned" at bounding box center [512, 382] width 135 height 32
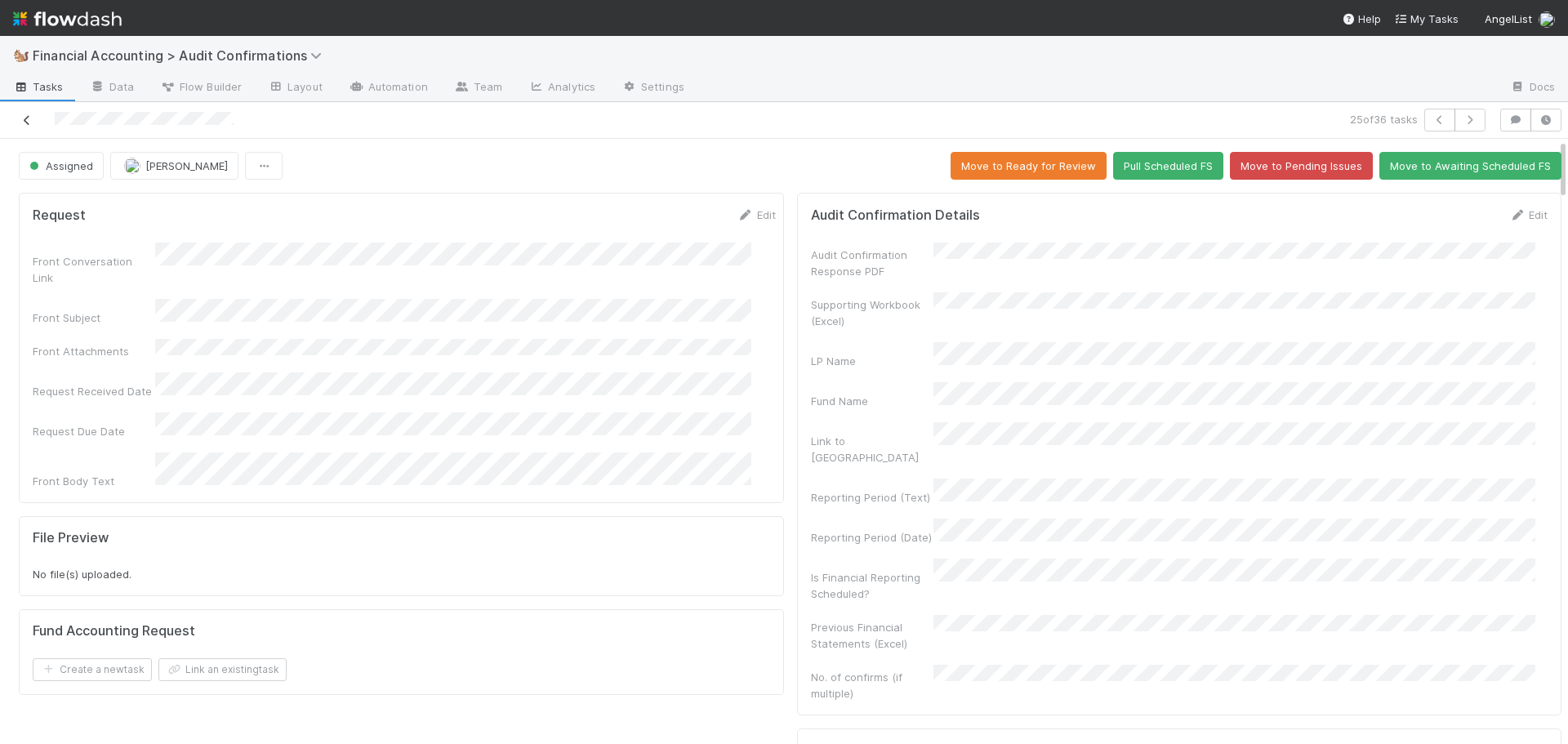
click at [20, 118] on icon at bounding box center [27, 120] width 17 height 10
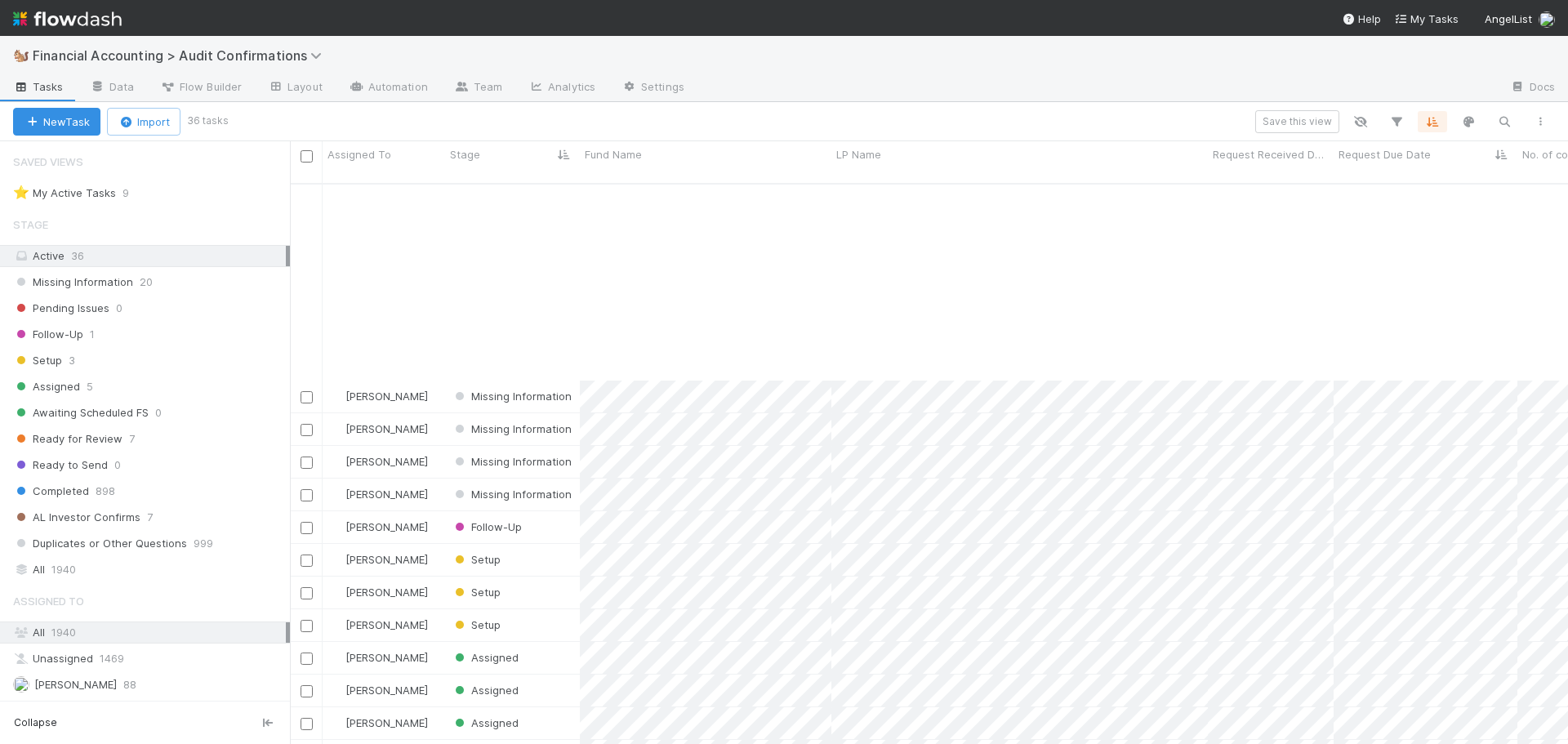
scroll to position [571, 0]
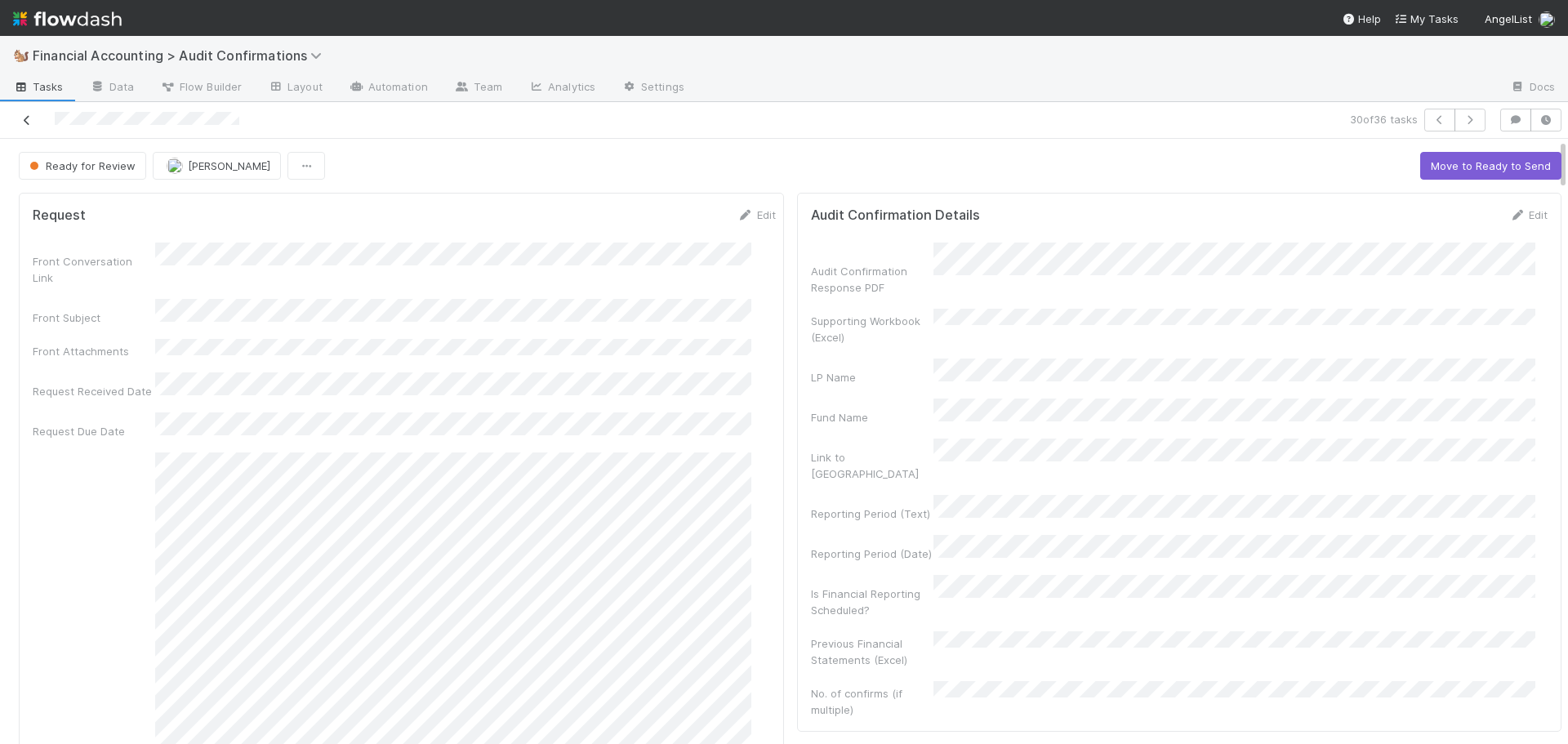
click at [20, 118] on icon at bounding box center [27, 120] width 17 height 10
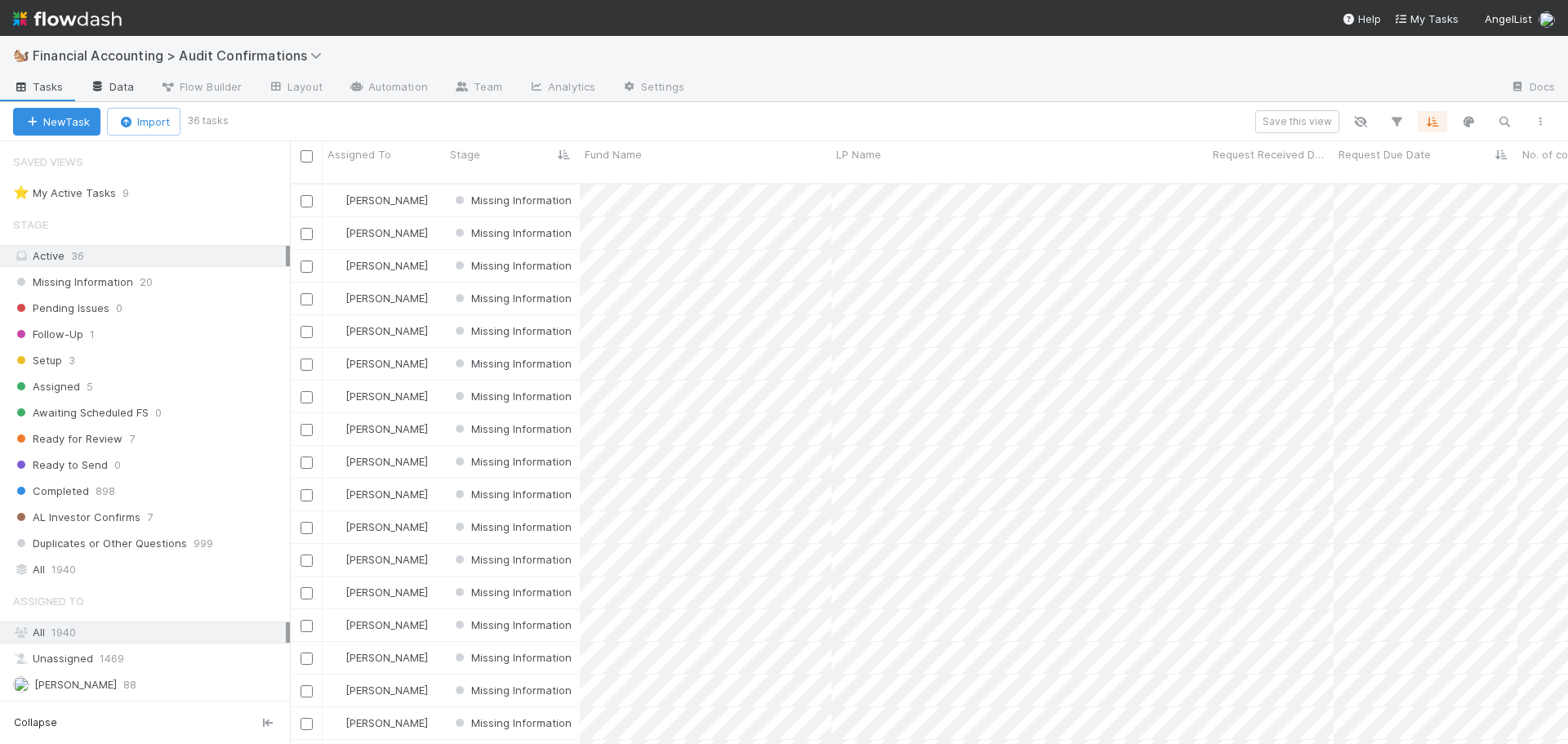
scroll to position [562, 1266]
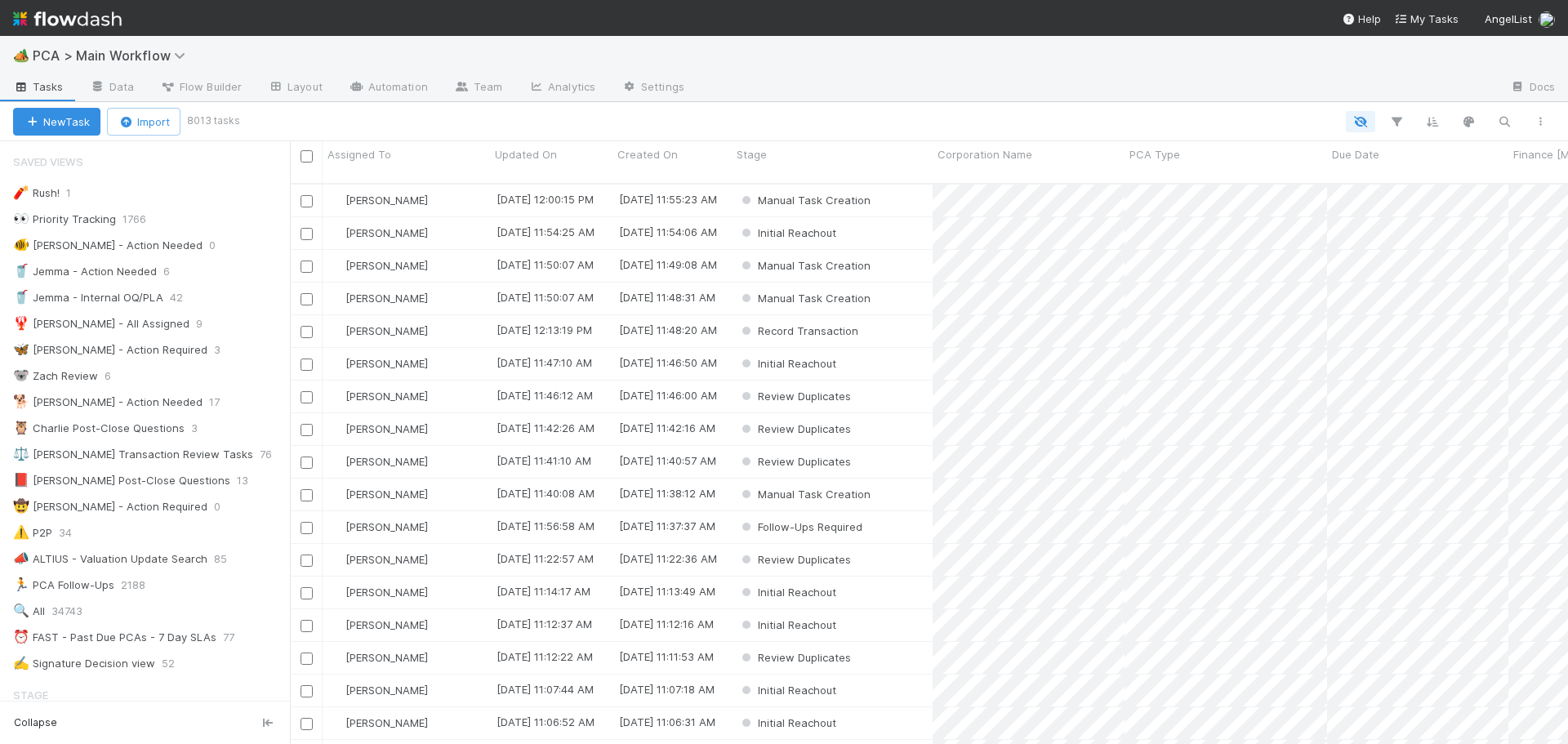
scroll to position [1062, 0]
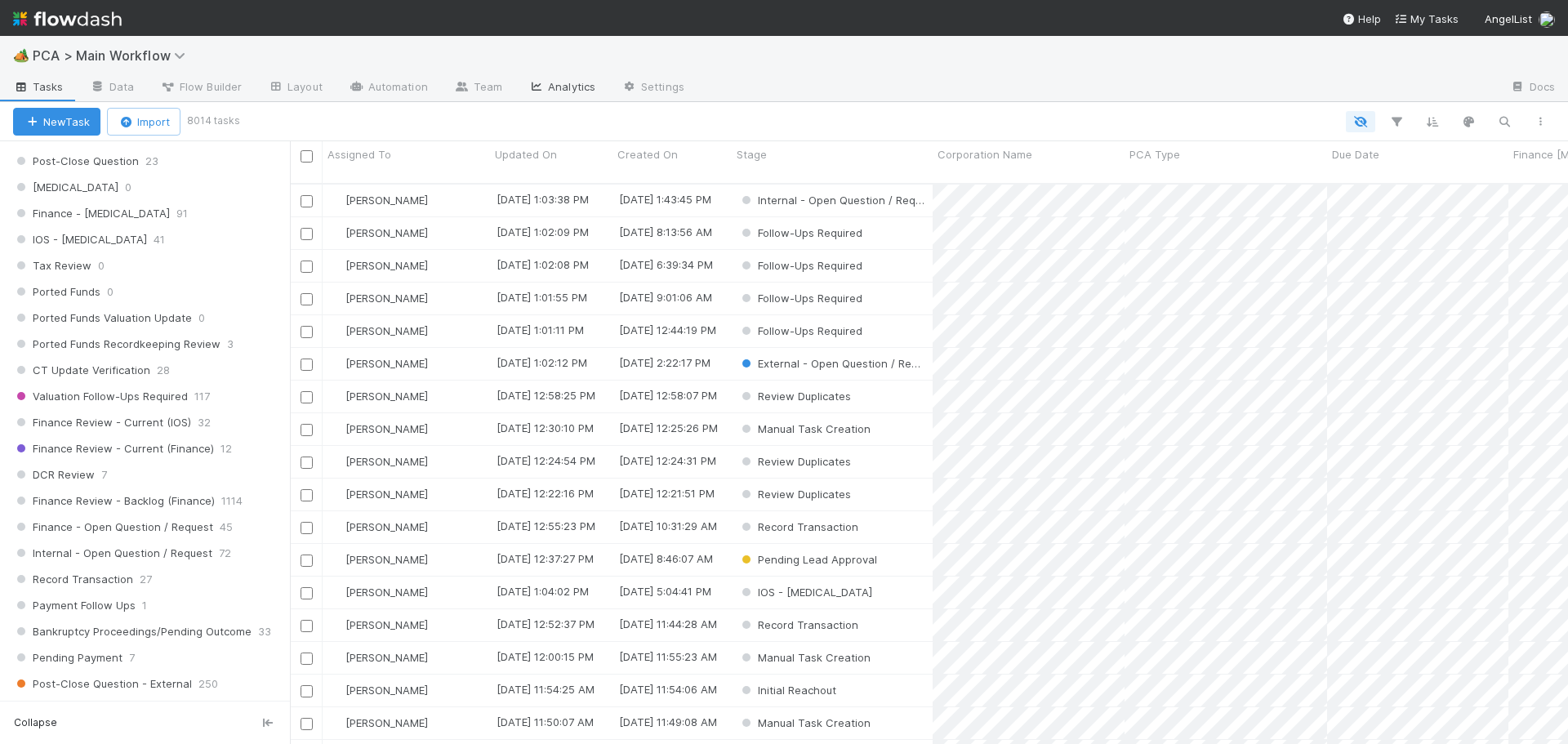
click at [553, 83] on link "Analytics" at bounding box center [562, 88] width 93 height 26
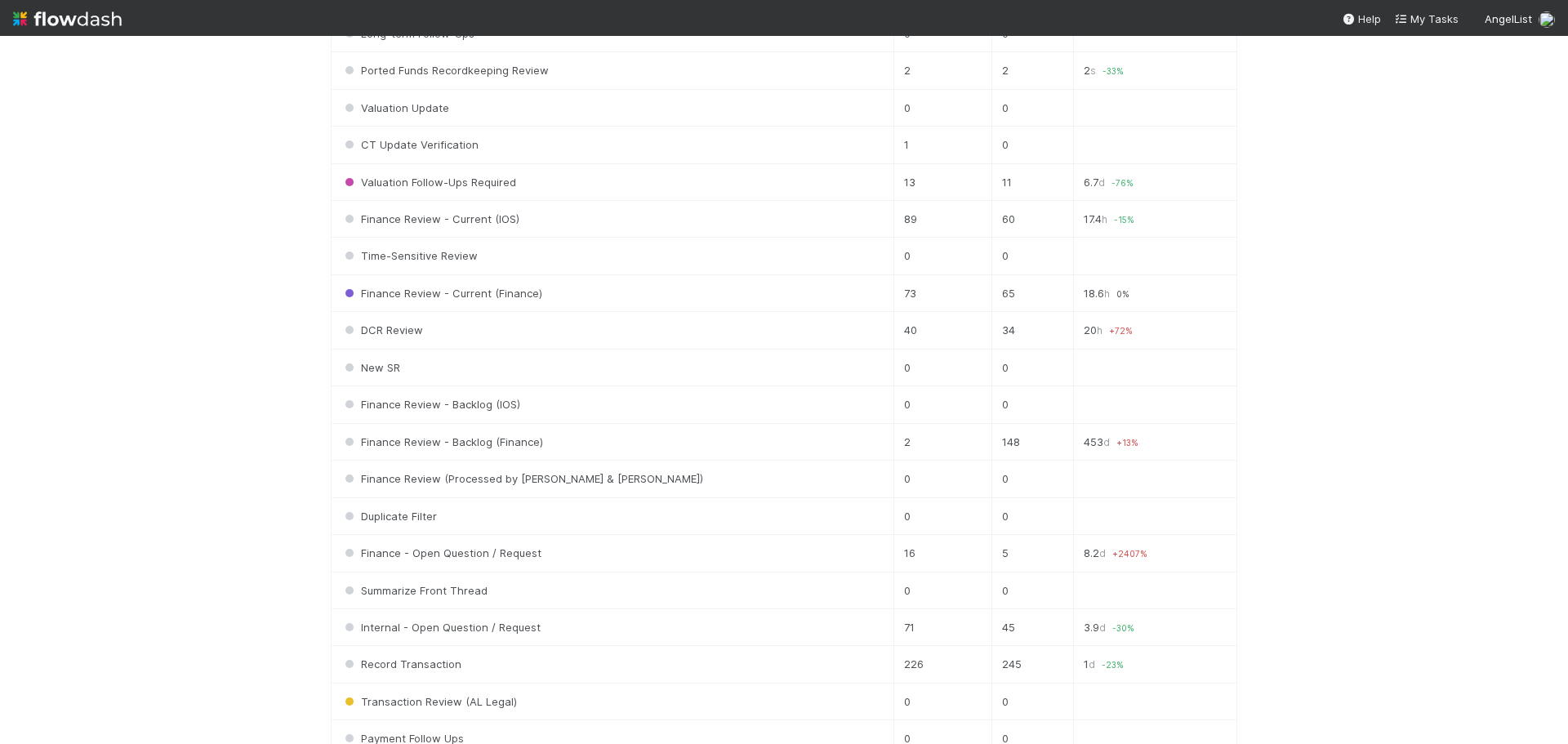
scroll to position [1796, 0]
